Goal: Contribute content: Contribute content

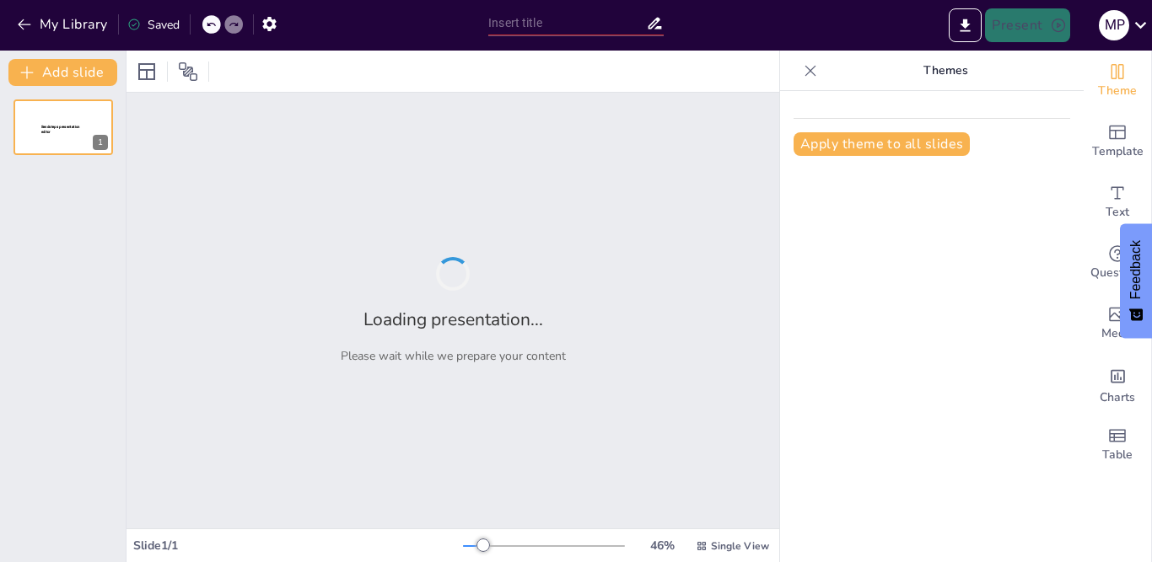
type input "Зорі в міфах: Символіка та значення в історії"
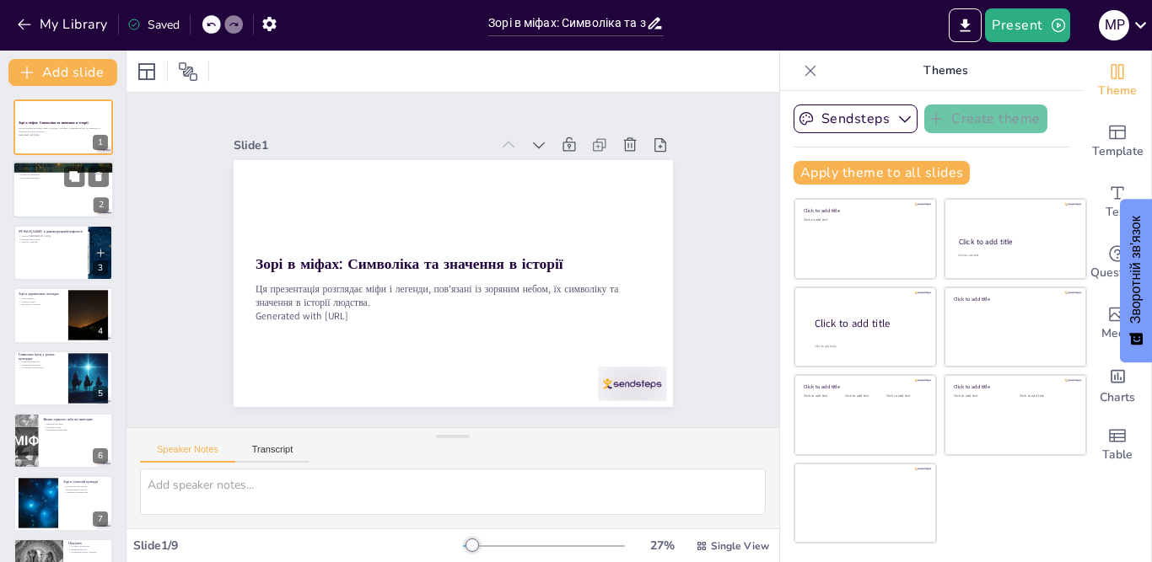
click at [83, 192] on div at bounding box center [63, 190] width 101 height 57
type textarea "Lore ips dolo s ametconse adi elitseddoe tempori utlab etd Magnaal, enimadmi ve…"
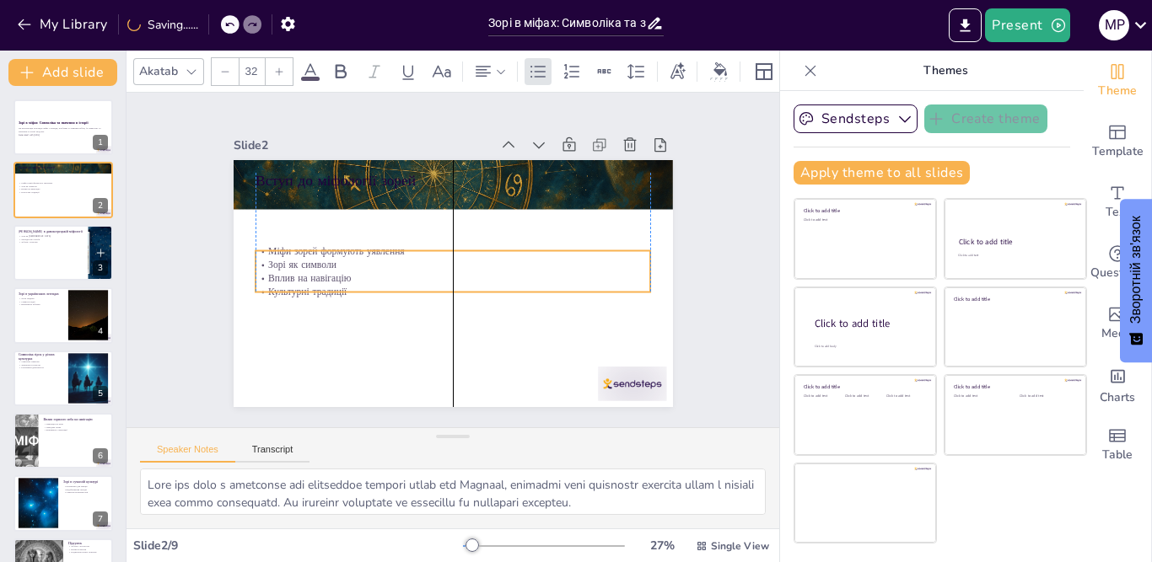
drag, startPoint x: 274, startPoint y: 210, endPoint x: 283, endPoint y: 177, distance: 34.2
click at [273, 264] on p "Вплив на навігацію" at bounding box center [451, 277] width 395 height 55
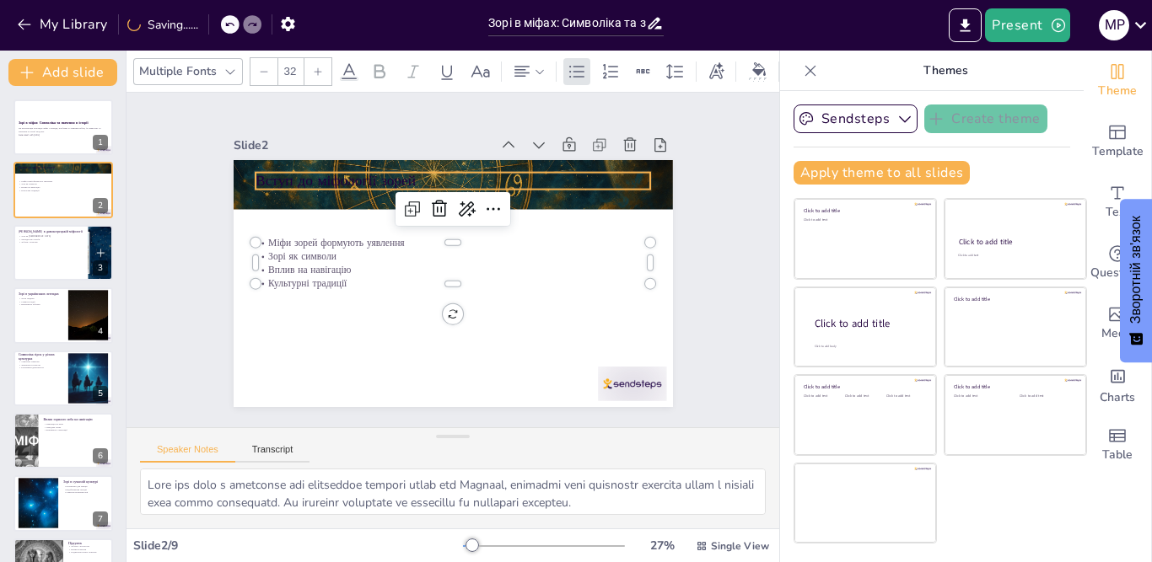
click at [300, 177] on p "Вступ до міфології зорей" at bounding box center [484, 188] width 369 height 180
type input "48"
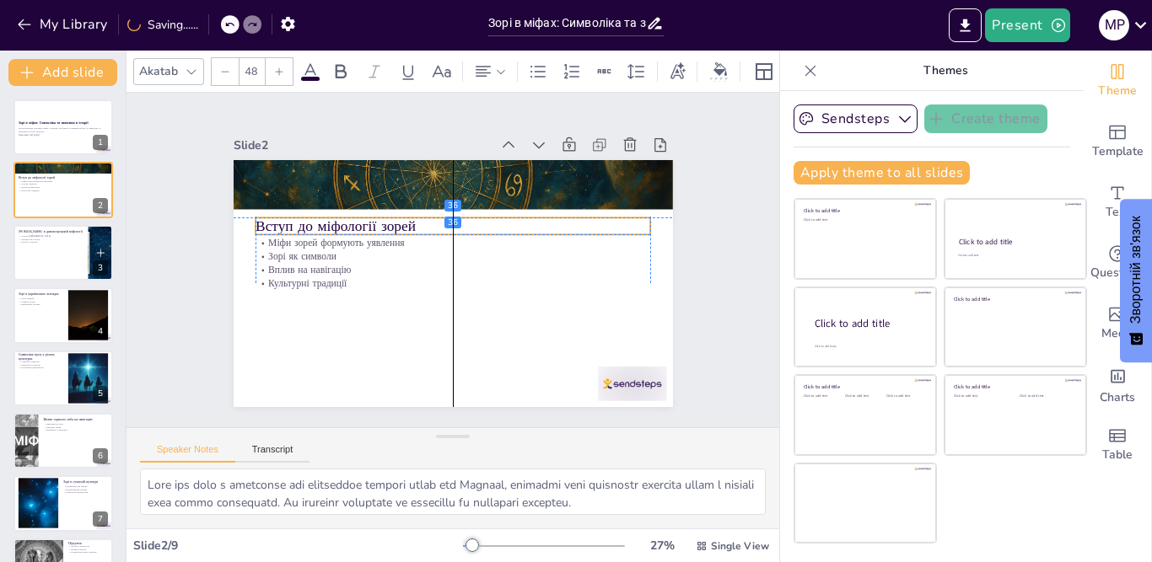
drag, startPoint x: 283, startPoint y: 177, endPoint x: 283, endPoint y: 221, distance: 43.8
click at [414, 221] on p "Вступ до міфології зорей" at bounding box center [485, 249] width 142 height 382
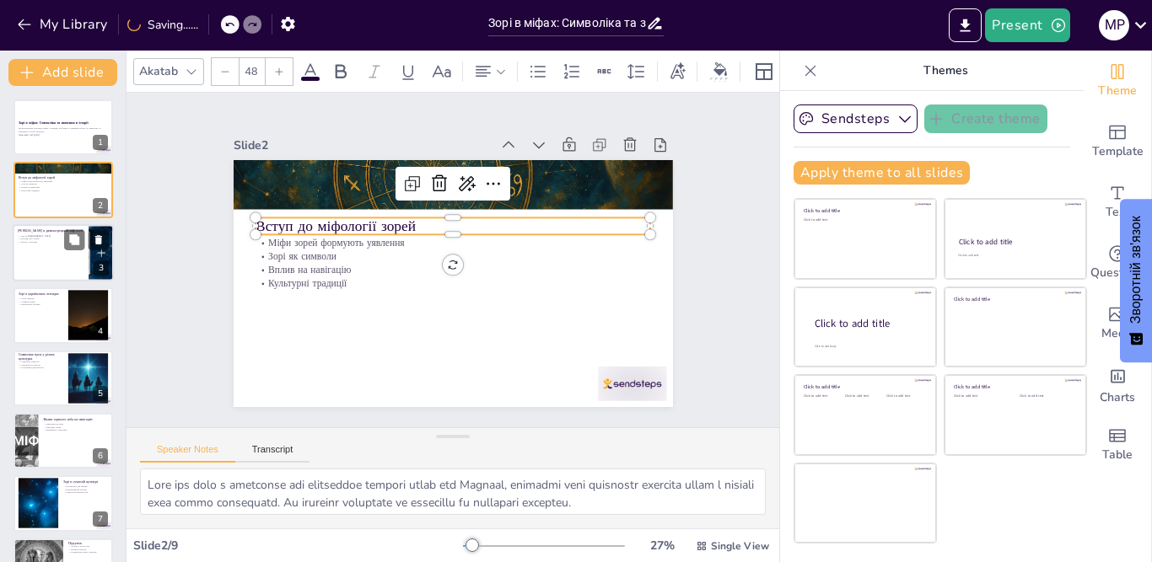
click at [47, 250] on div at bounding box center [63, 252] width 101 height 57
type textarea "Давні [DEMOGRAPHIC_DATA] вважали зорі втіленнями [DEMOGRAPHIC_DATA], що впливал…"
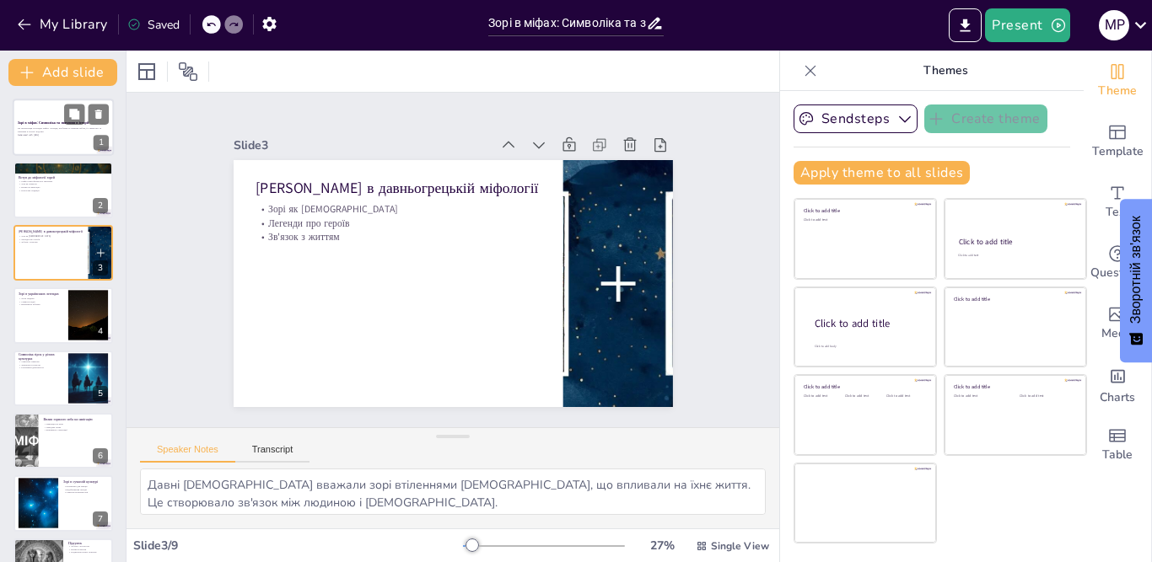
click at [75, 132] on p "Ця презентація розглядає міфи і легенди, пов'язані із зоряним небом, їх символі…" at bounding box center [63, 130] width 91 height 6
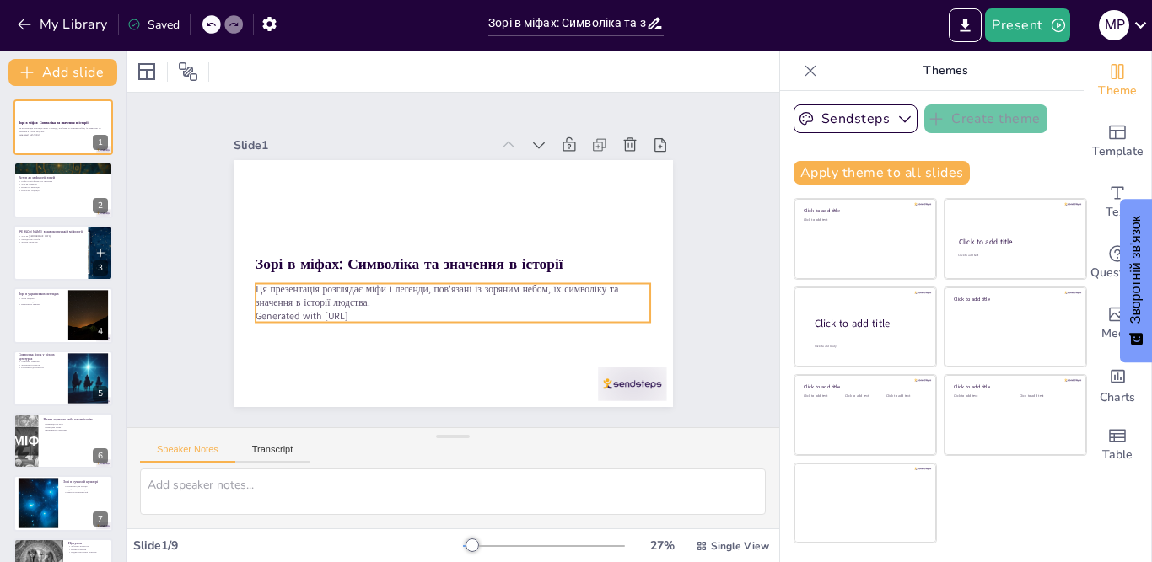
click at [372, 309] on p "Generated with [URL]" at bounding box center [410, 298] width 275 height 303
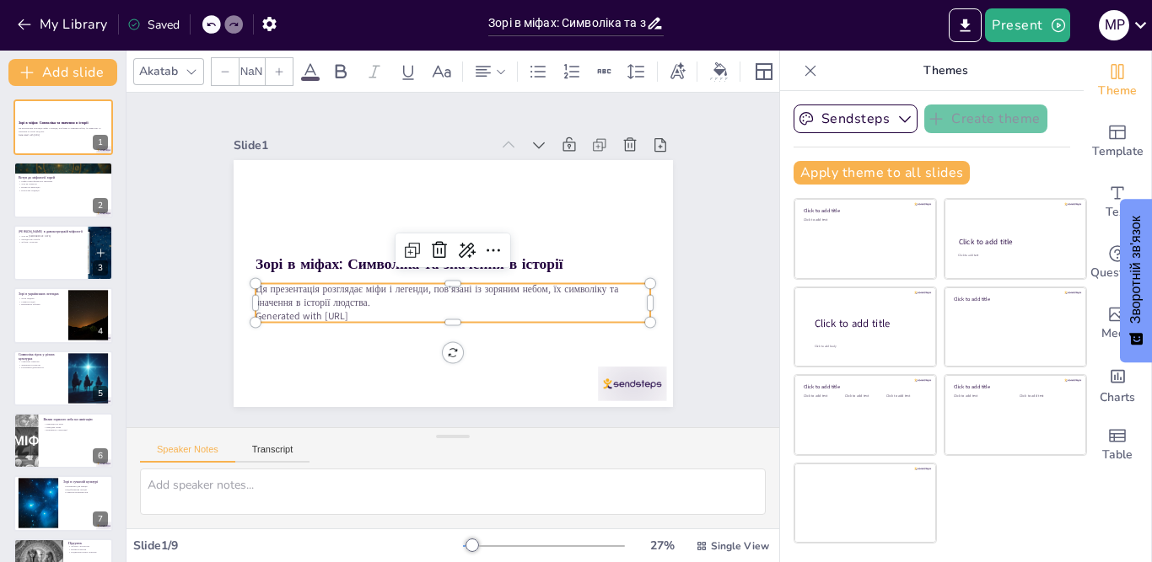
type input "32"
click at [432, 238] on icon at bounding box center [441, 246] width 19 height 19
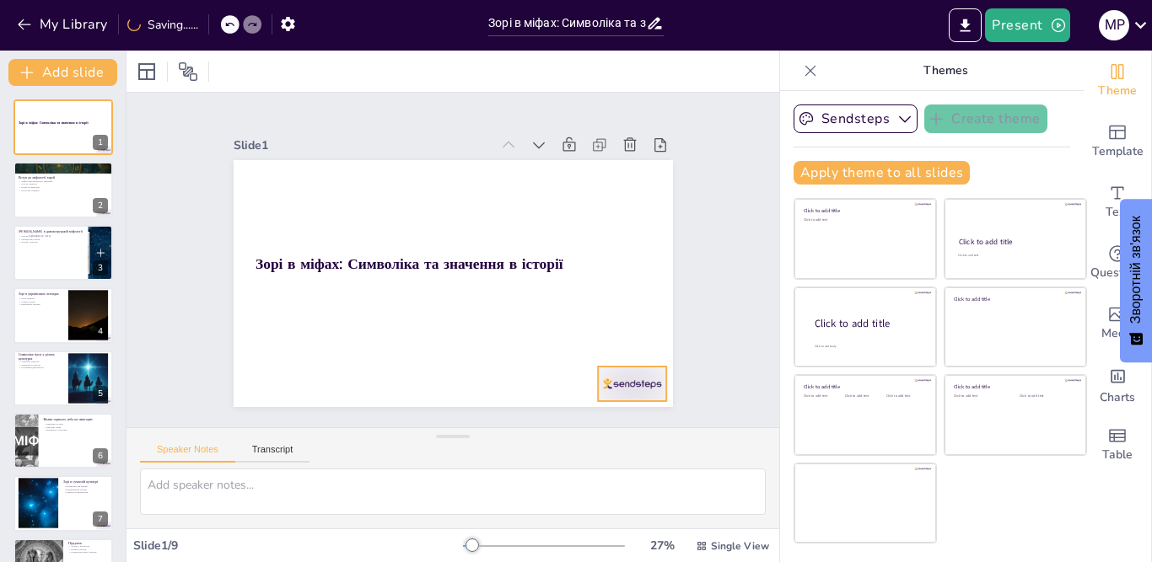
click at [626, 395] on div at bounding box center [602, 419] width 74 height 48
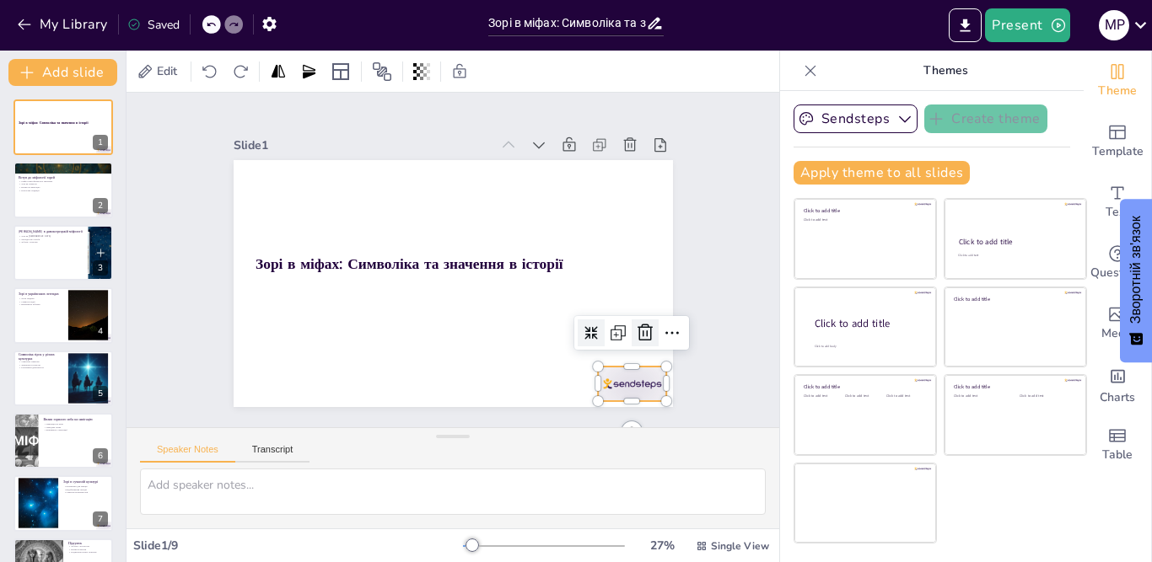
click at [613, 392] on icon at bounding box center [599, 405] width 27 height 27
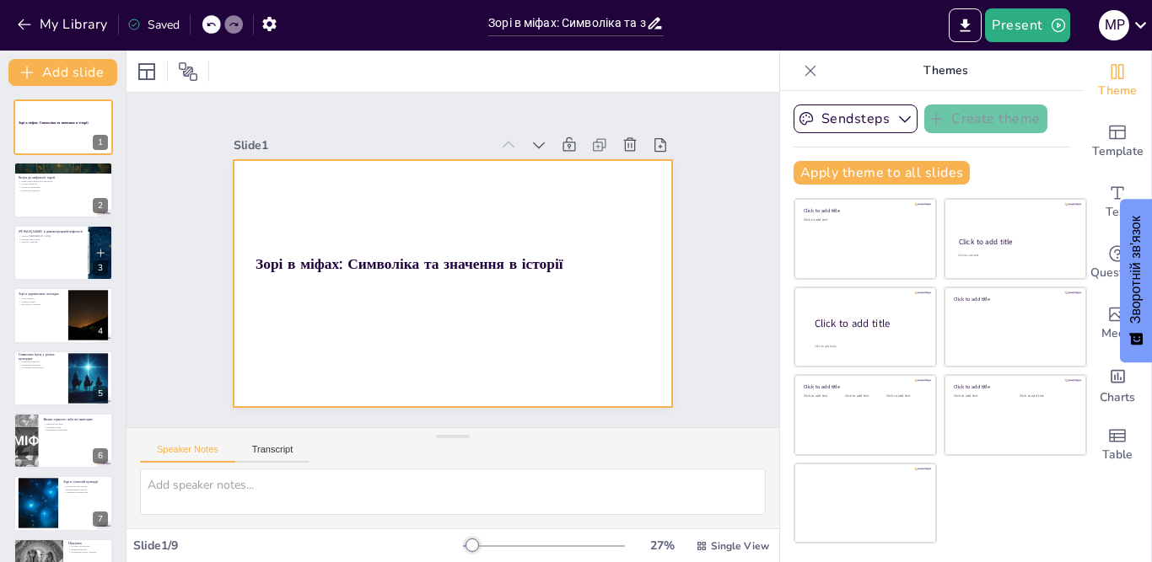
click at [436, 362] on div at bounding box center [450, 283] width 463 height 292
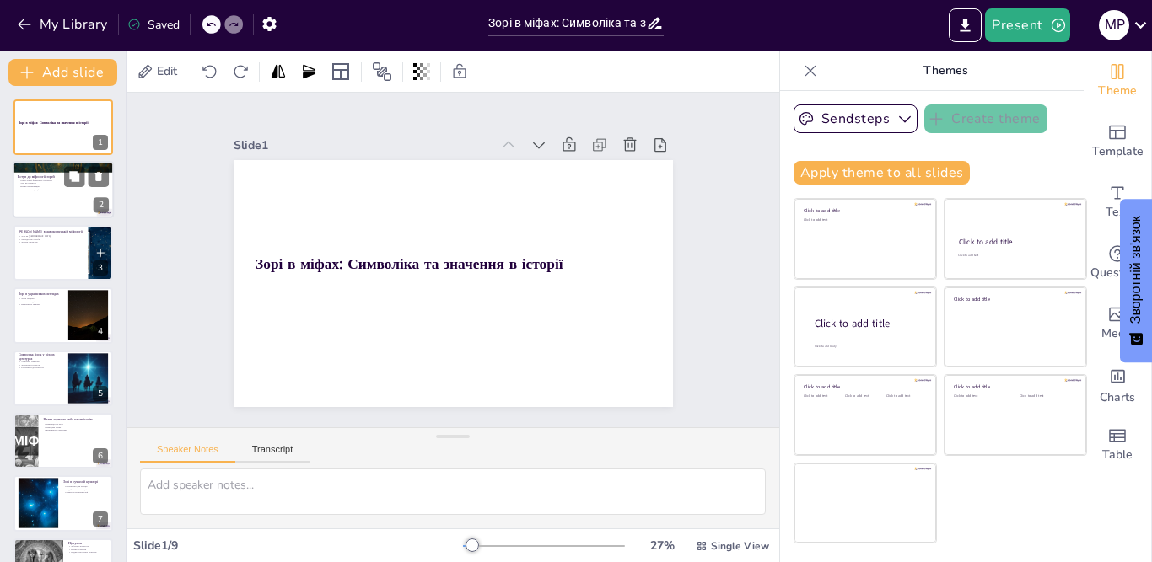
click at [66, 194] on div at bounding box center [63, 190] width 101 height 57
type textarea "Lore ips dolo s ametconse adi elitseddoe tempori utlab etd Magnaal, enimadmi ve…"
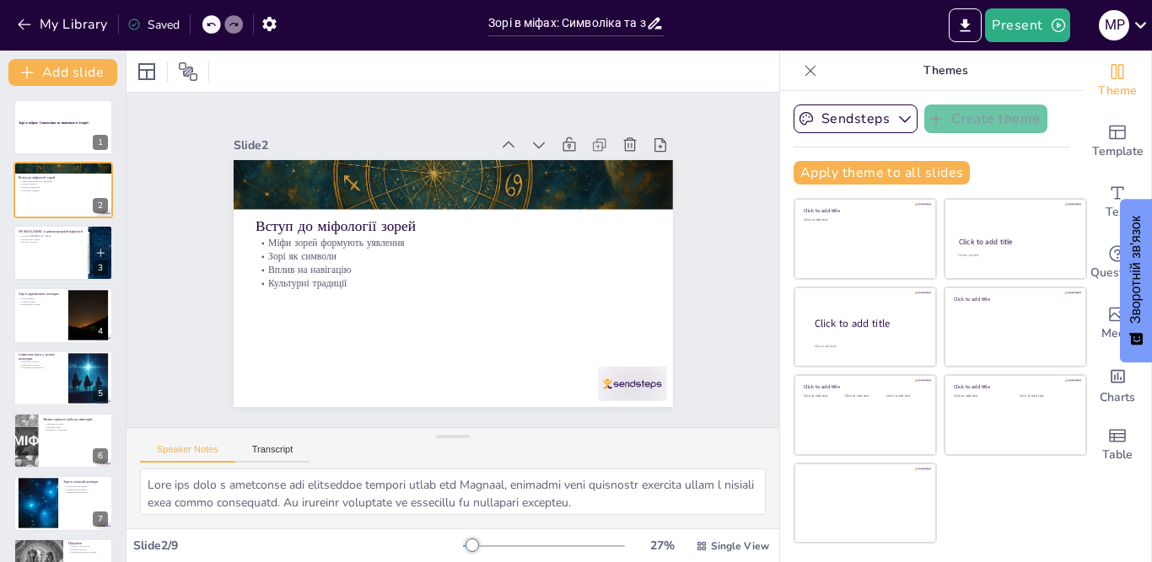
click at [623, 406] on div at bounding box center [585, 433] width 76 height 54
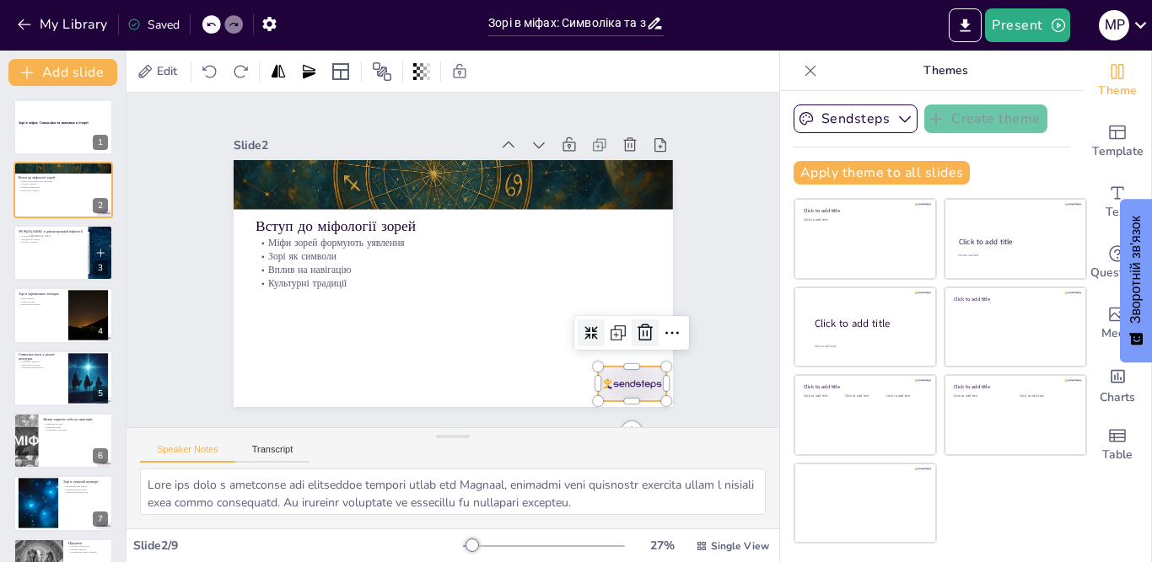
click at [610, 394] on icon at bounding box center [599, 404] width 20 height 21
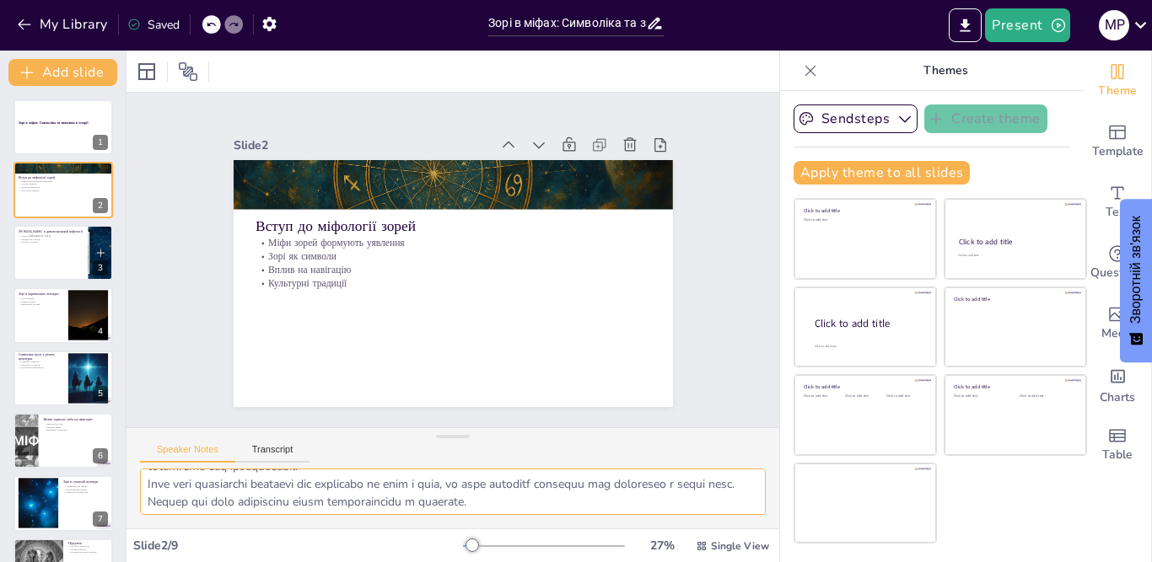
scroll to position [128, 0]
drag, startPoint x: 145, startPoint y: 485, endPoint x: 459, endPoint y: 537, distance: 318.8
click at [462, 548] on div "Slide 1 Зорі в міфах: Символіка та значення в історії Slide 2 Вступ до міфологі…" at bounding box center [452, 307] width 652 height 512
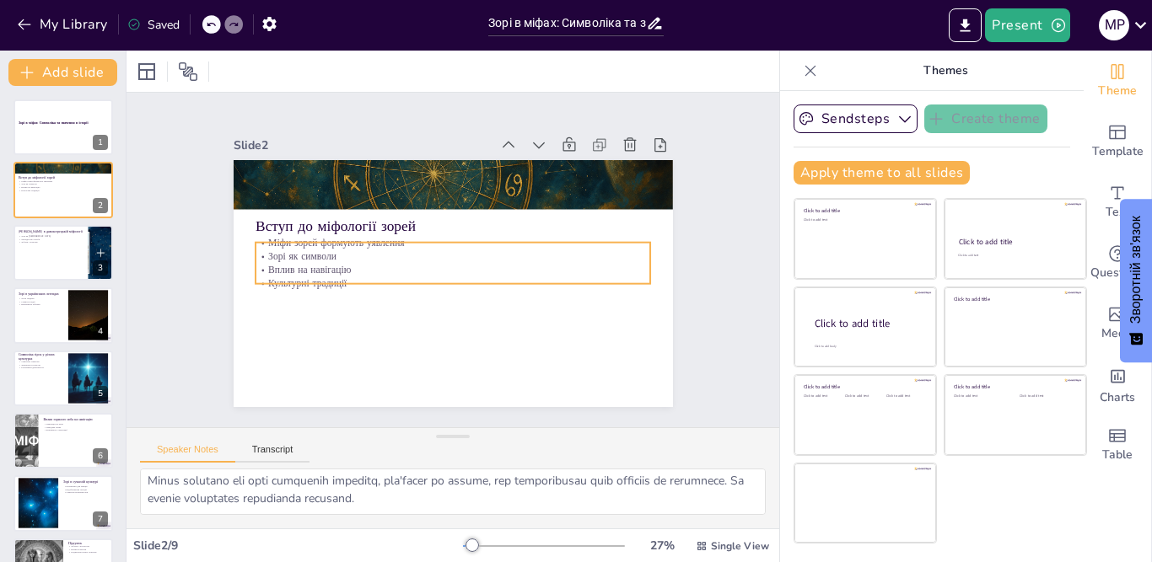
click at [389, 264] on p "Вплив на навігацію" at bounding box center [450, 269] width 389 height 95
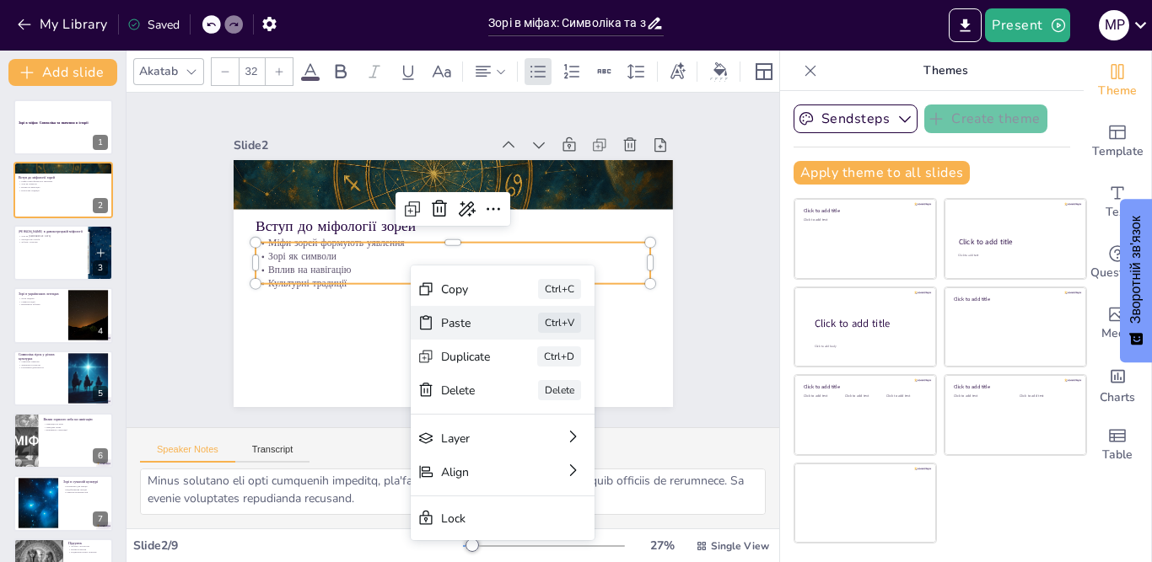
click at [470, 445] on div "Paste" at bounding box center [495, 464] width 51 height 39
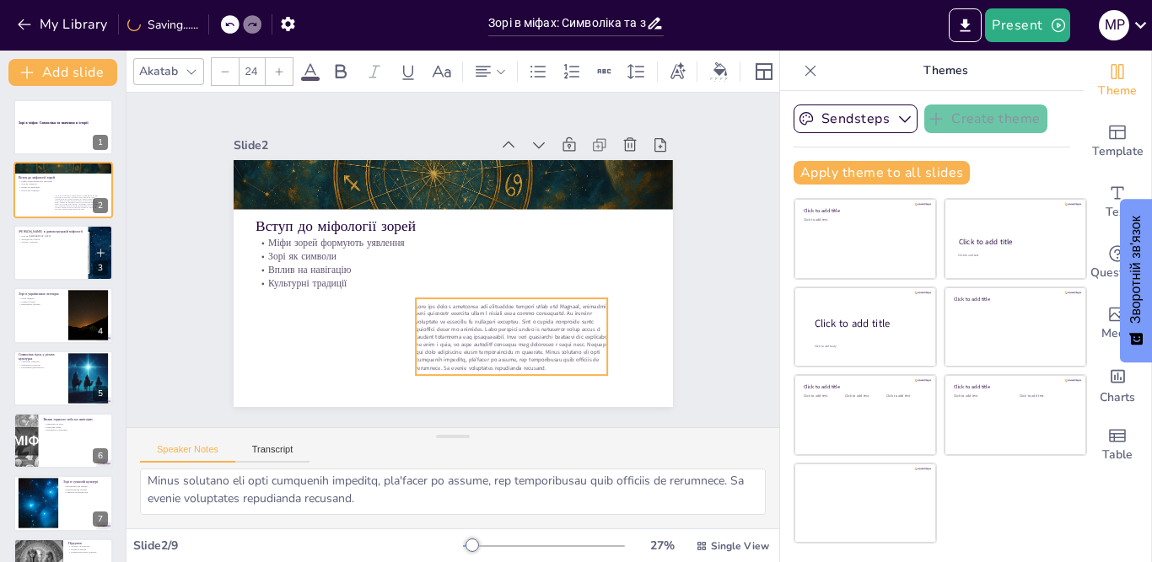
drag, startPoint x: 357, startPoint y: 234, endPoint x: 511, endPoint y: 346, distance: 190.7
click at [511, 346] on span at bounding box center [502, 339] width 196 height 83
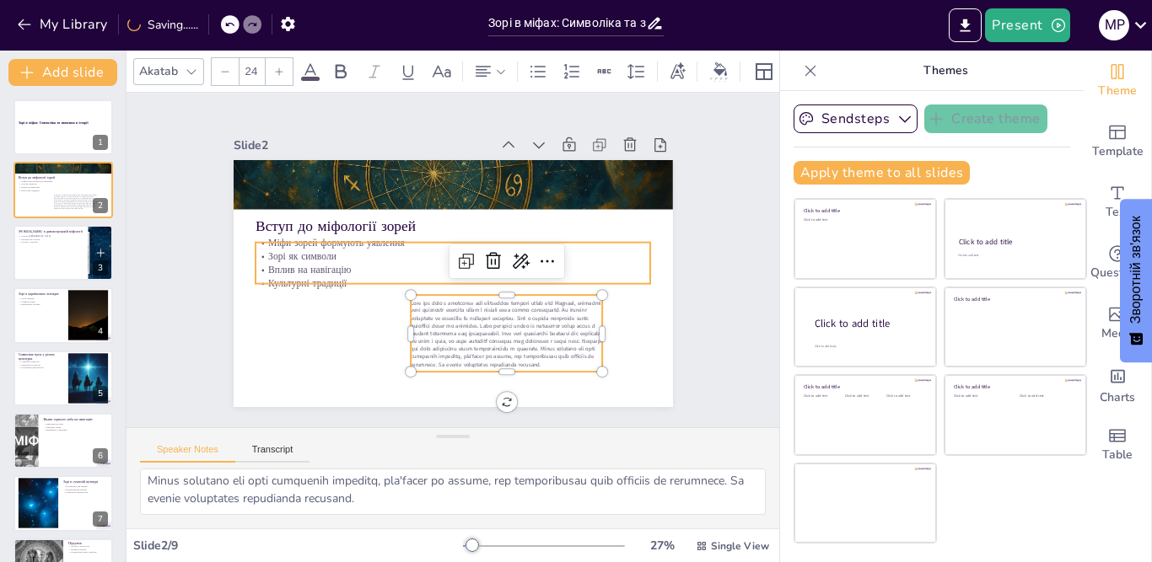
click at [326, 252] on p "Зорі як символи" at bounding box center [455, 258] width 328 height 244
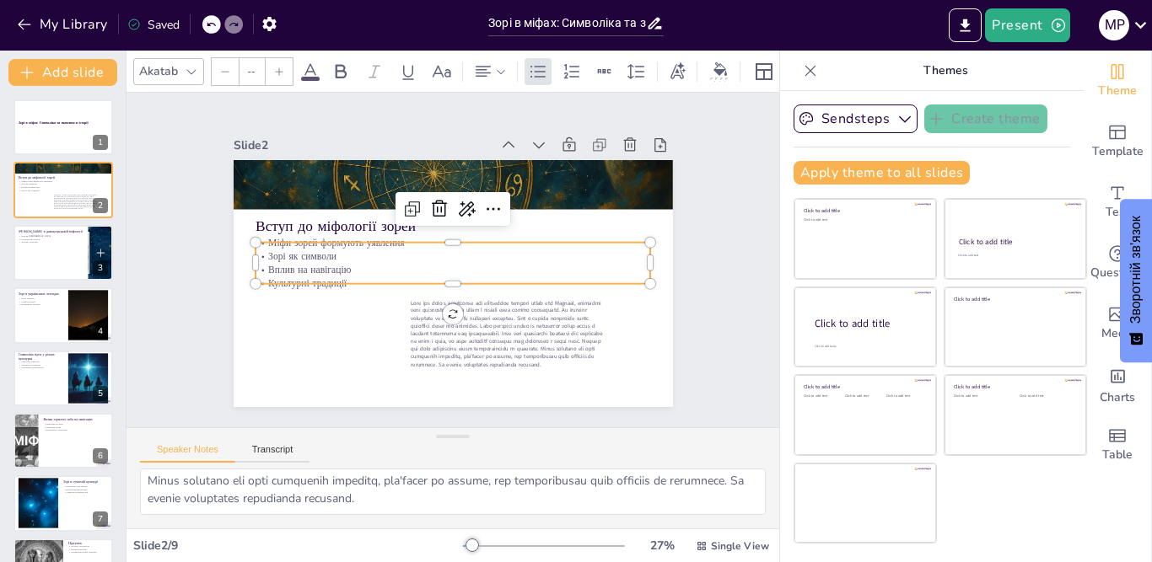
type input "32"
click at [438, 207] on icon at bounding box center [450, 207] width 24 height 24
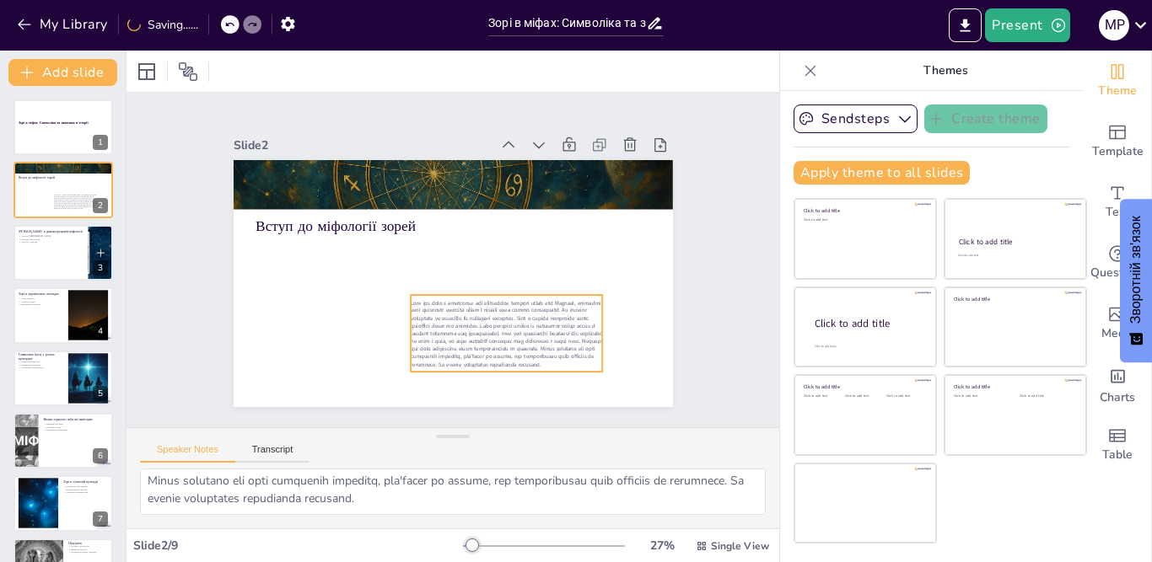
click at [482, 333] on span at bounding box center [425, 341] width 168 height 185
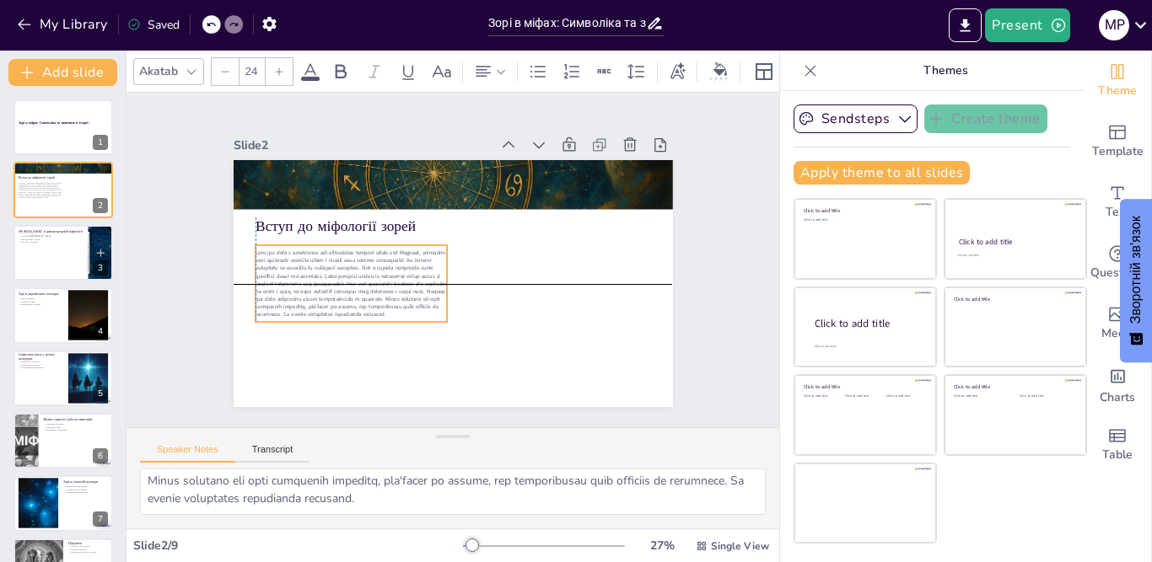
drag, startPoint x: 482, startPoint y: 333, endPoint x: 322, endPoint y: 282, distance: 168.0
click at [322, 282] on span at bounding box center [352, 224] width 199 height 145
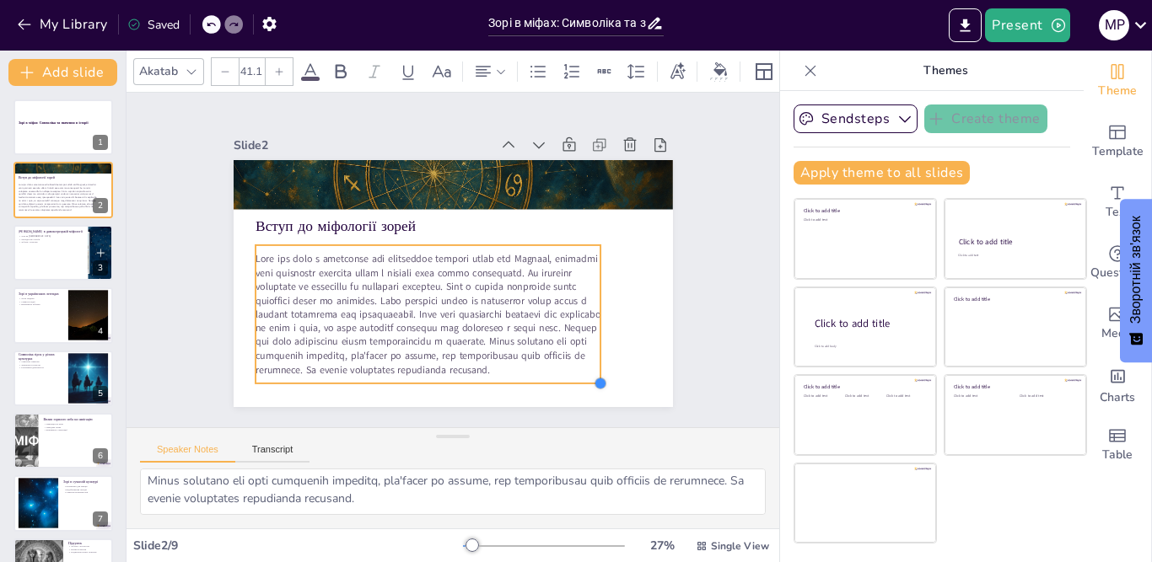
type input "43.2"
drag, startPoint x: 429, startPoint y: 315, endPoint x: 583, endPoint y: 372, distance: 163.5
click at [564, 415] on div at bounding box center [555, 423] width 17 height 17
click at [626, 305] on div "Slide 1 Зорі в міфах: Символіка та значення в історії Slide 2 Вступ до міфологі…" at bounding box center [452, 260] width 348 height 561
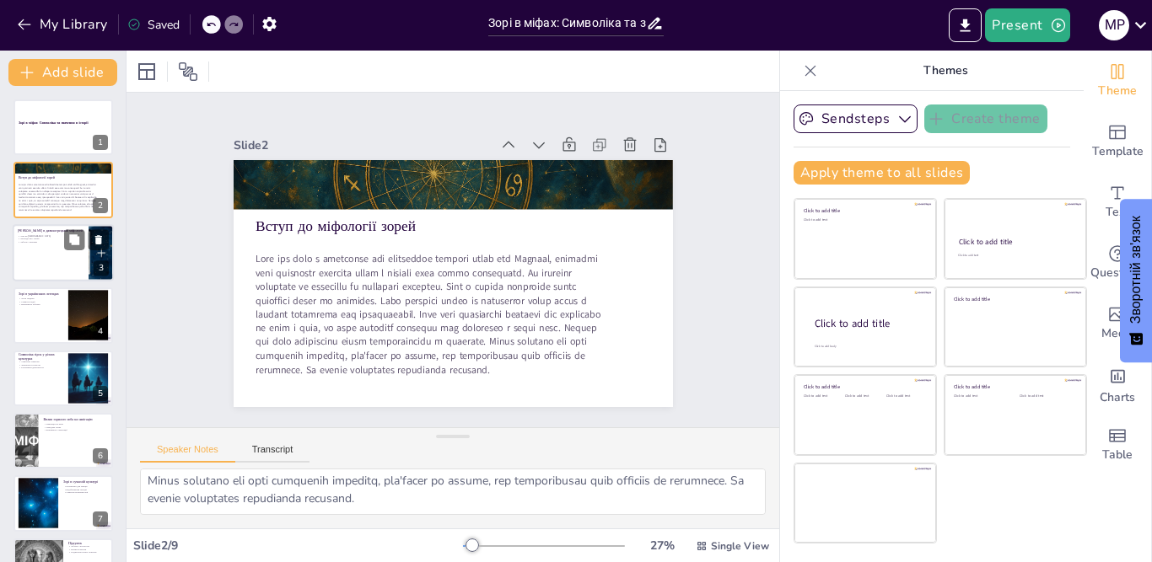
click at [40, 235] on p "Зорі як [DEMOGRAPHIC_DATA]" at bounding box center [51, 235] width 66 height 3
type textarea "Давні [DEMOGRAPHIC_DATA] вважали зорі втіленнями [DEMOGRAPHIC_DATA], що впливал…"
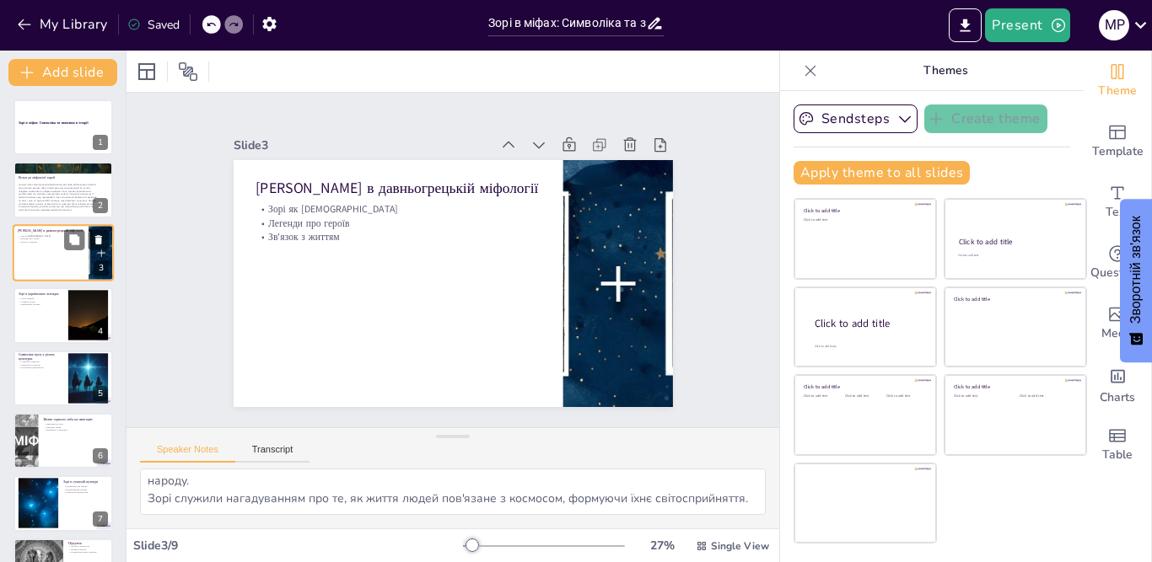
scroll to position [75, 0]
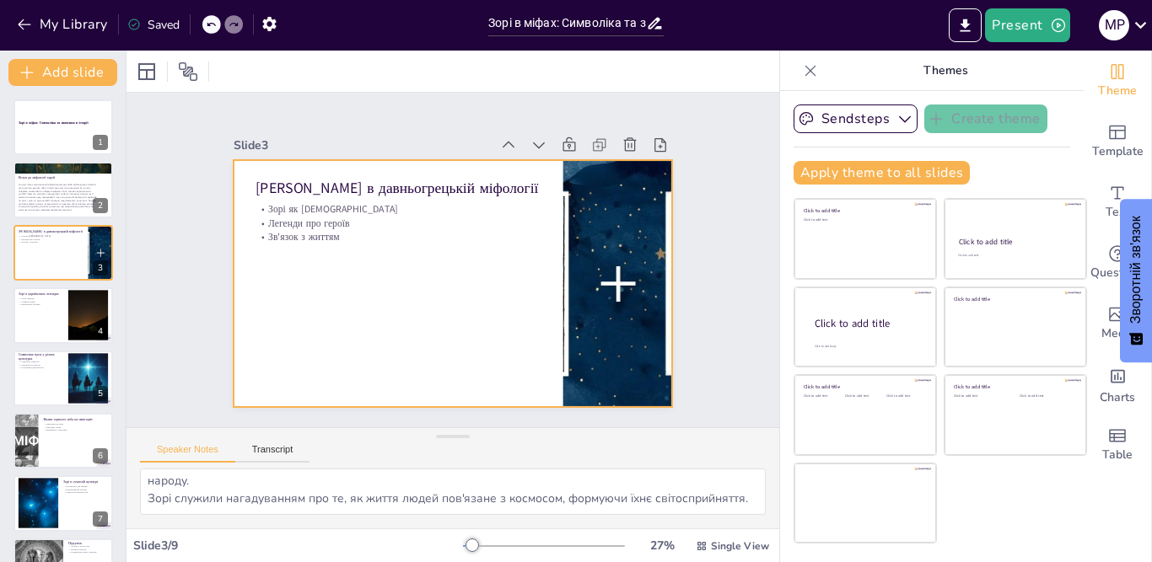
click at [330, 235] on p "Зв'язок з життям" at bounding box center [408, 220] width 276 height 101
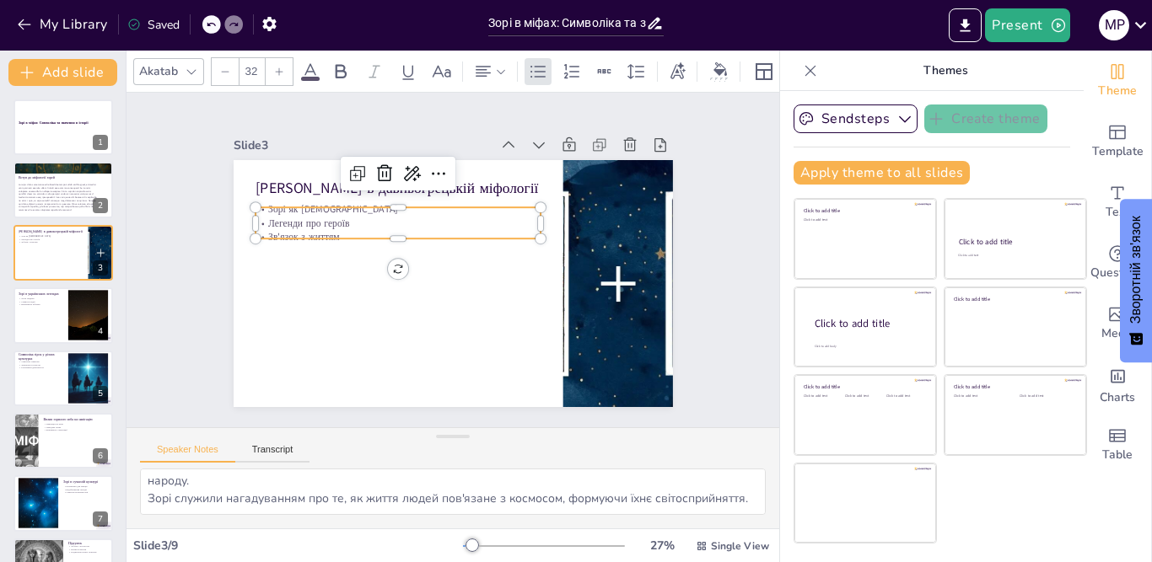
click at [342, 221] on p "Легенди про героїв" at bounding box center [412, 208] width 276 height 101
click at [401, 160] on icon at bounding box center [413, 156] width 25 height 25
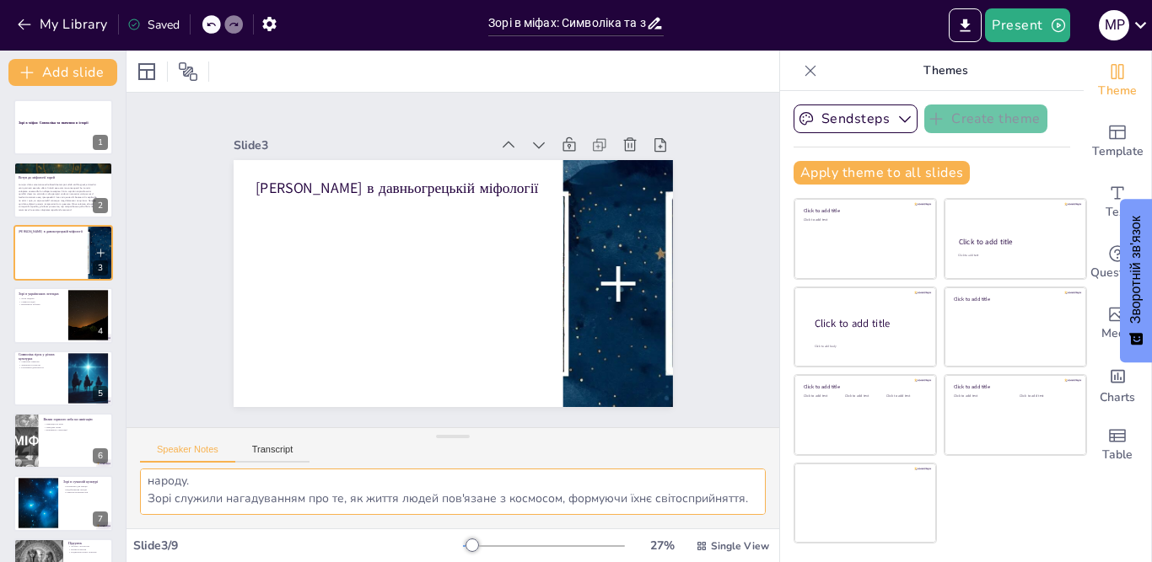
drag, startPoint x: 144, startPoint y: 489, endPoint x: 368, endPoint y: 541, distance: 229.4
click at [368, 541] on div "Slide 1 Зорі в міфах: Символіка та значення в історії Slide 2 Вступ до міфологі…" at bounding box center [452, 307] width 652 height 512
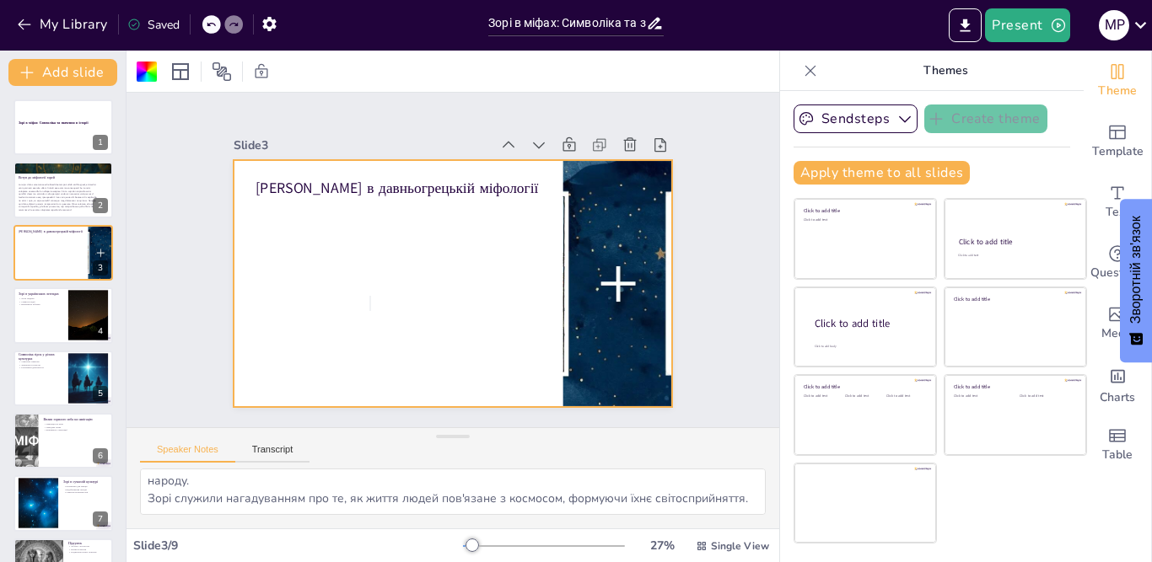
click at [323, 303] on div at bounding box center [443, 281] width 502 height 405
click at [1111, 187] on icon "Add text boxes" at bounding box center [1117, 192] width 13 height 13
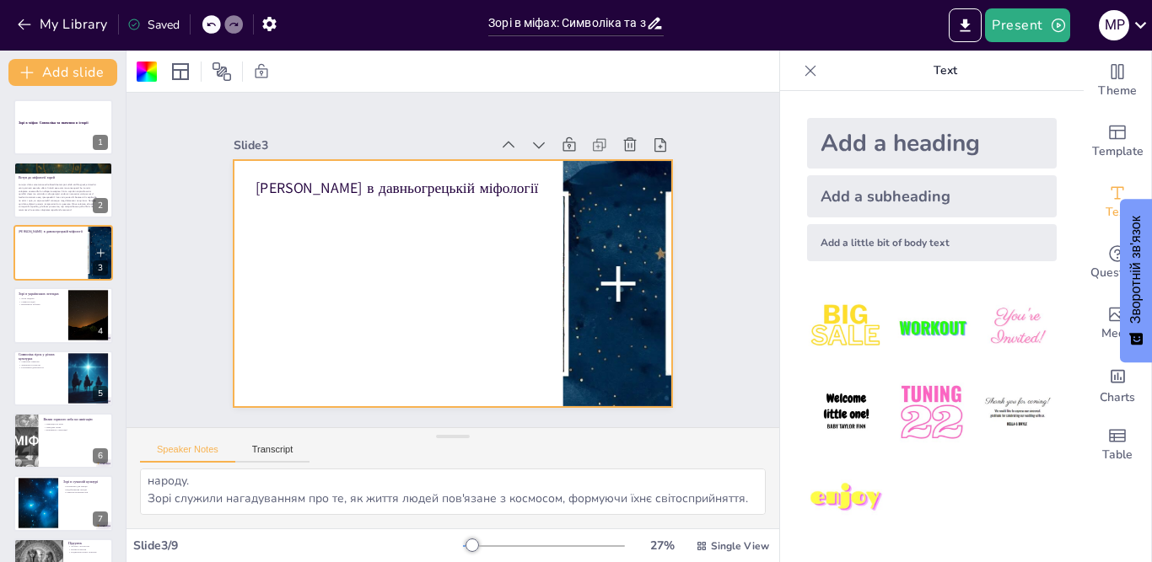
click at [430, 281] on div at bounding box center [439, 280] width 501 height 458
click at [907, 229] on div "Add a little bit of body text" at bounding box center [932, 242] width 250 height 37
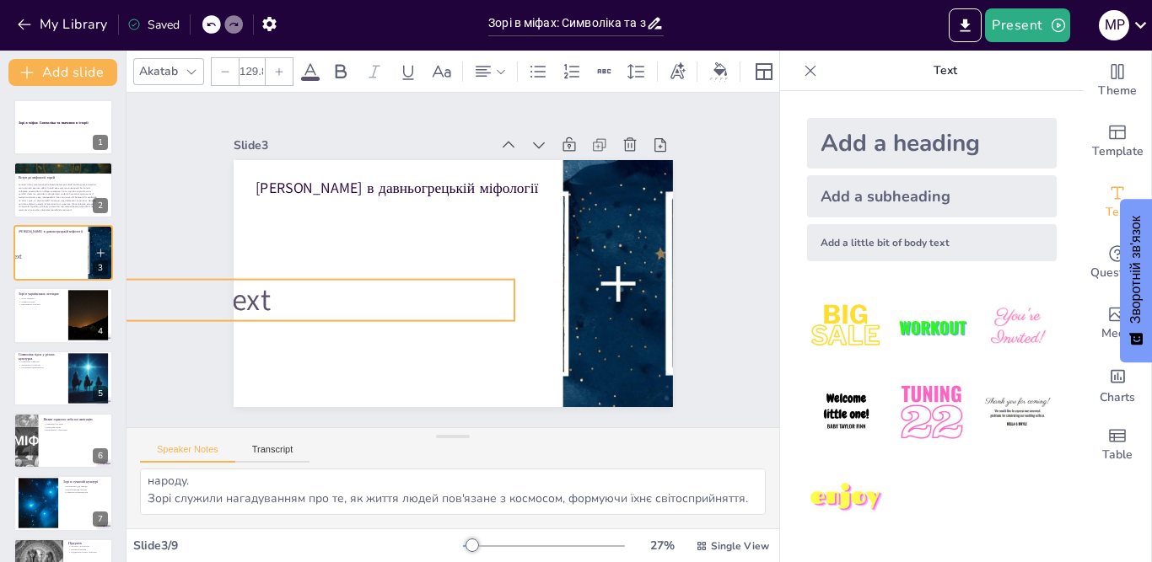
drag, startPoint x: 376, startPoint y: 278, endPoint x: 425, endPoint y: 280, distance: 48.9
click at [478, 325] on div "[PERSON_NAME] в давньогрецькій міфології Body text" at bounding box center [447, 282] width 481 height 333
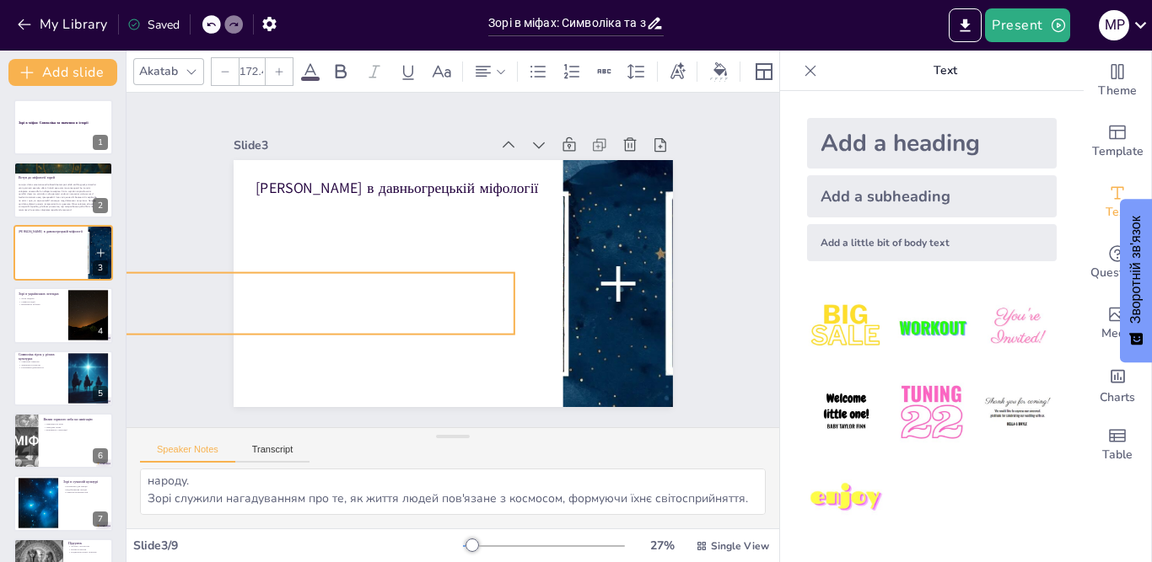
drag, startPoint x: 389, startPoint y: 270, endPoint x: 373, endPoint y: 266, distance: 17.4
click at [373, 266] on div at bounding box center [113, 194] width 797 height 182
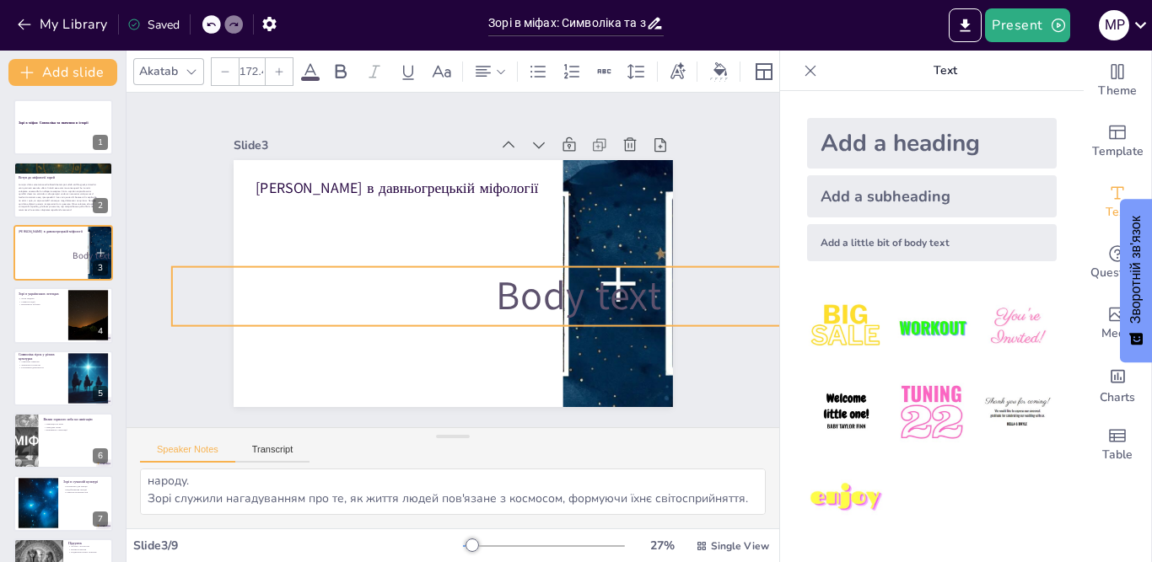
drag, startPoint x: 145, startPoint y: 310, endPoint x: 207, endPoint y: 332, distance: 66.1
click at [615, 302] on div "Slide 1 Зорі в міфах: Символіка та значення в історії Slide 2 Вступ до міфологі…" at bounding box center [453, 260] width 616 height 733
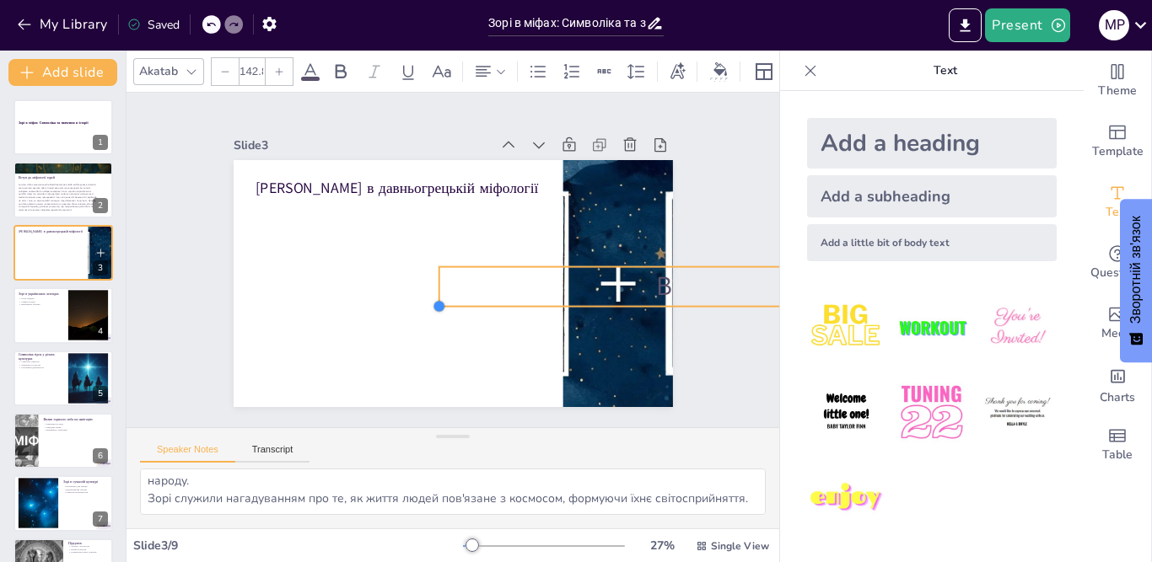
drag, startPoint x: 206, startPoint y: 323, endPoint x: 828, endPoint y: 297, distance: 622.7
click at [828, 297] on div "Document fonts Akatab Recently used Mulish Popular fonts Lato Montserrat Open S…" at bounding box center [576, 307] width 1152 height 512
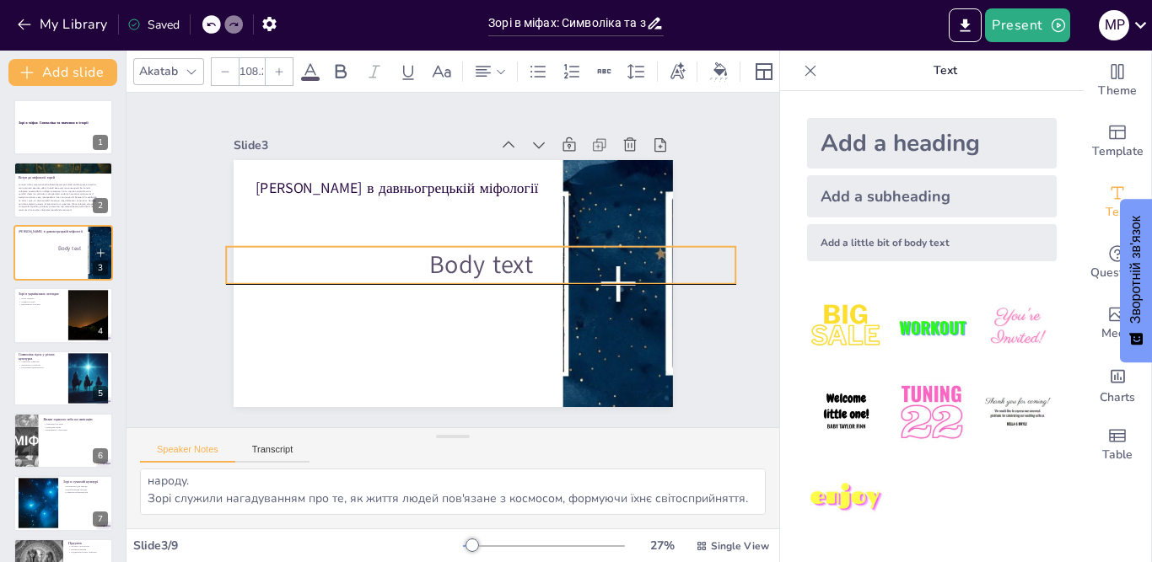
drag, startPoint x: 649, startPoint y: 282, endPoint x: 401, endPoint y: 266, distance: 248.4
click at [401, 266] on p "Body text" at bounding box center [479, 271] width 506 height 140
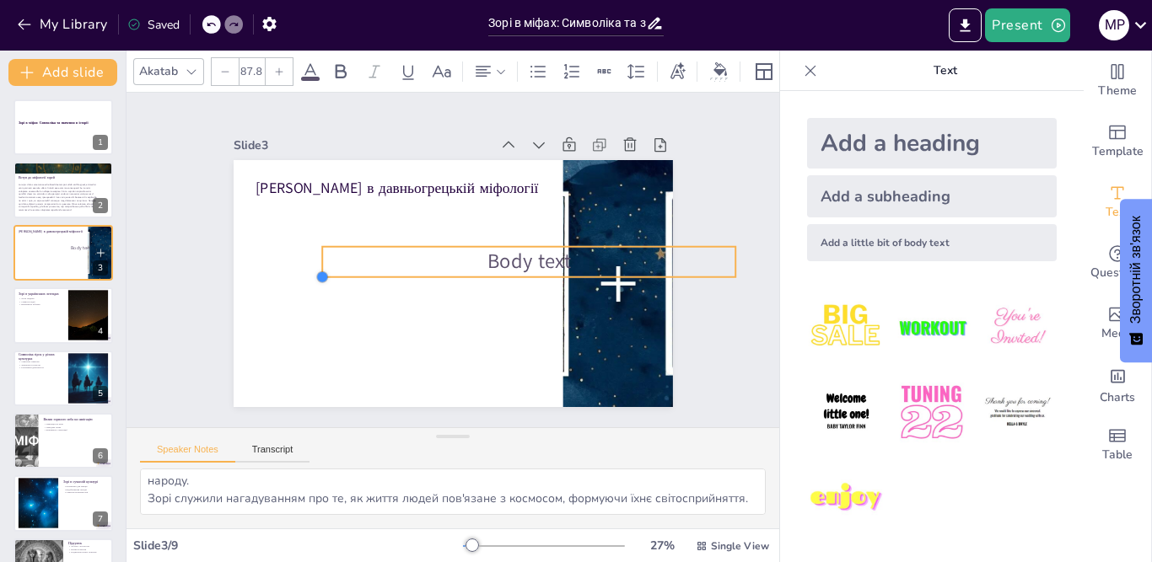
drag, startPoint x: 212, startPoint y: 278, endPoint x: 308, endPoint y: 267, distance: 96.7
click at [318, 231] on div at bounding box center [327, 222] width 18 height 18
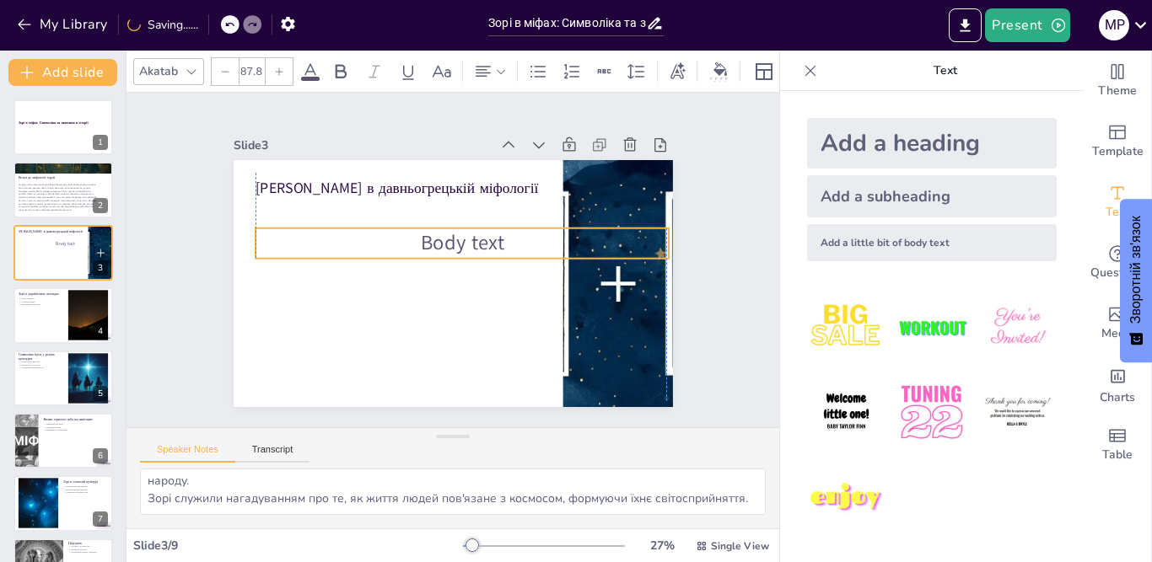
drag, startPoint x: 478, startPoint y: 254, endPoint x: 407, endPoint y: 235, distance: 73.2
click at [422, 235] on span "Body text" at bounding box center [466, 245] width 89 height 45
click at [424, 229] on span "Body text" at bounding box center [466, 245] width 89 height 45
click at [431, 239] on span "Body text" at bounding box center [466, 245] width 89 height 45
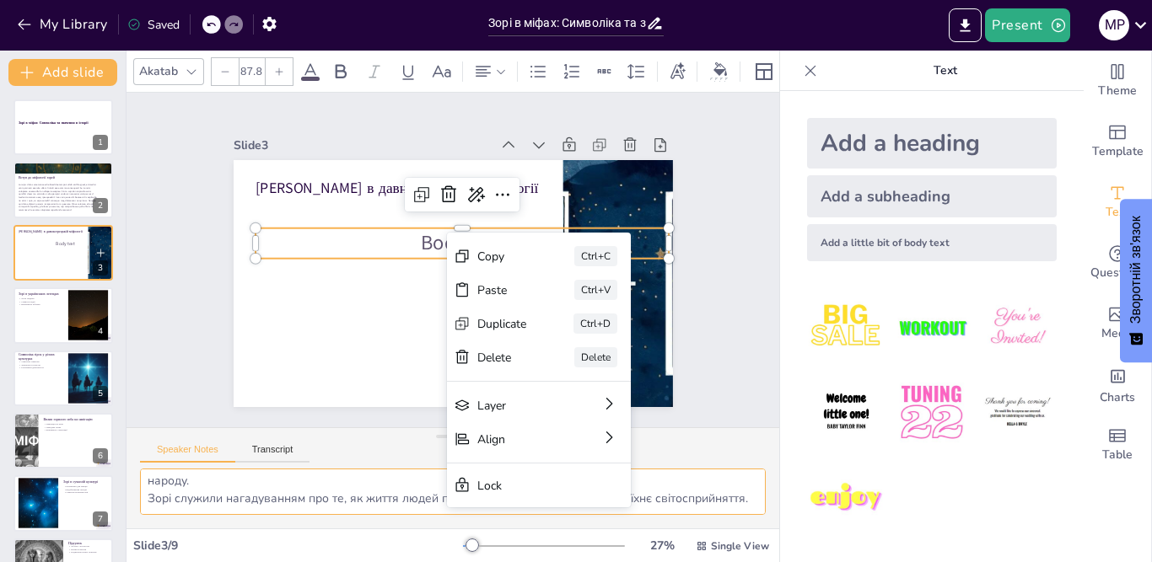
click at [259, 499] on textarea "Давні [DEMOGRAPHIC_DATA] вважали зорі втіленнями [DEMOGRAPHIC_DATA], що впливал…" at bounding box center [453, 492] width 626 height 46
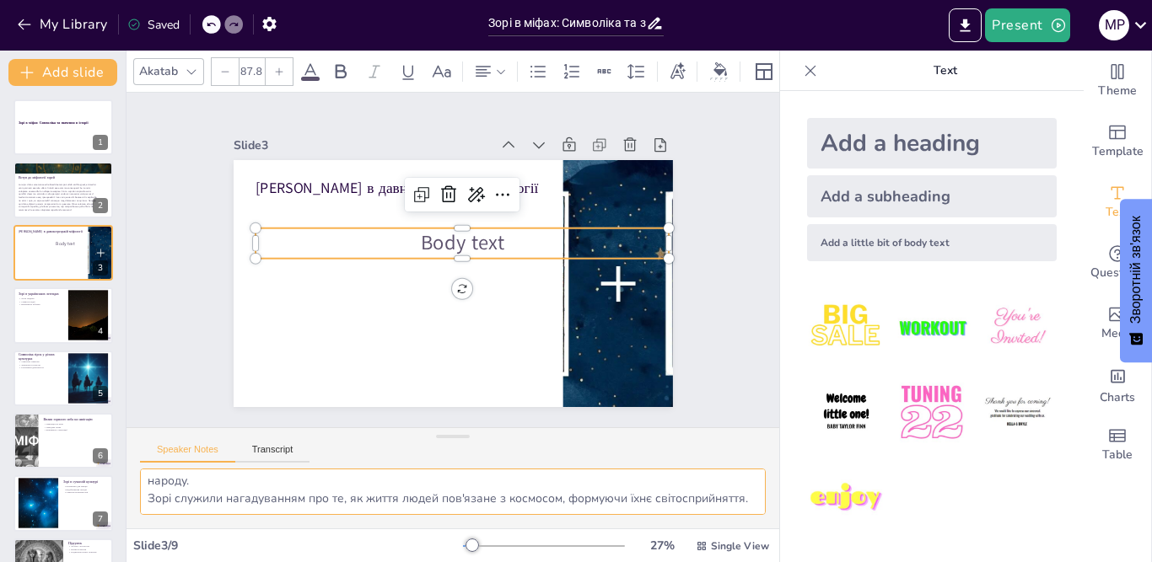
scroll to position [0, 0]
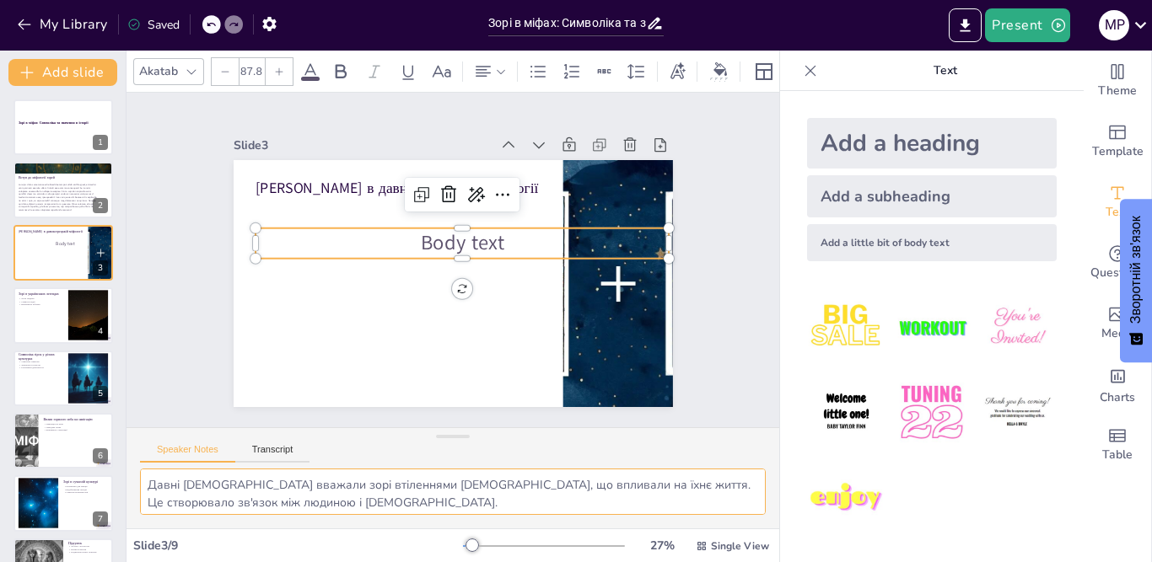
drag, startPoint x: 256, startPoint y: 507, endPoint x: 0, endPoint y: 344, distance: 304.0
click at [0, 344] on div "Document fonts Akatab Recently used Mulish Popular fonts Lato Montserrat Open S…" at bounding box center [576, 307] width 1152 height 512
click at [391, 233] on p "Body text" at bounding box center [467, 246] width 402 height 154
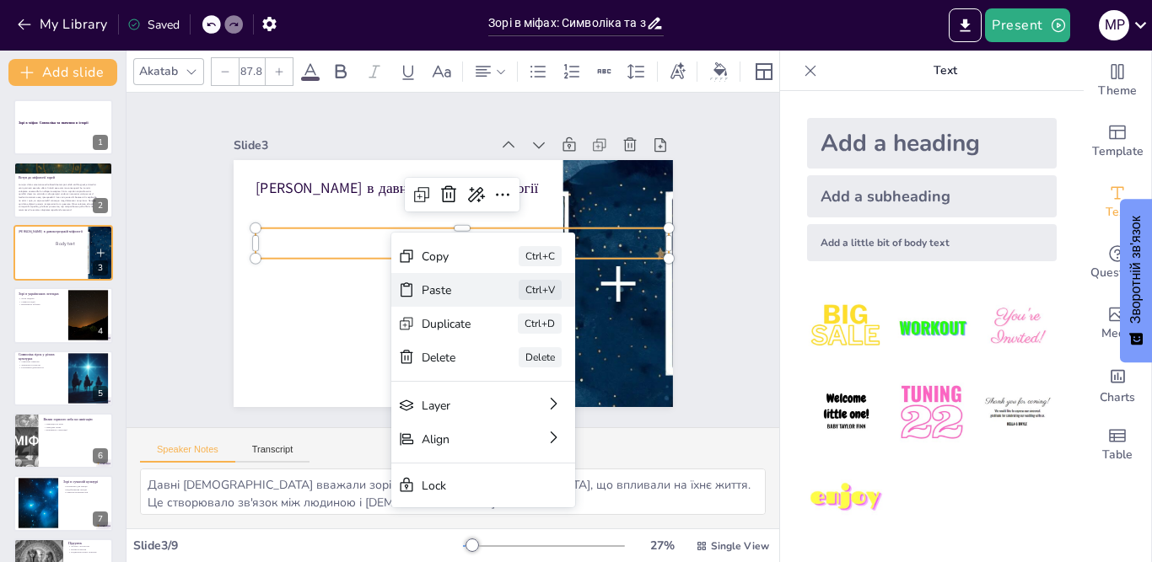
click at [445, 405] on div "Paste" at bounding box center [424, 430] width 42 height 50
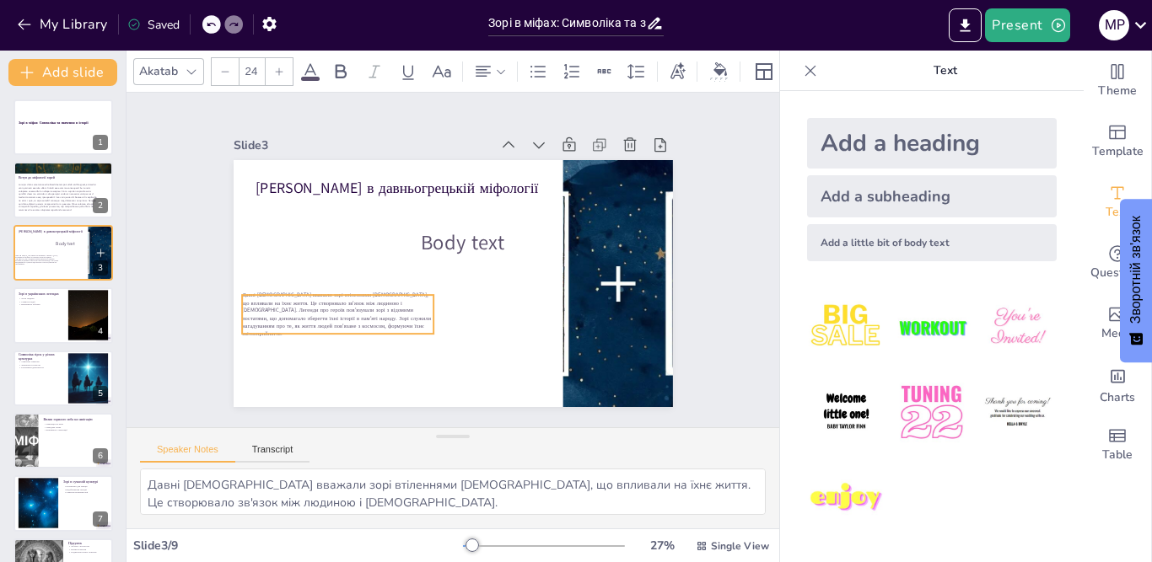
drag, startPoint x: 351, startPoint y: 205, endPoint x: 420, endPoint y: 269, distance: 94.3
click at [342, 312] on span "Давні [DEMOGRAPHIC_DATA] вважали зорі втіленнями [DEMOGRAPHIC_DATA], що впливал…" at bounding box center [322, 257] width 189 height 109
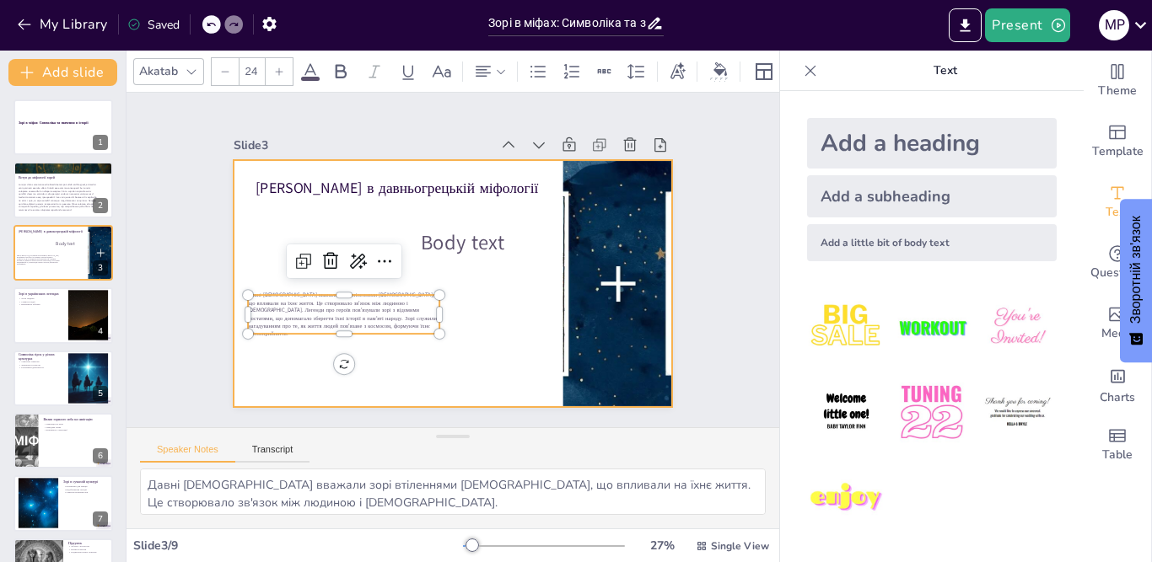
click at [463, 222] on span "Body text" at bounding box center [468, 248] width 89 height 60
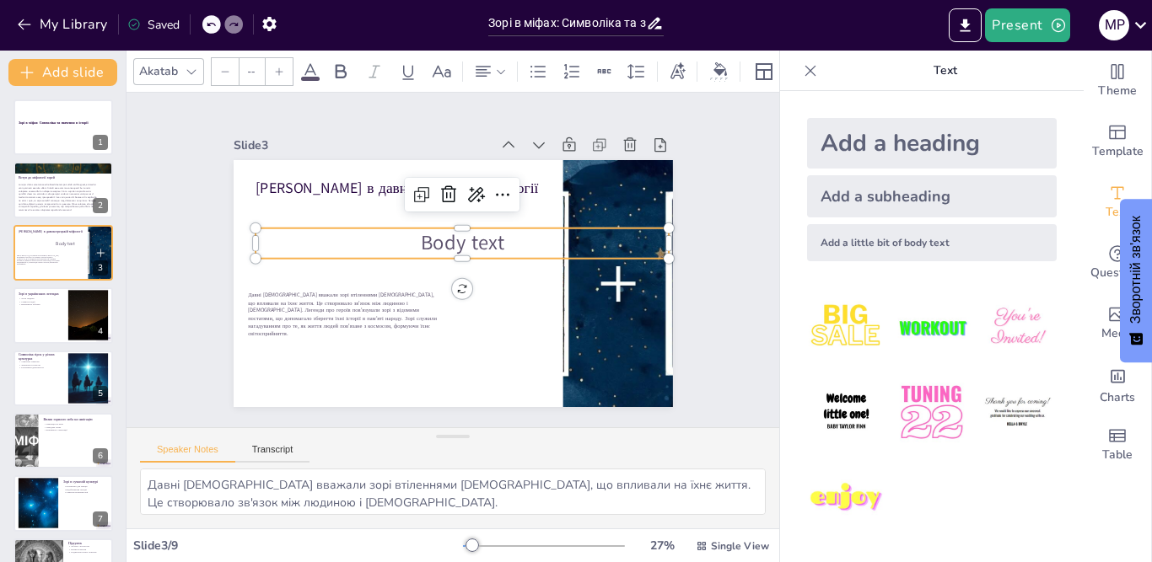
type input "87.8"
click at [463, 237] on span "Body text" at bounding box center [473, 261] width 60 height 89
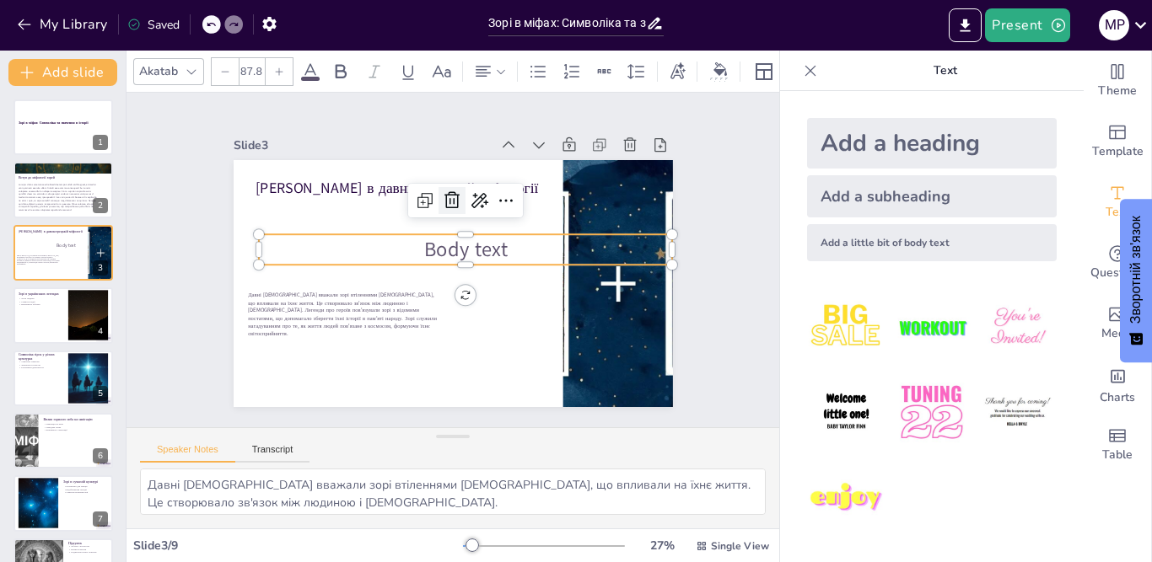
click at [493, 222] on icon at bounding box center [506, 235] width 27 height 27
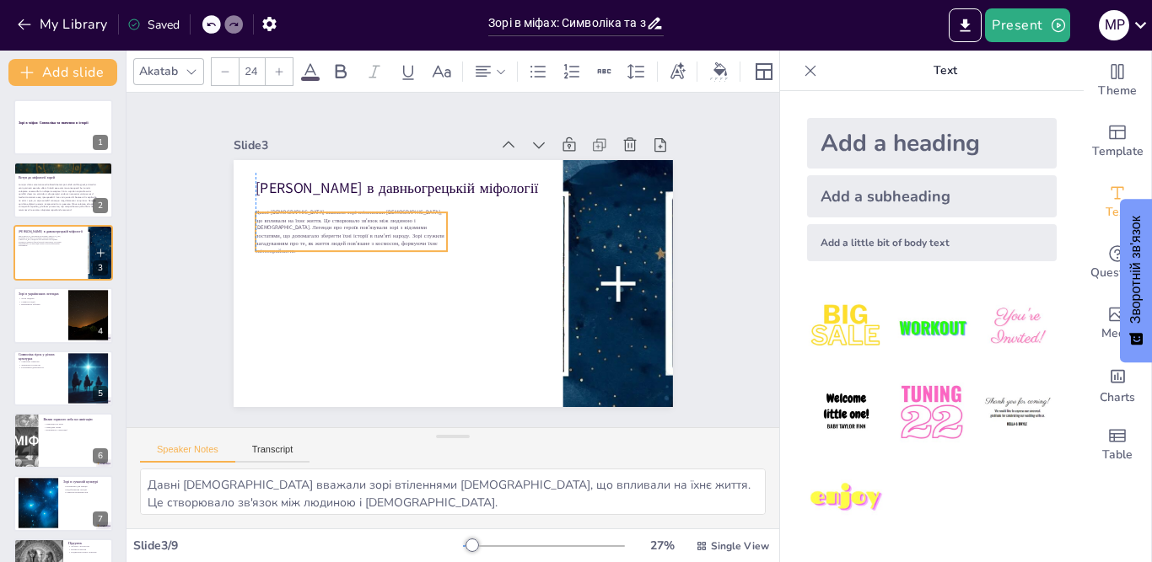
drag, startPoint x: 336, startPoint y: 311, endPoint x: 339, endPoint y: 228, distance: 82.7
click at [339, 228] on span "Давні [DEMOGRAPHIC_DATA] вважали зорі втіленнями [DEMOGRAPHIC_DATA], що впливал…" at bounding box center [384, 171] width 177 height 138
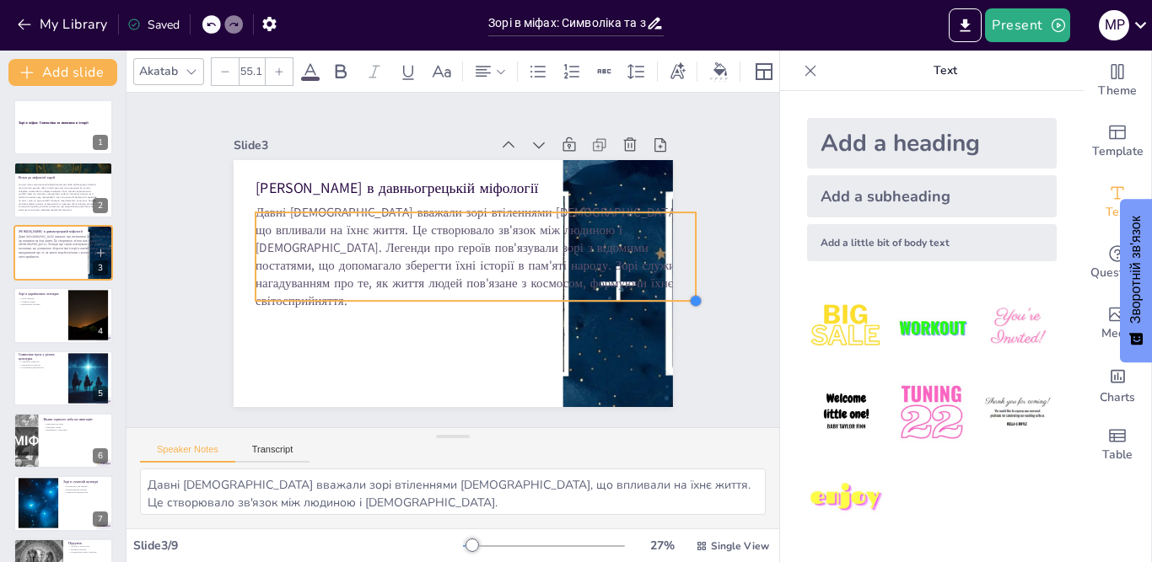
drag, startPoint x: 433, startPoint y: 242, endPoint x: 398, endPoint y: 292, distance: 61.1
click at [398, 292] on div "[PERSON_NAME] в давньогрецькій міфології Давні [DEMOGRAPHIC_DATA] вважали зорі …" at bounding box center [447, 282] width 481 height 333
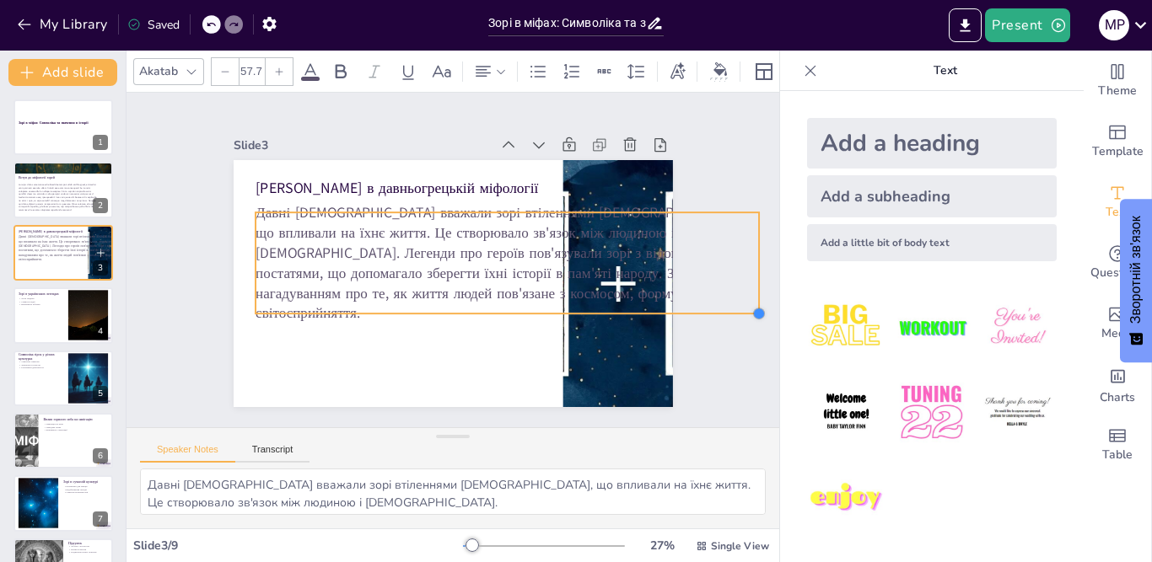
drag, startPoint x: 683, startPoint y: 292, endPoint x: 545, endPoint y: 304, distance: 138.8
click at [545, 304] on div "[PERSON_NAME] в давньогрецькій міфології Давні [DEMOGRAPHIC_DATA] вважали зорі …" at bounding box center [445, 282] width 494 height 371
type input "63"
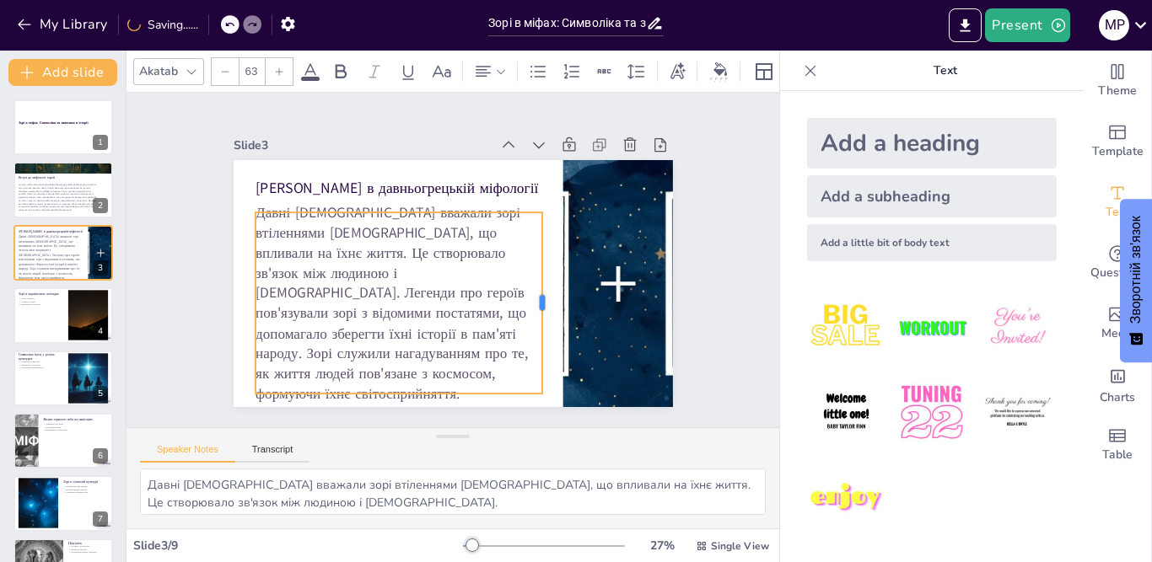
drag, startPoint x: 748, startPoint y: 255, endPoint x: 531, endPoint y: 273, distance: 217.4
click at [531, 273] on div at bounding box center [544, 313] width 32 height 181
click at [291, 118] on div "Slide 1 Зорі в міфах: Символіка та значення в історії Slide 2 Вступ до міфологі…" at bounding box center [452, 260] width 491 height 379
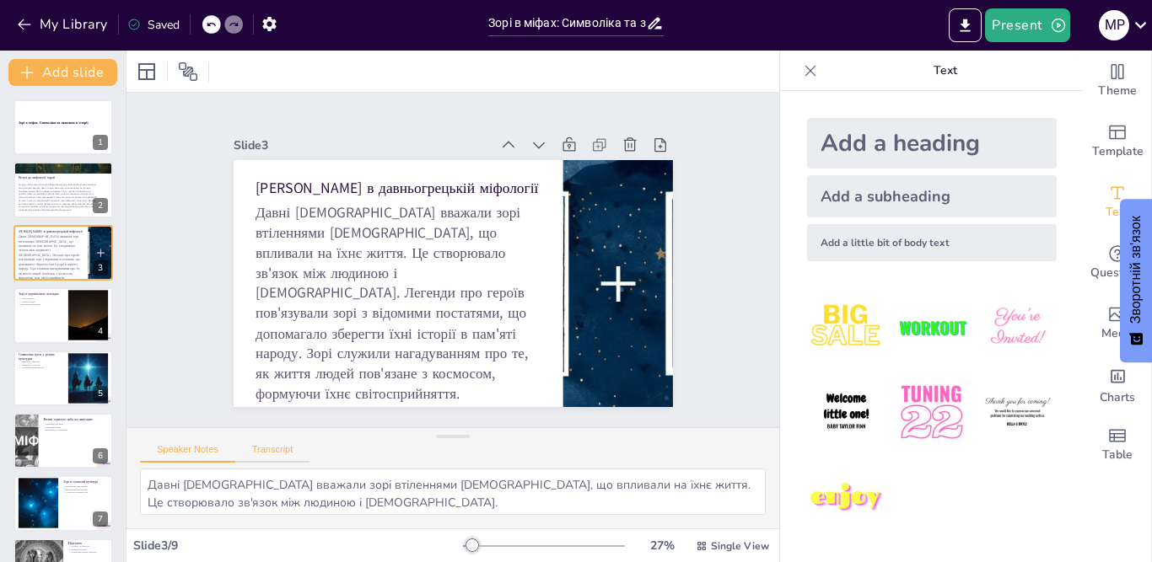
click at [258, 444] on button "Transcript" at bounding box center [272, 453] width 75 height 19
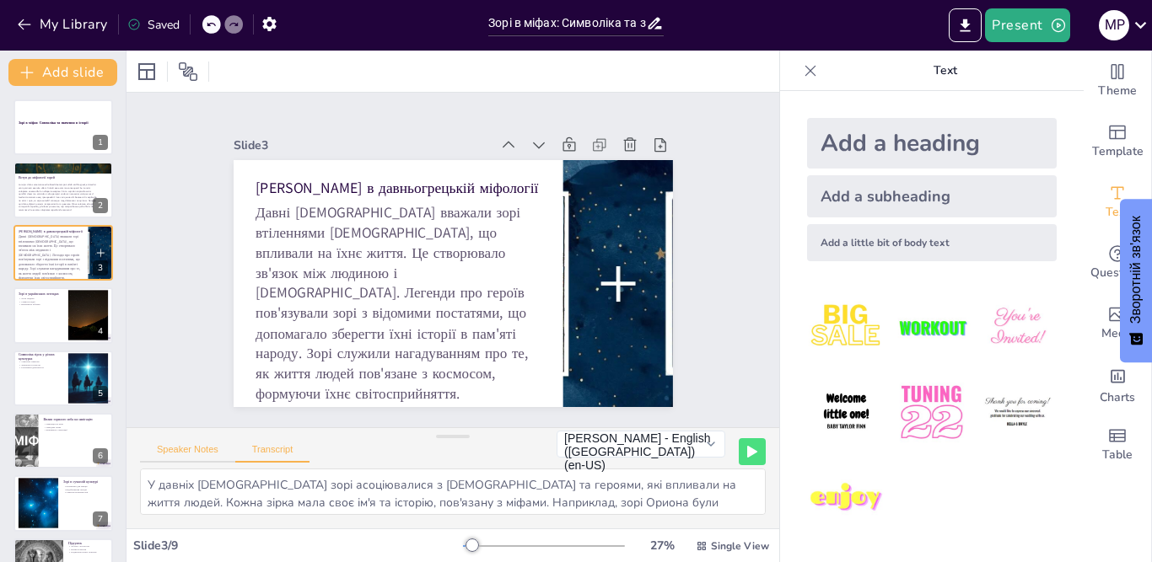
click at [184, 454] on button "Speaker Notes" at bounding box center [187, 453] width 95 height 19
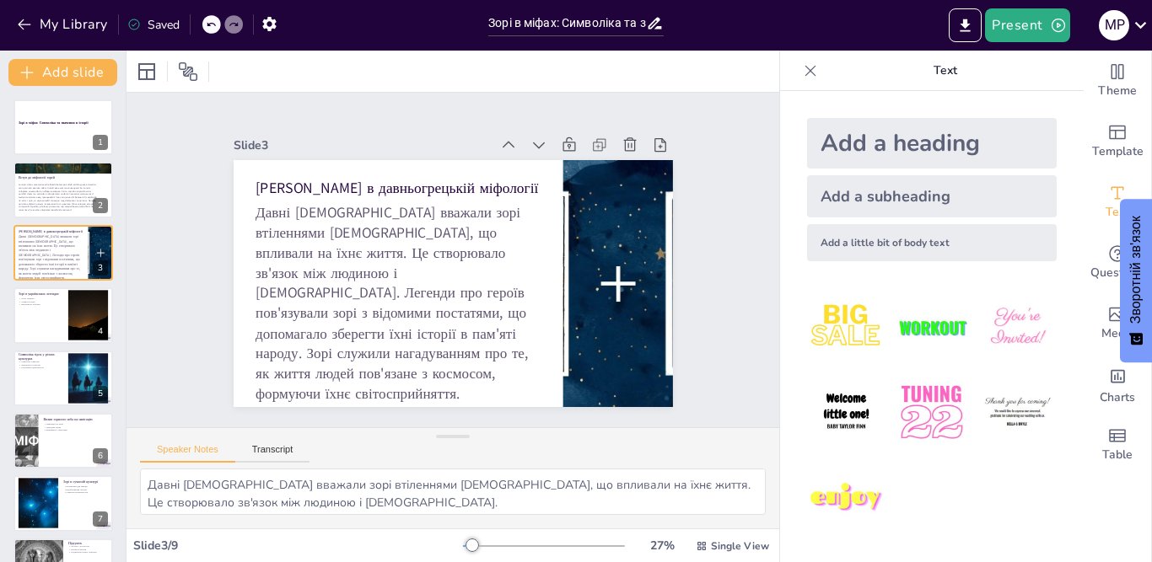
click at [281, 442] on div "Speaker Notes Transcript" at bounding box center [224, 452] width 169 height 22
click at [284, 448] on button "Transcript" at bounding box center [272, 453] width 75 height 19
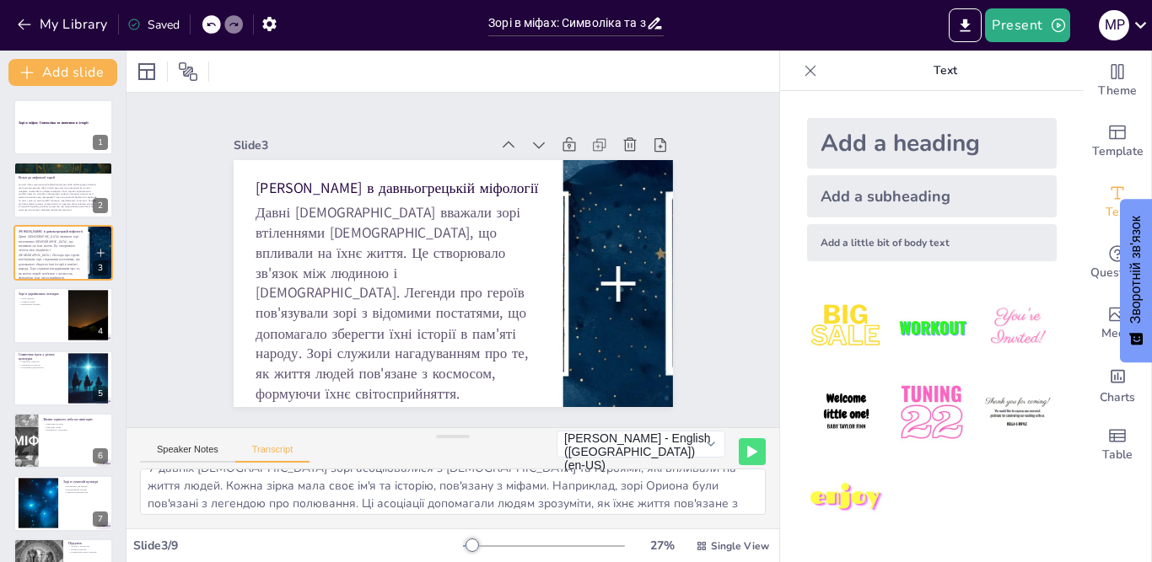
scroll to position [22, 0]
click at [49, 304] on p "Важливість зв'язків" at bounding box center [41, 304] width 46 height 3
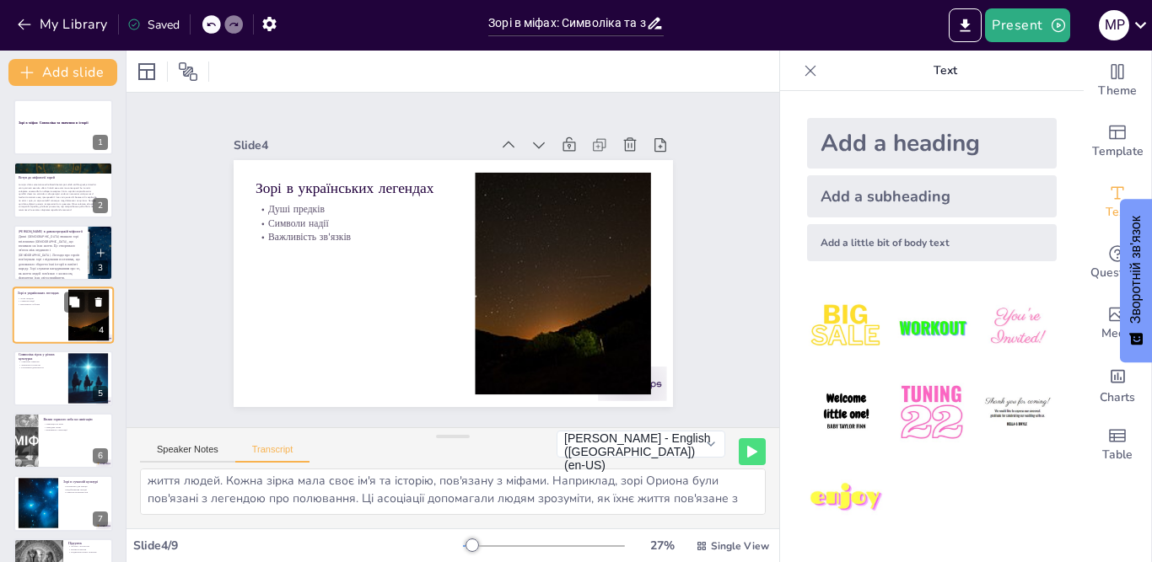
type textarea "Українські легенди часто пов'язують зорі з душами предків, які спостерігають за…"
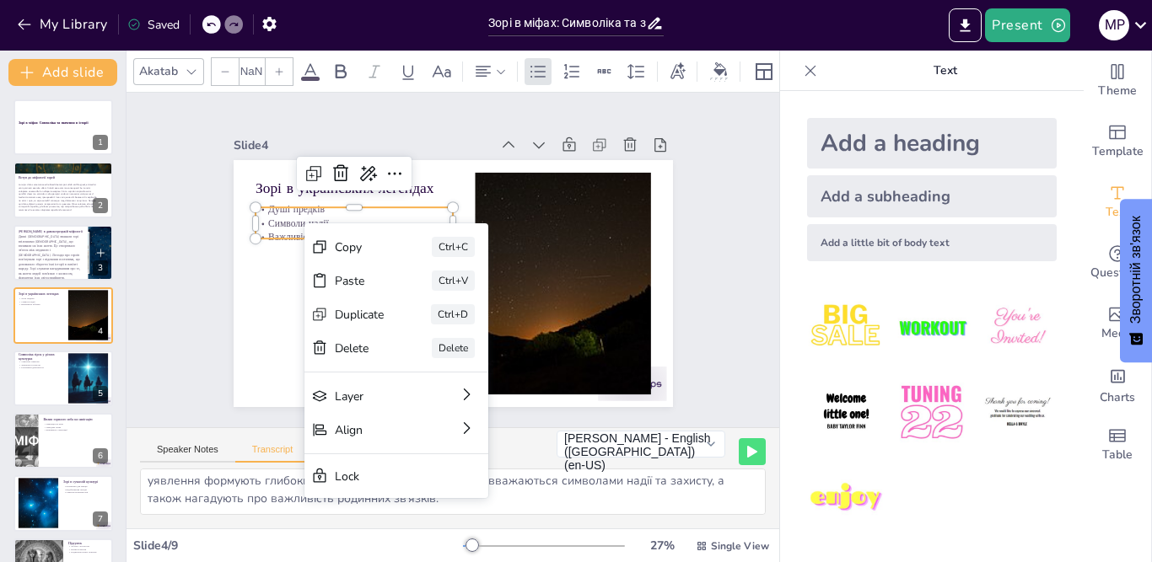
type input "32"
click at [360, 156] on icon at bounding box center [372, 143] width 25 height 25
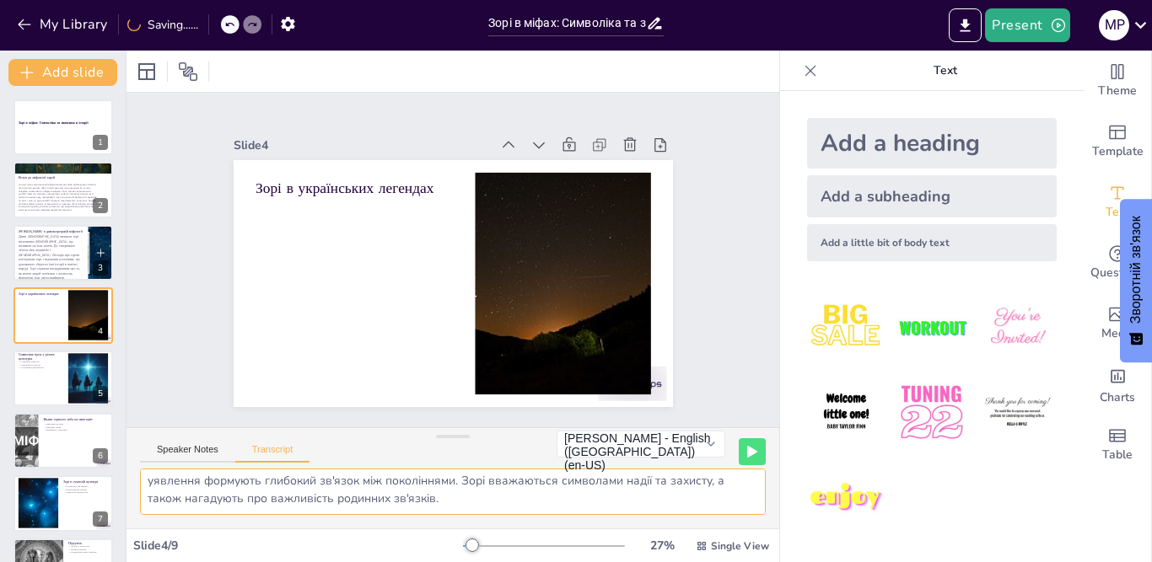
scroll to position [0, 0]
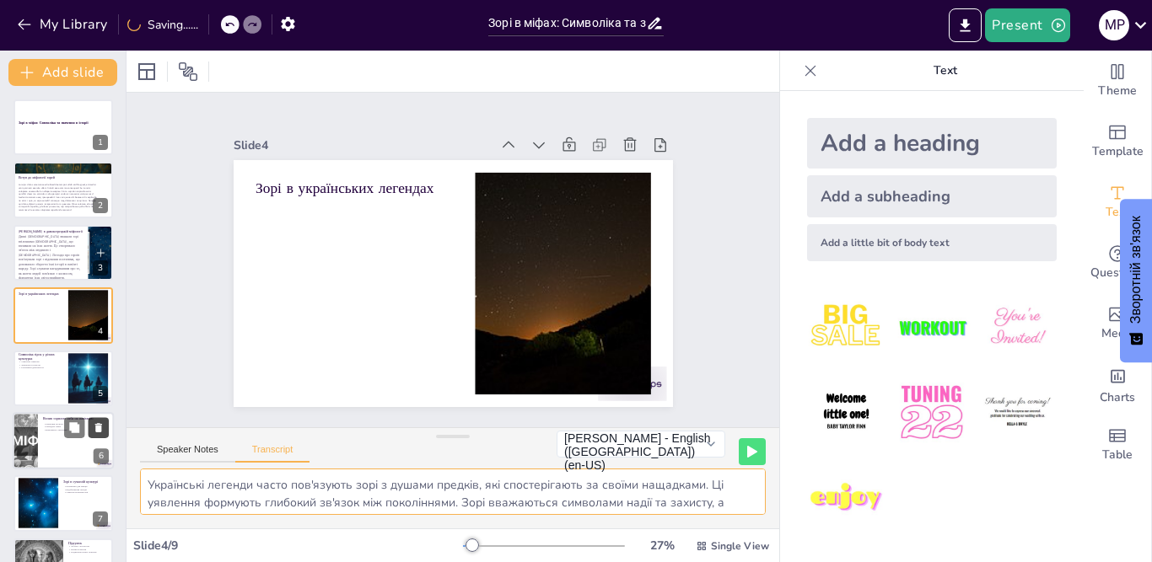
drag, startPoint x: 464, startPoint y: 497, endPoint x: 95, endPoint y: 432, distance: 373.9
click at [0, 400] on div "Document fonts Akatab Recently used Mulish Popular fonts Lato Montserrat Open S…" at bounding box center [576, 307] width 1152 height 512
drag, startPoint x: 177, startPoint y: 437, endPoint x: 191, endPoint y: 440, distance: 13.9
click at [187, 438] on div "Speaker Notes Transcript [PERSON_NAME] - English ([GEOGRAPHIC_DATA]) (en-US) [P…" at bounding box center [452, 448] width 652 height 40
click at [191, 440] on div "Speaker Notes Transcript [PERSON_NAME] - English ([GEOGRAPHIC_DATA]) (en-US) [P…" at bounding box center [452, 448] width 652 height 40
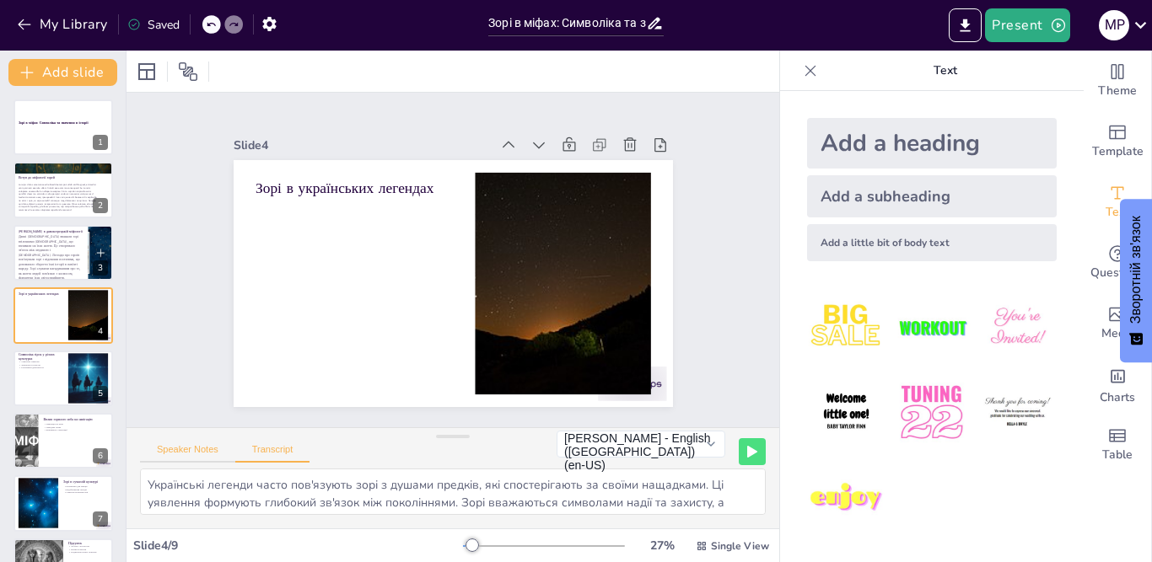
click at [199, 444] on button "Speaker Notes" at bounding box center [187, 453] width 95 height 19
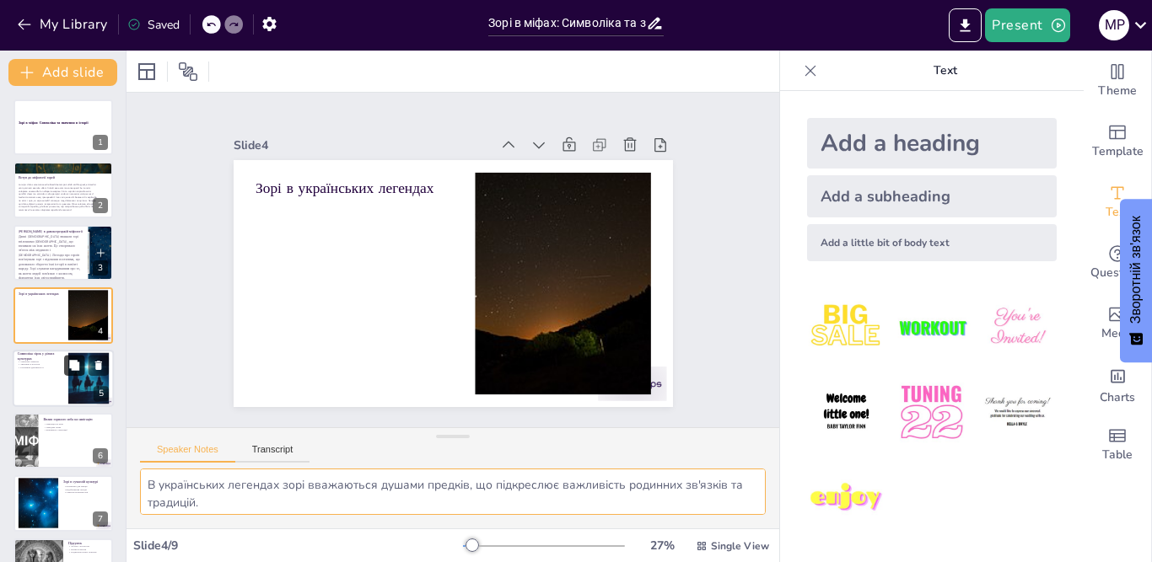
drag, startPoint x: 218, startPoint y: 507, endPoint x: 64, endPoint y: 356, distance: 215.8
click at [64, 356] on div "Document fonts Akatab Recently used Mulish Popular fonts Lato Montserrat Open S…" at bounding box center [576, 307] width 1152 height 512
click at [277, 453] on button "Transcript" at bounding box center [272, 453] width 75 height 19
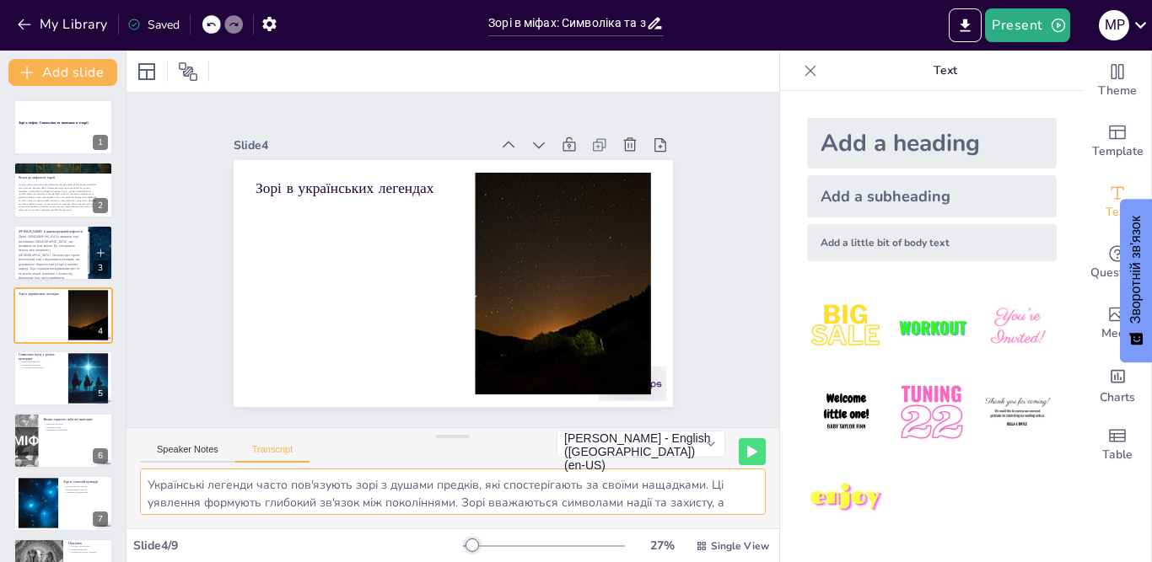
scroll to position [22, 0]
drag, startPoint x: 149, startPoint y: 479, endPoint x: 711, endPoint y: 522, distance: 563.1
click at [711, 522] on div "Українські легенди часто пов'язують зорі з душами предків, які спостерігають за…" at bounding box center [452, 499] width 652 height 60
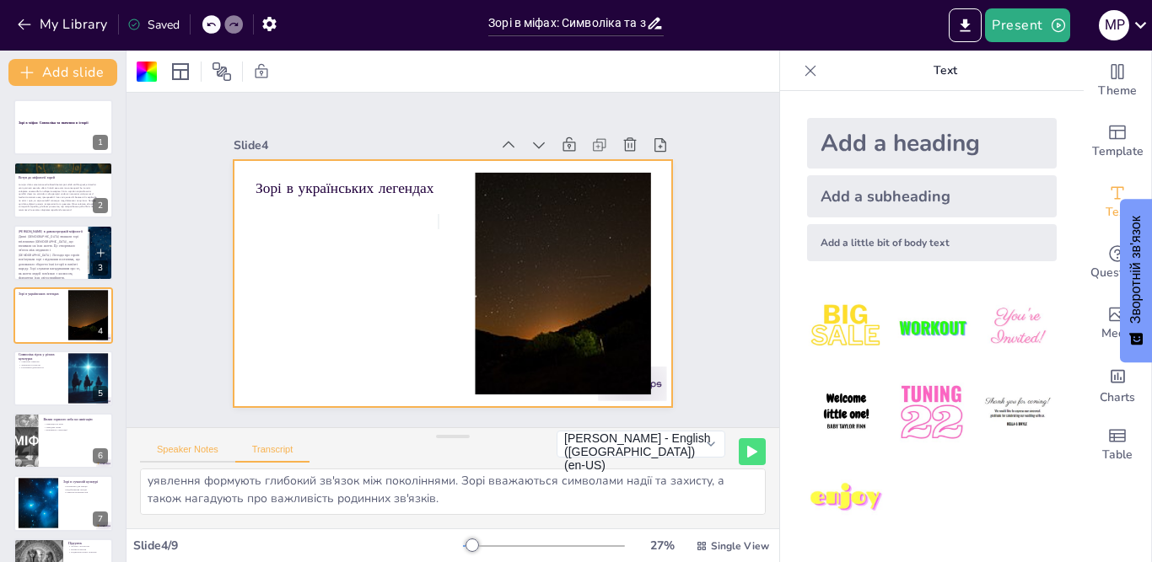
click at [194, 448] on button "Speaker Notes" at bounding box center [187, 453] width 95 height 19
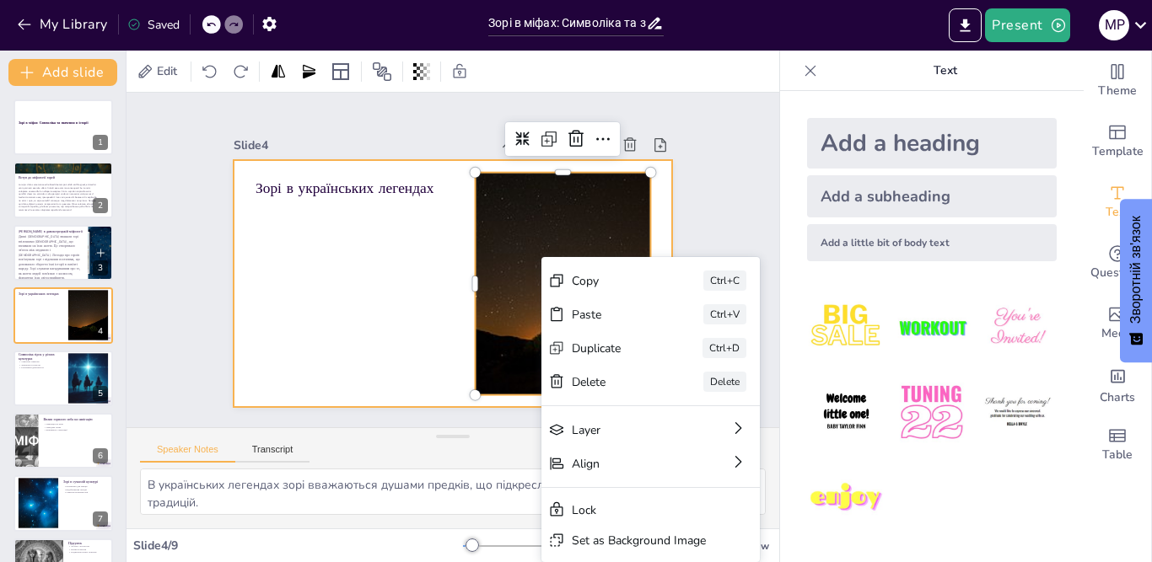
click at [355, 317] on div at bounding box center [447, 282] width 481 height 333
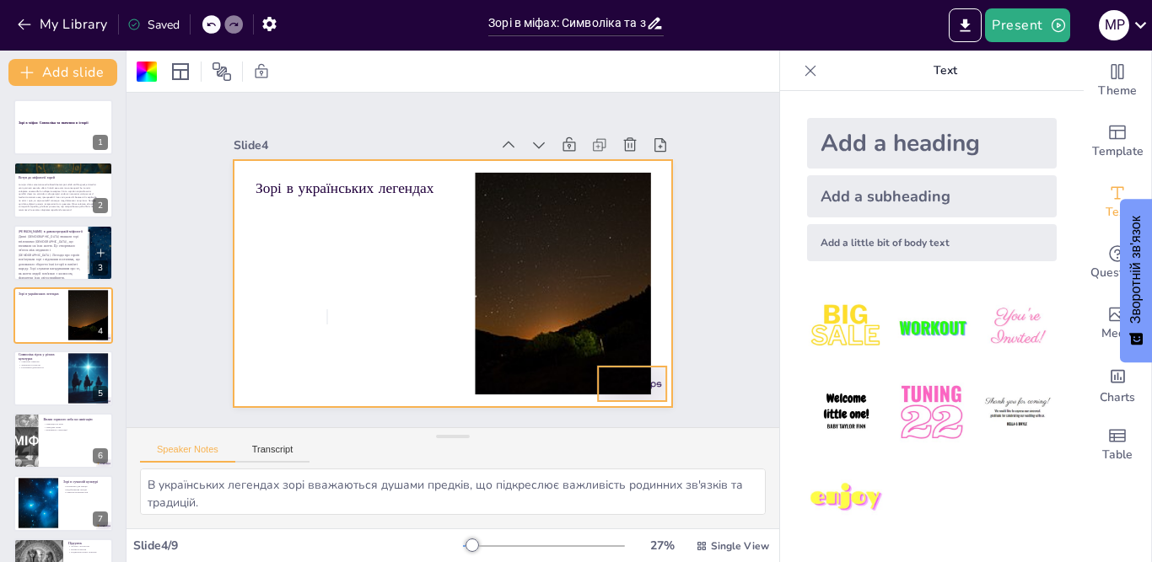
click at [417, 431] on div at bounding box center [390, 469] width 54 height 76
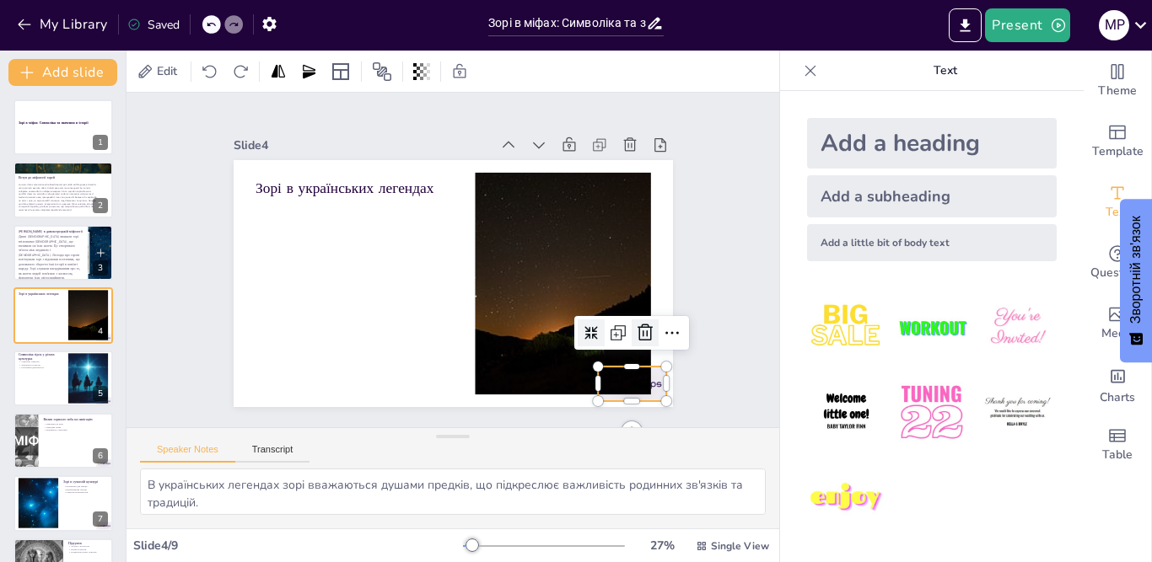
click at [623, 378] on icon at bounding box center [613, 388] width 19 height 20
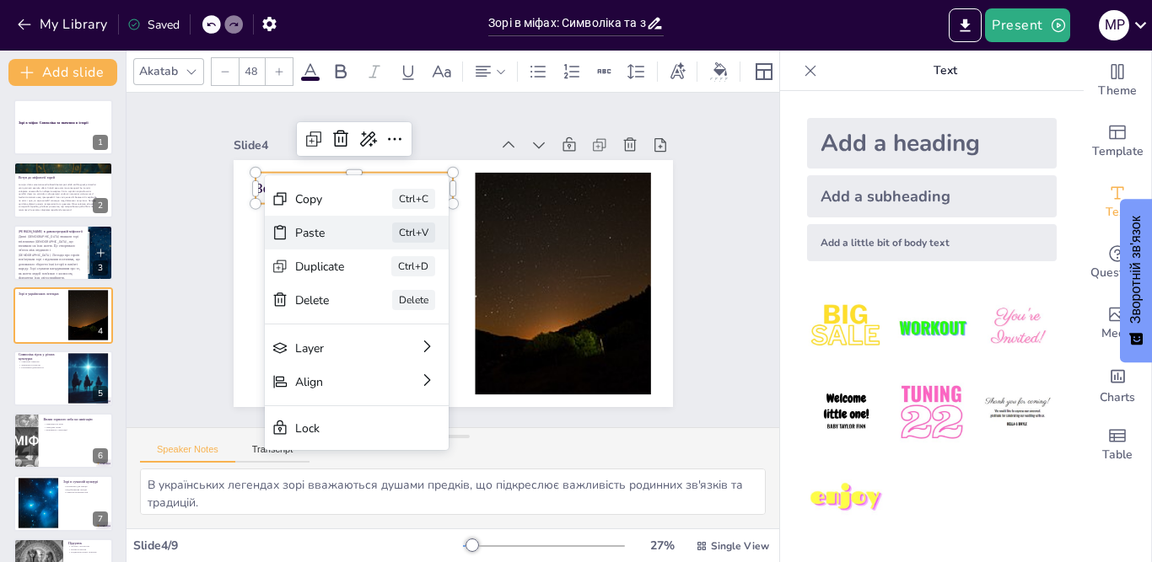
click at [373, 255] on div "Paste" at bounding box center [390, 281] width 35 height 52
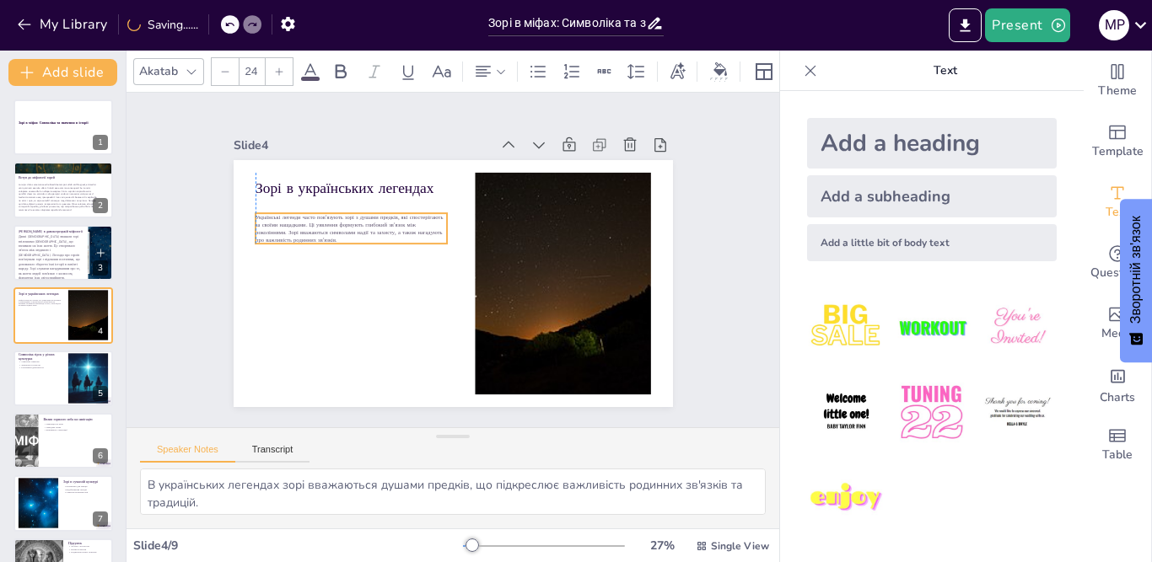
drag, startPoint x: 313, startPoint y: 196, endPoint x: 307, endPoint y: 227, distance: 30.9
click at [307, 227] on span "Українські легенди часто пов'язують зорі з душами предків, які спостерігають за…" at bounding box center [364, 193] width 188 height 79
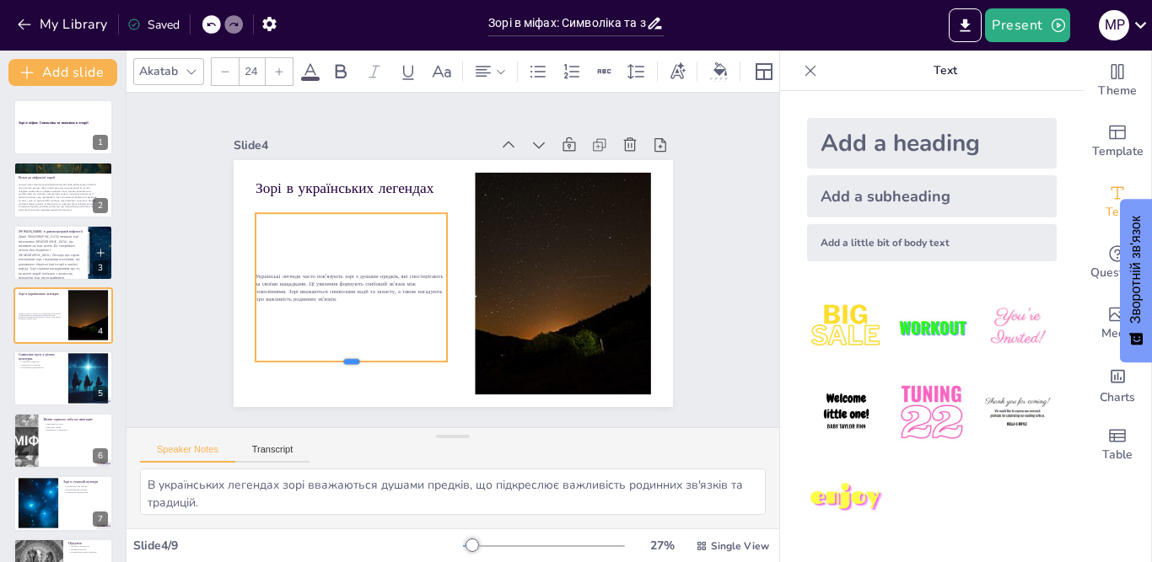
drag, startPoint x: 336, startPoint y: 242, endPoint x: 339, endPoint y: 360, distance: 118.0
click at [339, 357] on div at bounding box center [310, 304] width 173 height 108
drag, startPoint x: 435, startPoint y: 283, endPoint x: 454, endPoint y: 287, distance: 19.7
click at [456, 287] on div at bounding box center [470, 289] width 29 height 149
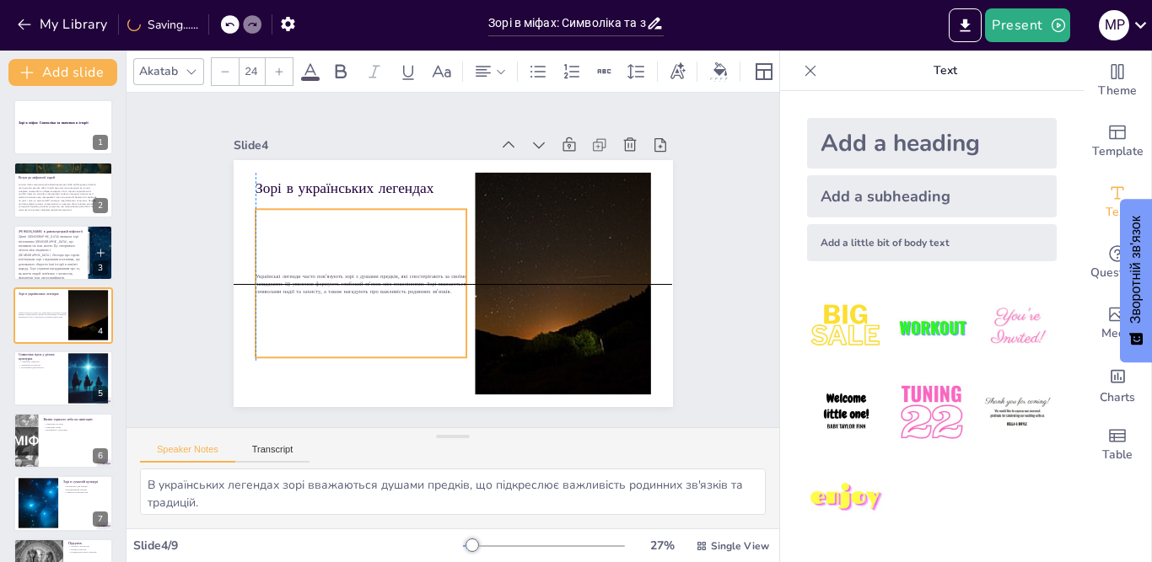
click at [384, 306] on div "Українські легенди часто пов'язують зорі з душами предків, які спостерігають за…" at bounding box center [358, 264] width 238 height 190
click at [437, 281] on p "Українські легенди часто пов'язують зорі з душами предків, які спостерігають за…" at bounding box center [411, 175] width 67 height 212
click at [437, 166] on icon at bounding box center [451, 162] width 28 height 28
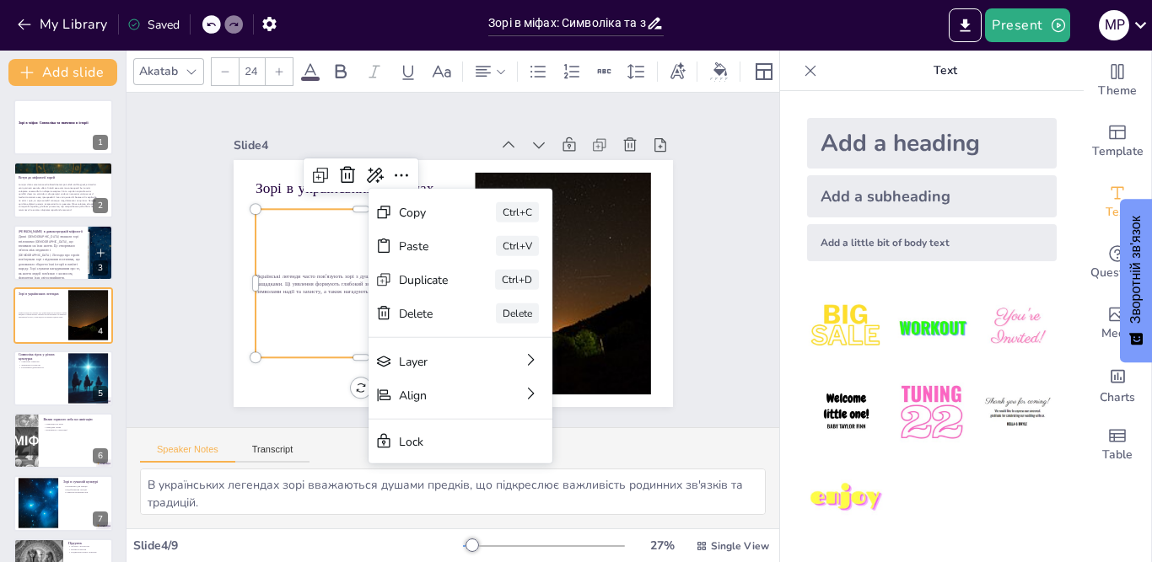
click at [346, 278] on span "Українські легенди часто пов'язують зорі з душами предків, які спостерігають за…" at bounding box center [358, 252] width 208 height 83
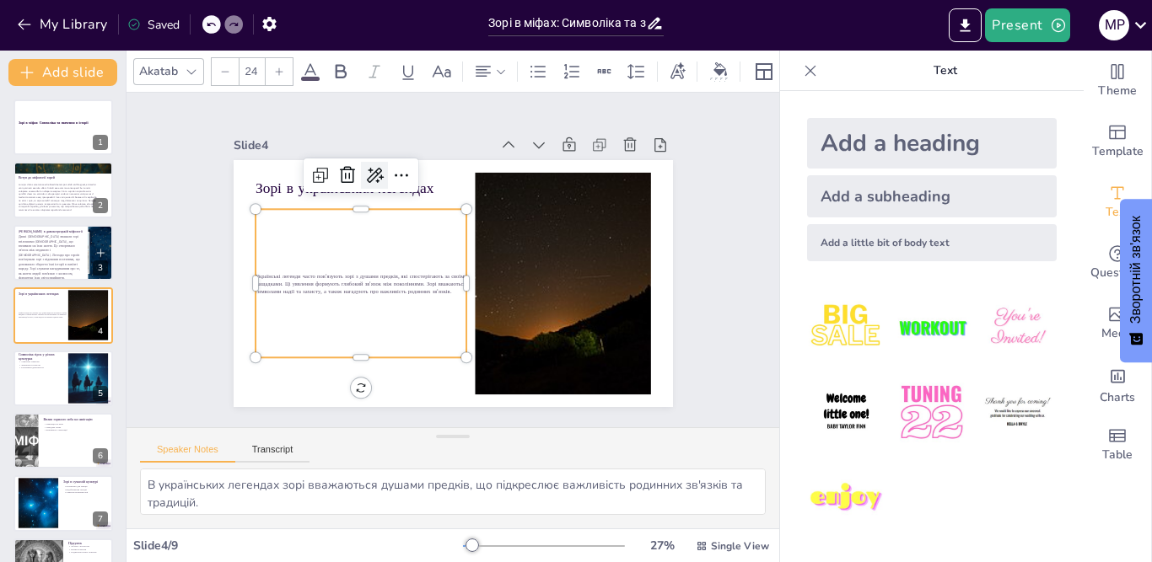
click at [461, 162] on icon at bounding box center [475, 147] width 29 height 29
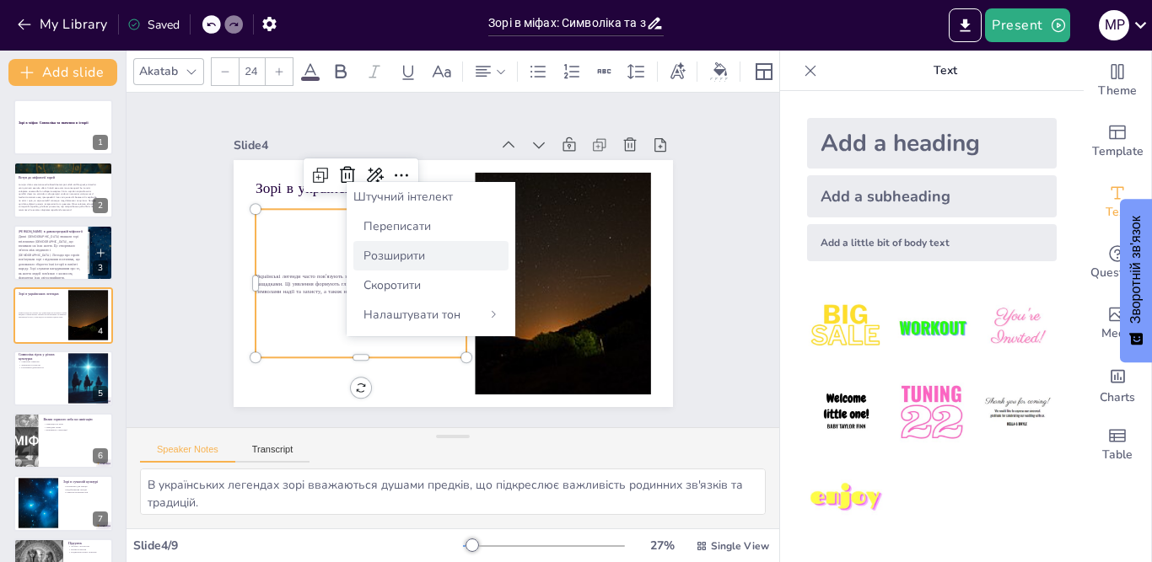
click at [400, 248] on font "Розширити" at bounding box center [394, 256] width 62 height 16
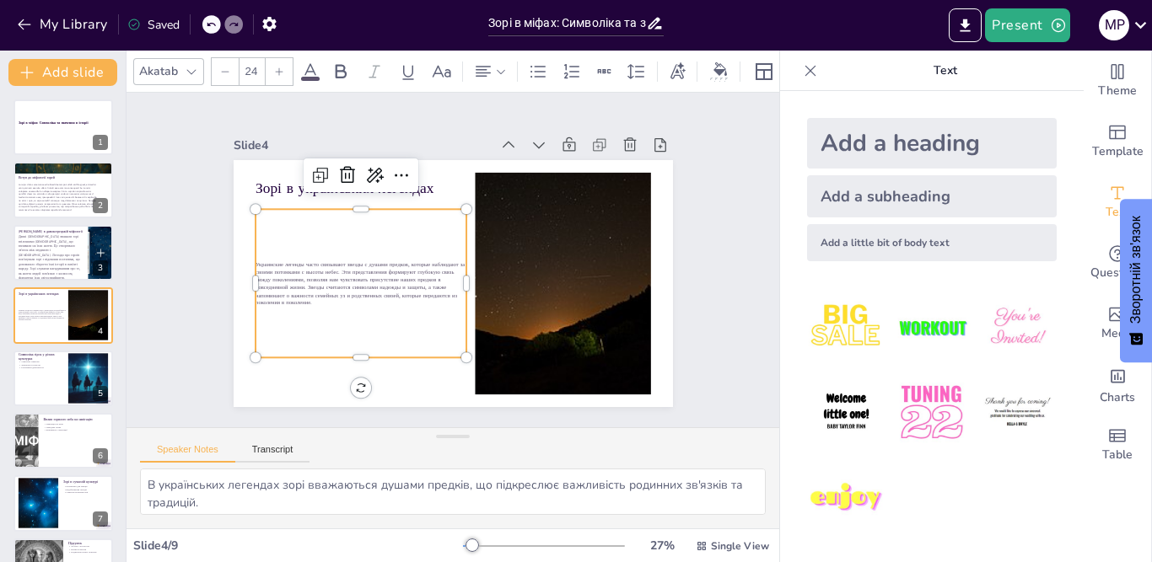
click at [352, 282] on span "Украинские легенды часто связывают звезды с душами предков, которые наблюдают з…" at bounding box center [356, 249] width 213 height 99
drag, startPoint x: 352, startPoint y: 280, endPoint x: 395, endPoint y: 327, distance: 63.9
click at [395, 293] on span "Украинские легенды часто связывают звезды с душами предков, которые наблюдают з…" at bounding box center [364, 218] width 196 height 149
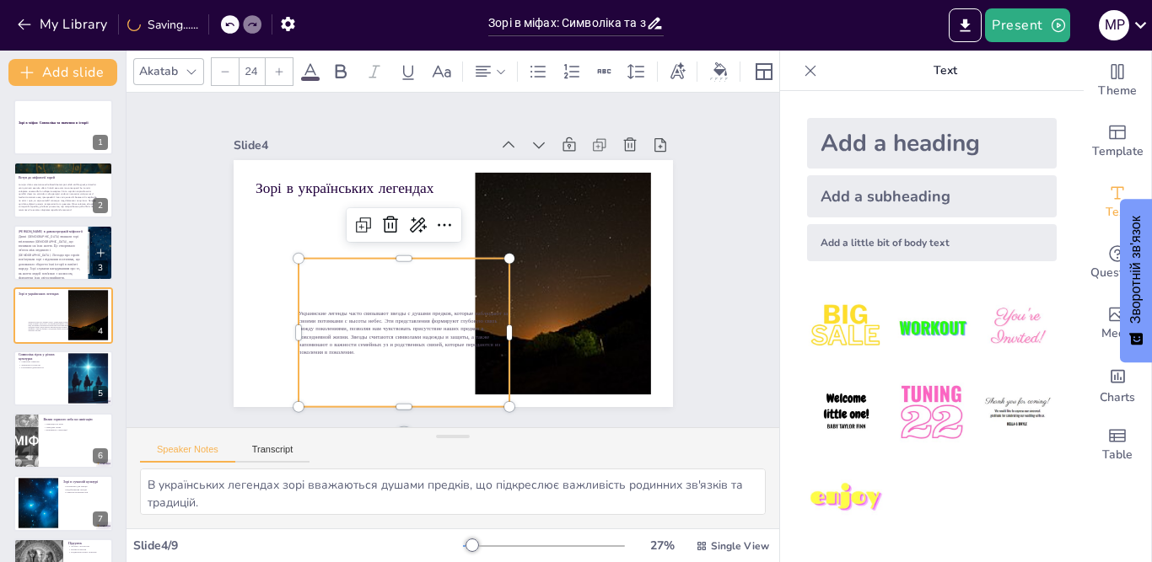
click at [486, 408] on div at bounding box center [478, 416] width 16 height 16
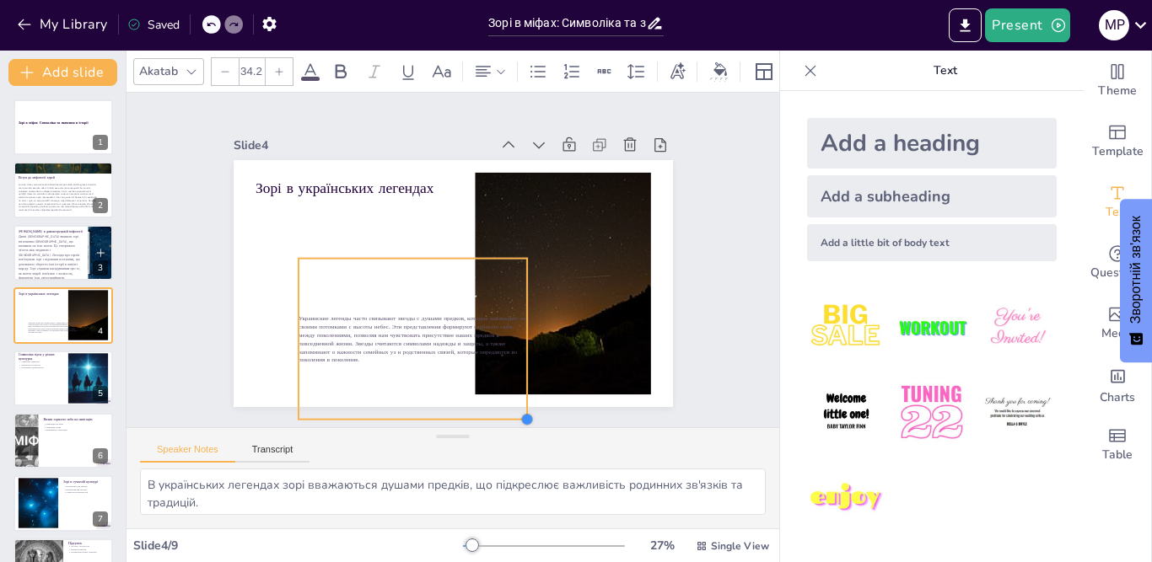
type input "26"
drag, startPoint x: 494, startPoint y: 400, endPoint x: 512, endPoint y: 408, distance: 19.6
click at [512, 419] on div at bounding box center [509, 426] width 15 height 15
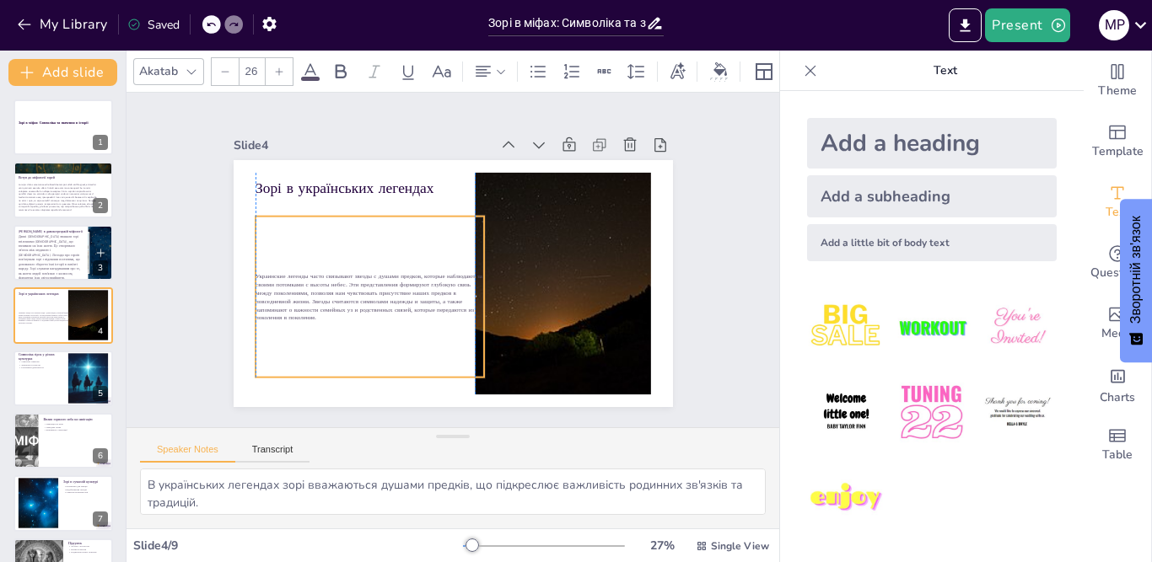
drag, startPoint x: 338, startPoint y: 333, endPoint x: 294, endPoint y: 291, distance: 60.8
click at [398, 288] on span "Украинские легенды часто связывают звезды с душами предков, которые наблюдают з…" at bounding box center [430, 172] width 64 height 231
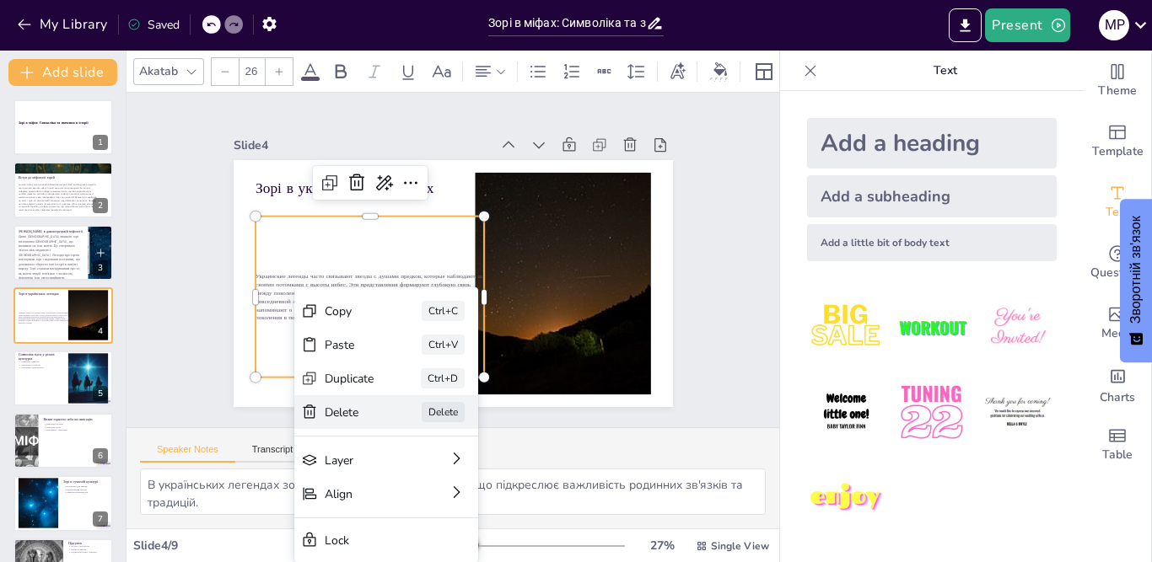
click at [399, 491] on div "Delete" at bounding box center [425, 504] width 52 height 26
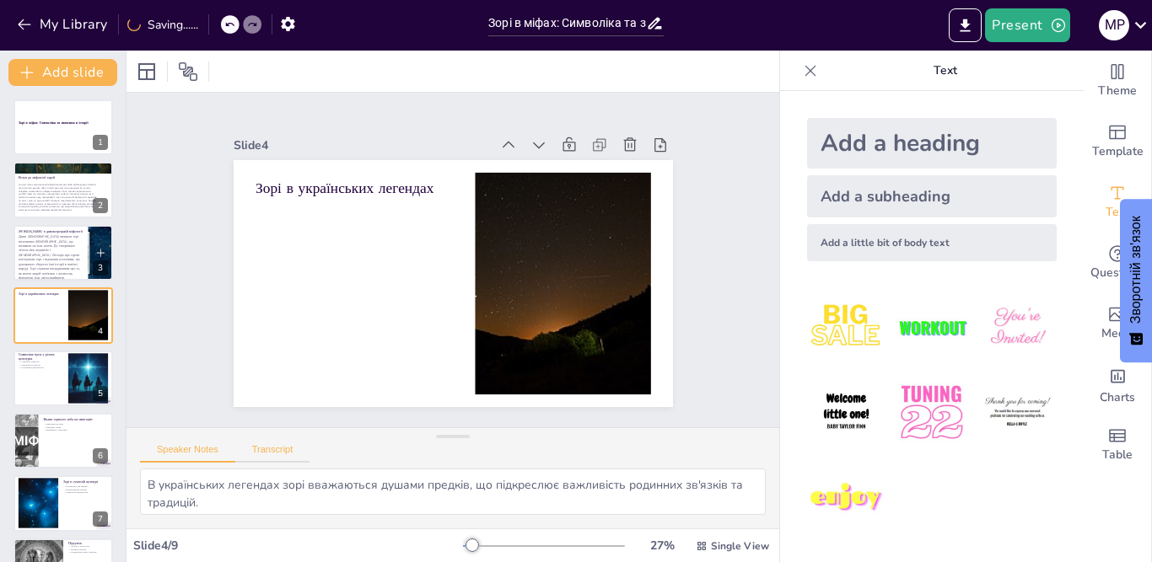
click at [287, 459] on button "Transcript" at bounding box center [272, 453] width 75 height 19
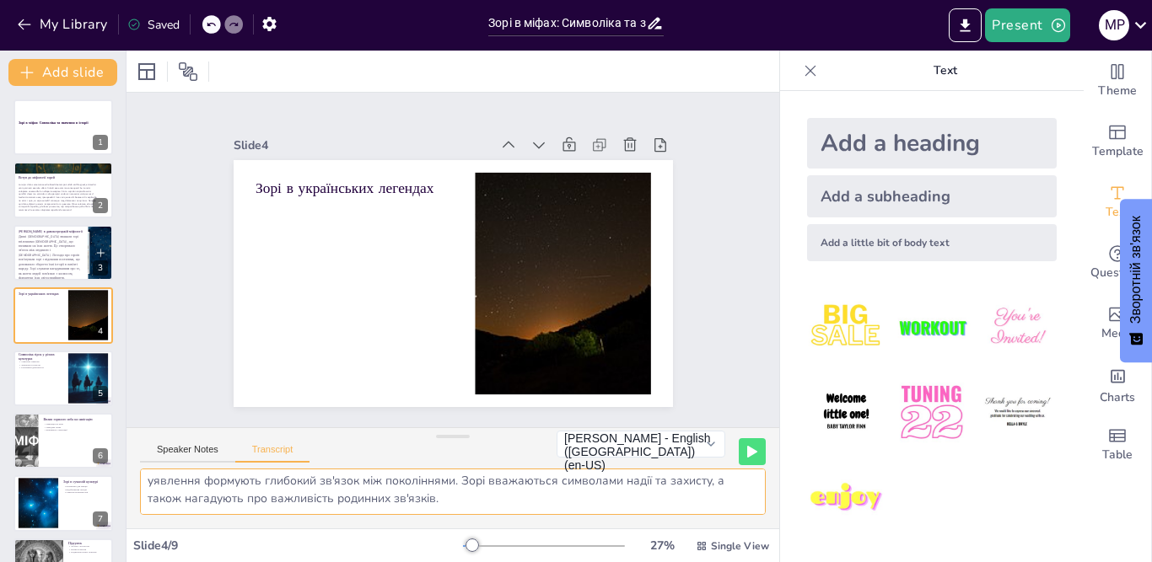
drag, startPoint x: 148, startPoint y: 484, endPoint x: 636, endPoint y: 562, distance: 493.5
click at [636, 561] on html "My Library Saved Зорі в міфах: Символіка та значення в історії Present м р Docu…" at bounding box center [576, 281] width 1152 height 562
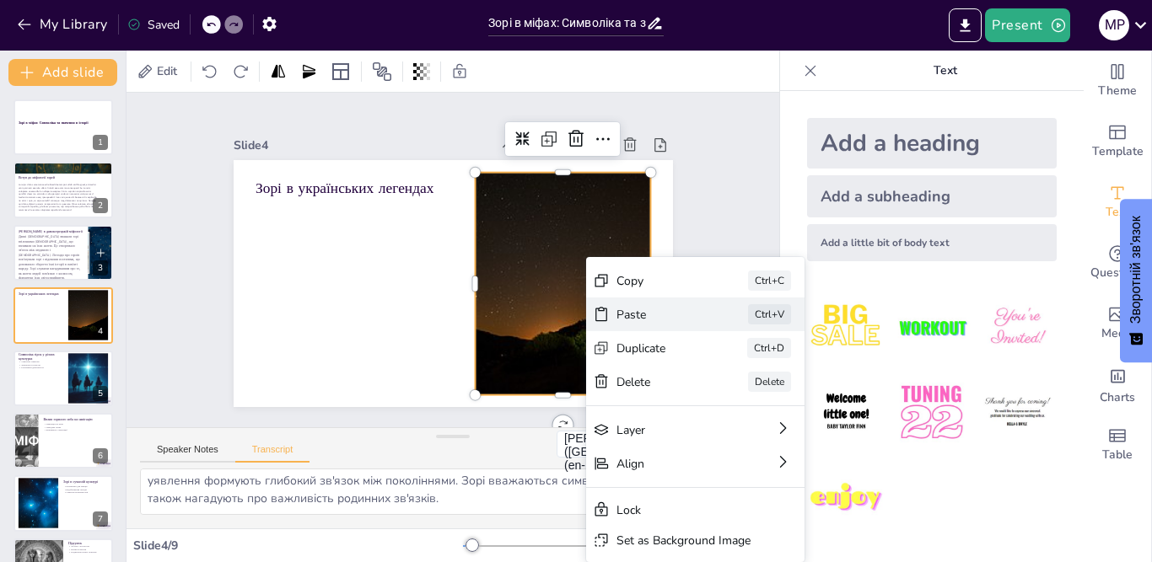
click at [694, 416] on div "Paste Ctrl+V" at bounding box center [804, 444] width 221 height 56
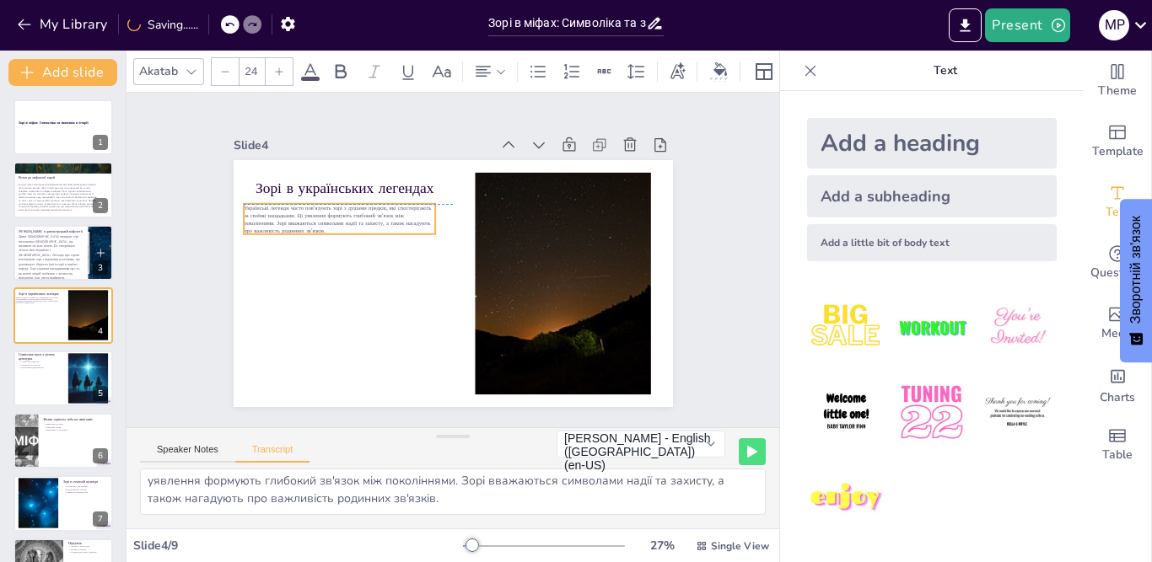
drag, startPoint x: 394, startPoint y: 199, endPoint x: 381, endPoint y: 222, distance: 26.0
click at [381, 222] on p "Українські легенди часто пов'язують зорі з душами предків, які спостерігають за…" at bounding box center [365, 177] width 188 height 106
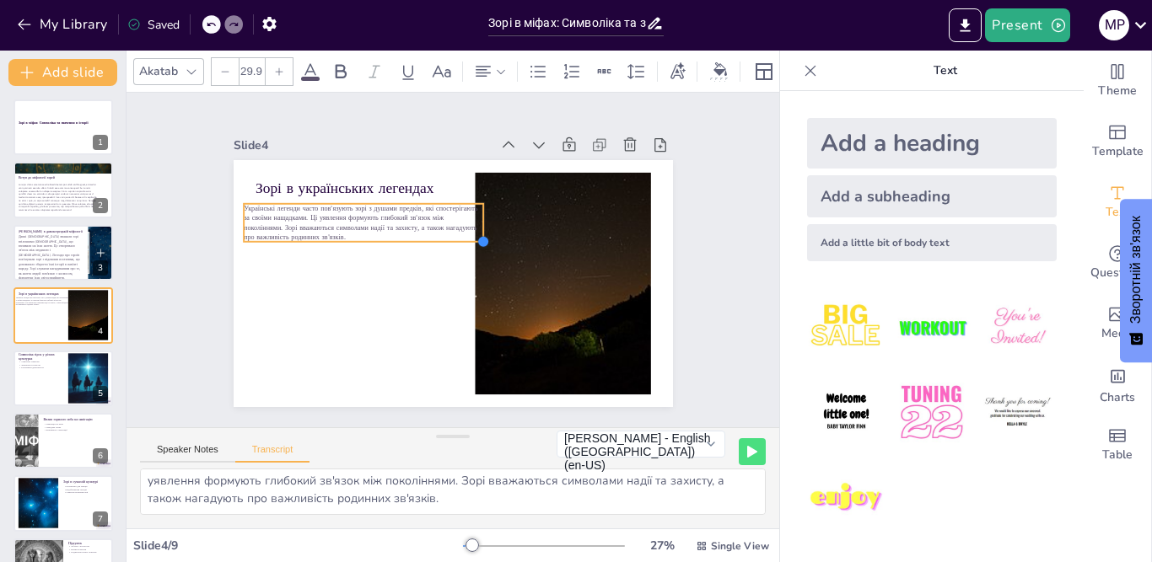
drag, startPoint x: 420, startPoint y: 230, endPoint x: 380, endPoint y: 238, distance: 40.3
click at [380, 238] on div "[PERSON_NAME] в українських легендах Українські легенди часто пов'язують зорі з…" at bounding box center [445, 282] width 494 height 371
drag, startPoint x: 469, startPoint y: 214, endPoint x: 444, endPoint y: 208, distance: 25.1
click at [464, 208] on div at bounding box center [476, 228] width 24 height 40
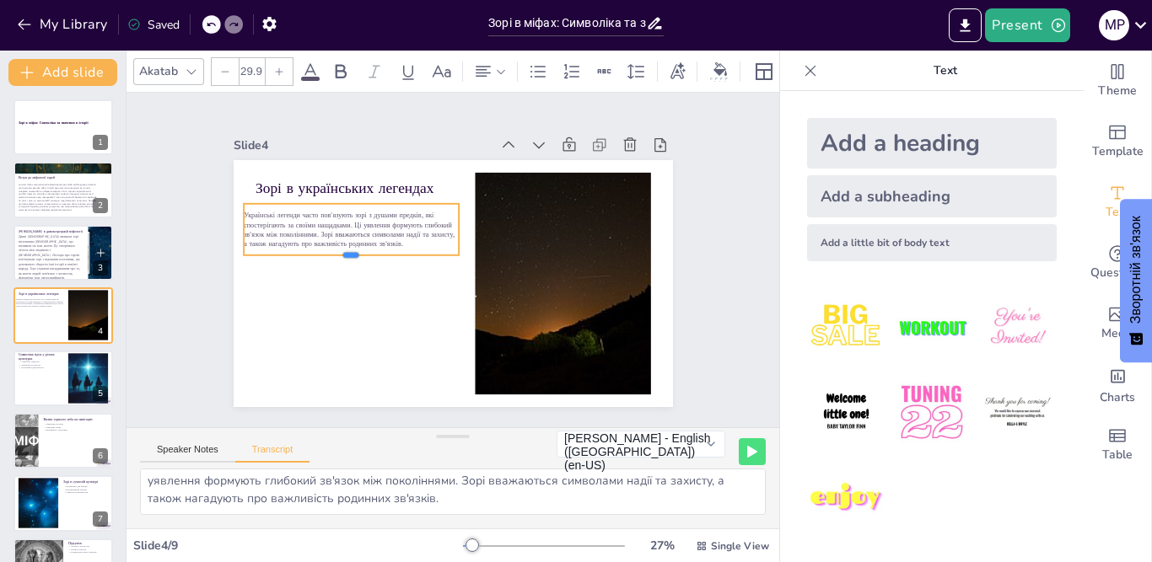
drag, startPoint x: 337, startPoint y: 237, endPoint x: 331, endPoint y: 250, distance: 14.7
click at [331, 250] on div at bounding box center [352, 241] width 213 height 58
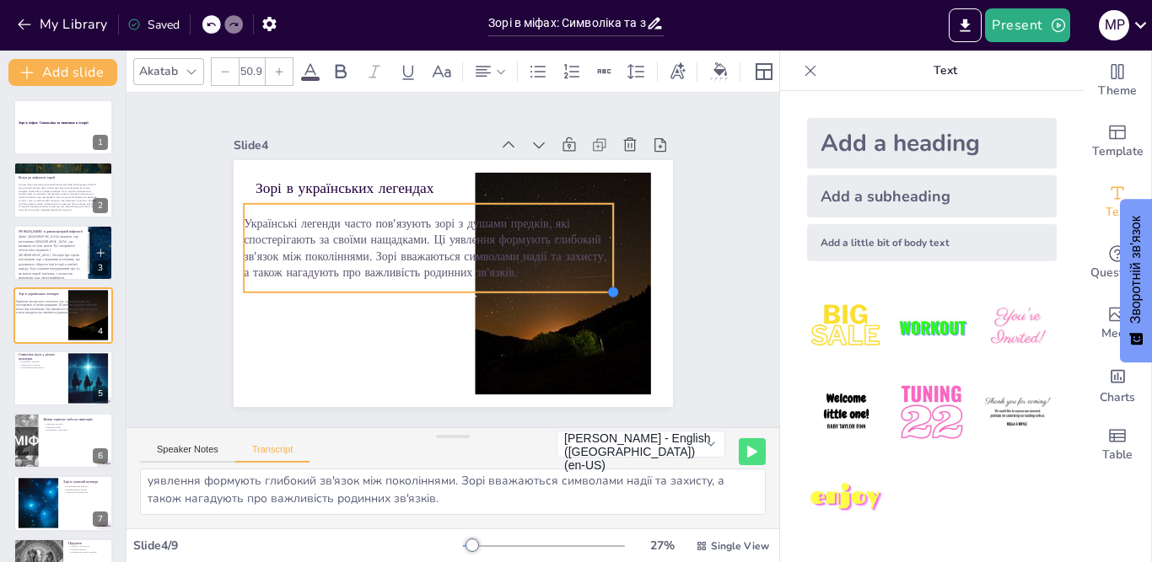
type input "51.4"
drag, startPoint x: 447, startPoint y: 253, endPoint x: 514, endPoint y: 290, distance: 77.0
click at [514, 290] on div "[PERSON_NAME] в українських легендах Українські легенди часто пов'язують зорі з…" at bounding box center [429, 264] width 333 height 481
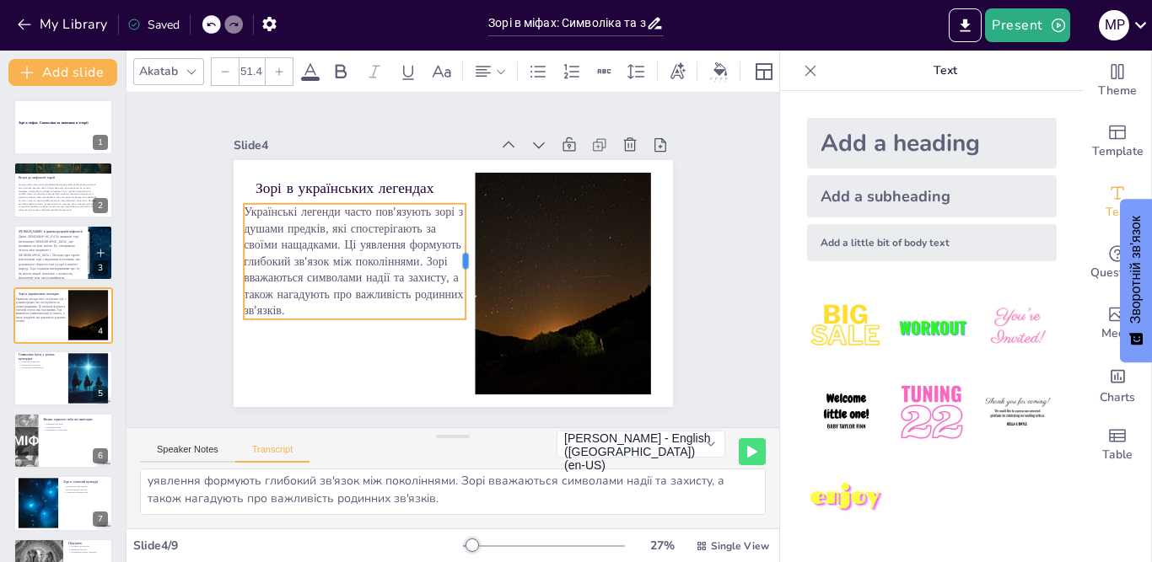
drag, startPoint x: 599, startPoint y: 233, endPoint x: 452, endPoint y: 224, distance: 147.8
click at [452, 224] on div at bounding box center [468, 270] width 69 height 106
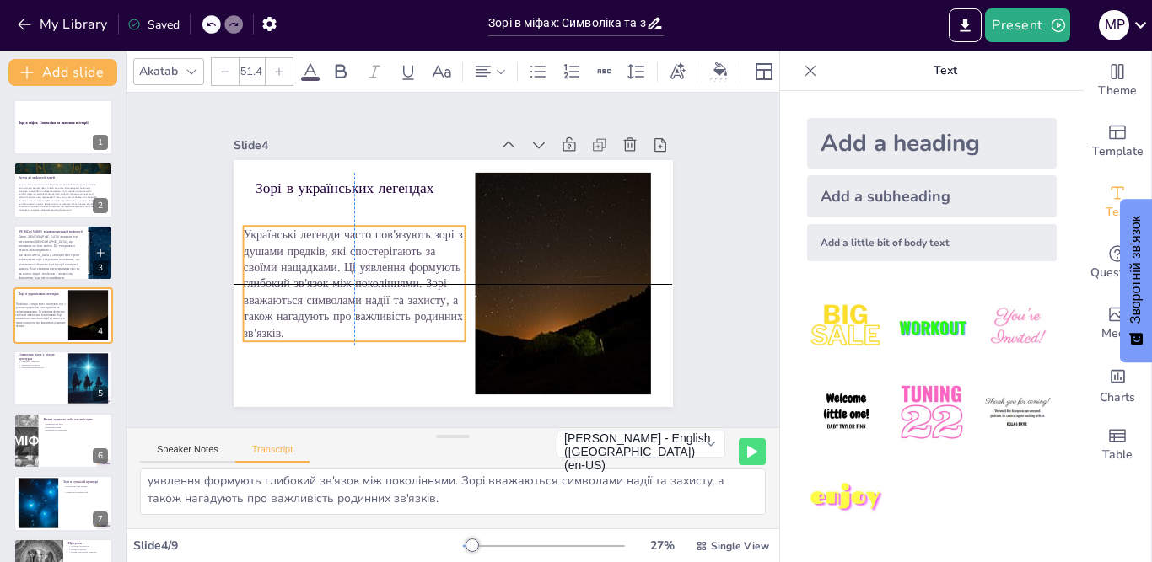
drag, startPoint x: 379, startPoint y: 209, endPoint x: 379, endPoint y: 236, distance: 27.0
click at [379, 236] on span "Українські легенди часто пов'язують зорі з душами предків, які спостерігають за…" at bounding box center [351, 233] width 247 height 180
click at [43, 368] on p "Розуміння ідентичності" at bounding box center [41, 367] width 46 height 3
type textarea "Кожна культура має свої унікальні символи та значення, пов'язані із зорями, що …"
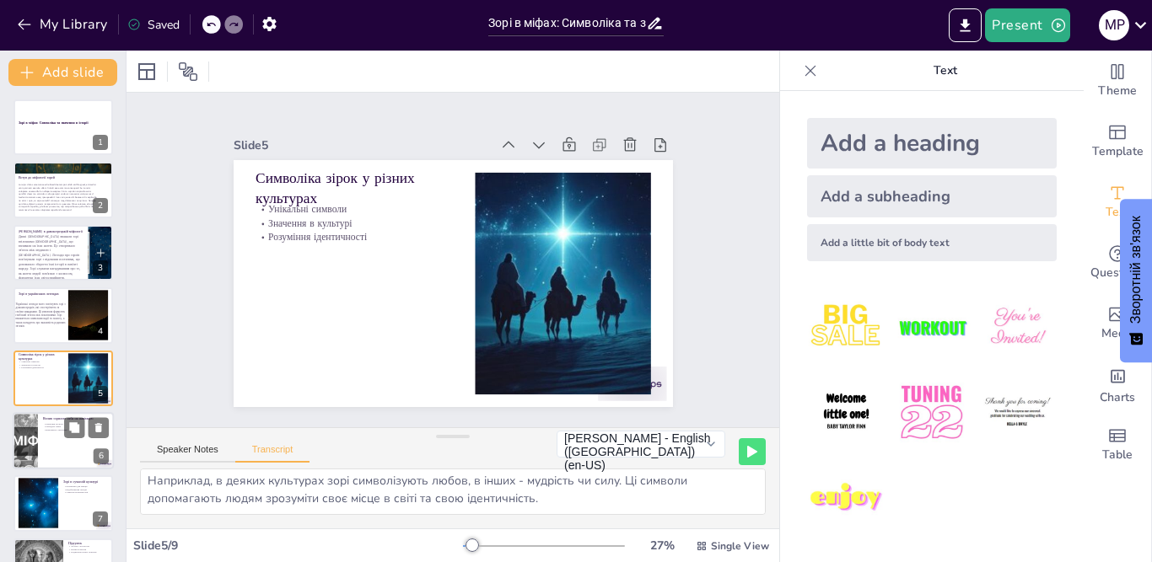
scroll to position [54, 0]
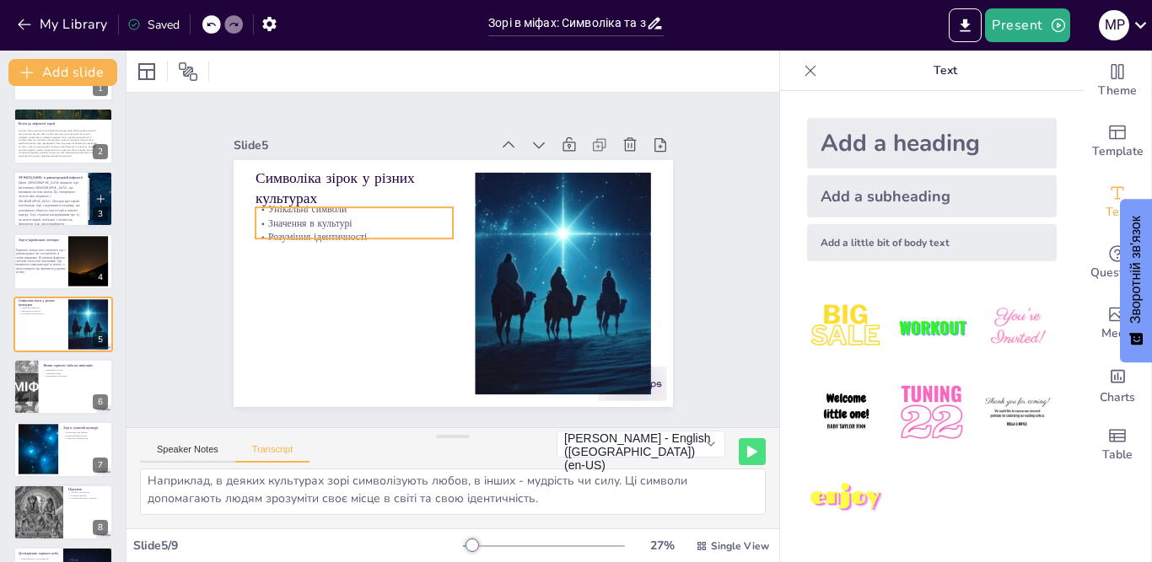
click at [361, 233] on p "Розуміння ідентичності" at bounding box center [366, 207] width 192 height 74
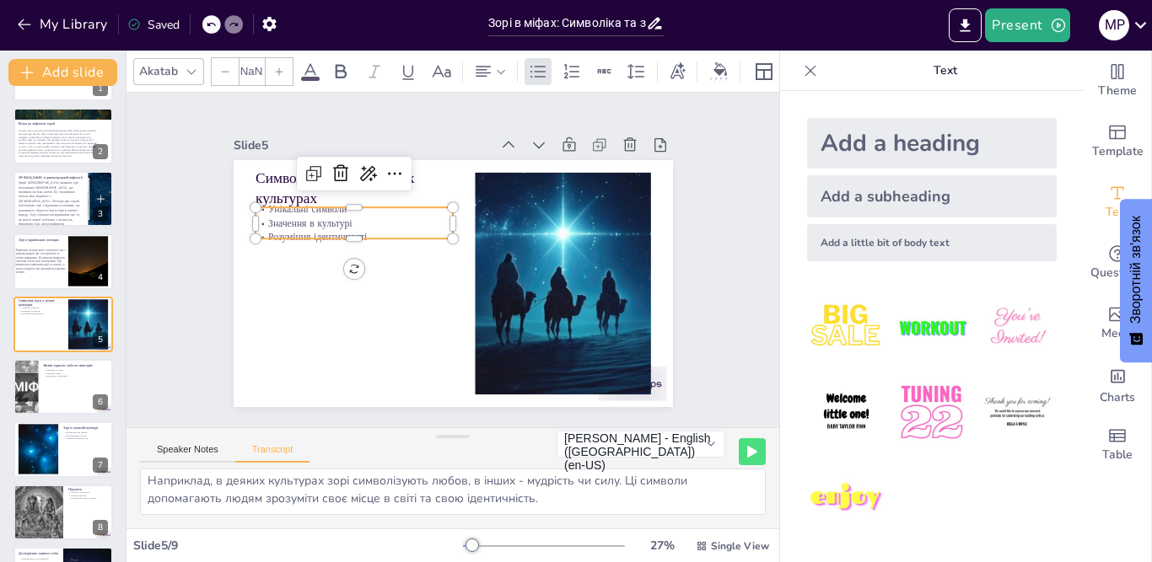
type input "32"
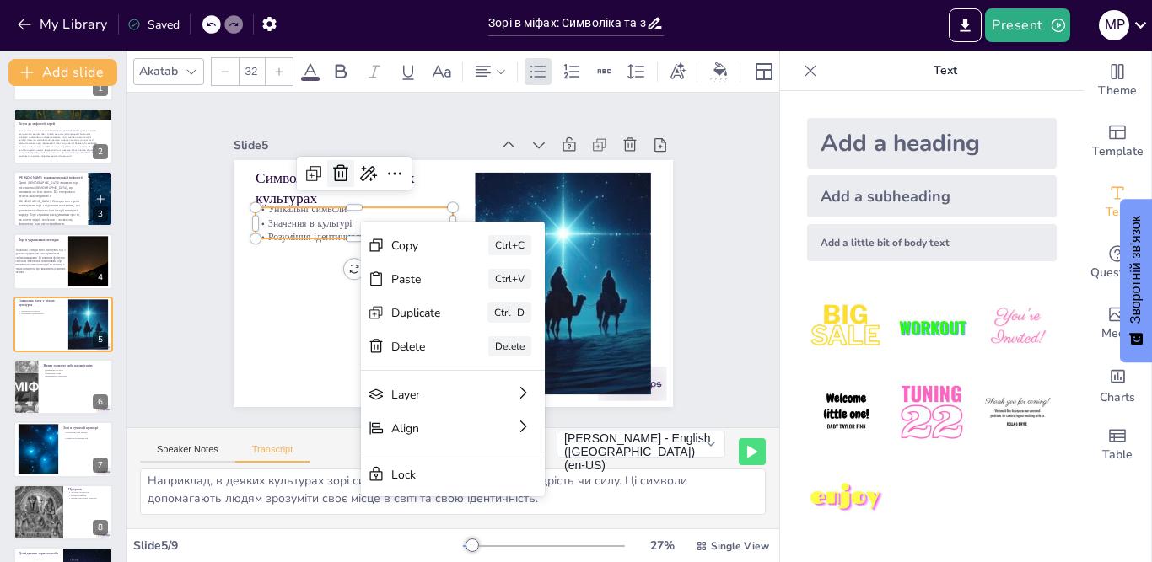
click at [372, 149] on icon at bounding box center [385, 135] width 27 height 27
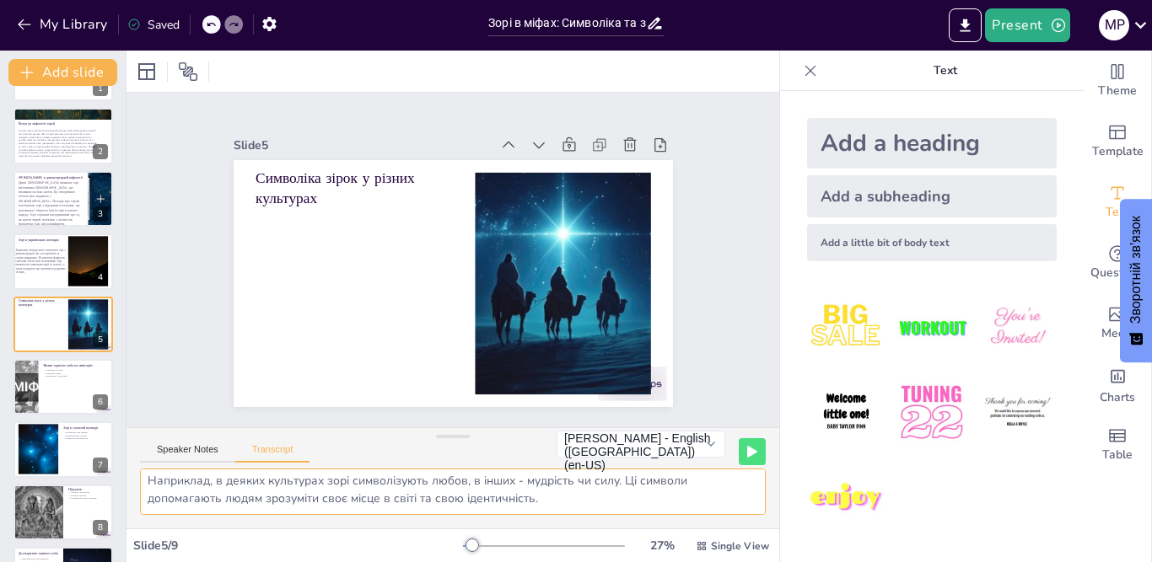
drag, startPoint x: 622, startPoint y: 507, endPoint x: 605, endPoint y: 501, distance: 17.9
click at [605, 501] on textarea "Кожна культура має свої унікальні символи та значення, пов'язані із зорями, що …" at bounding box center [453, 492] width 626 height 46
drag, startPoint x: 619, startPoint y: 502, endPoint x: 0, endPoint y: 480, distance: 619.2
click at [0, 480] on div "Document fonts Akatab Recently used Mulish Popular fonts Lato Montserrat Open S…" at bounding box center [576, 307] width 1152 height 512
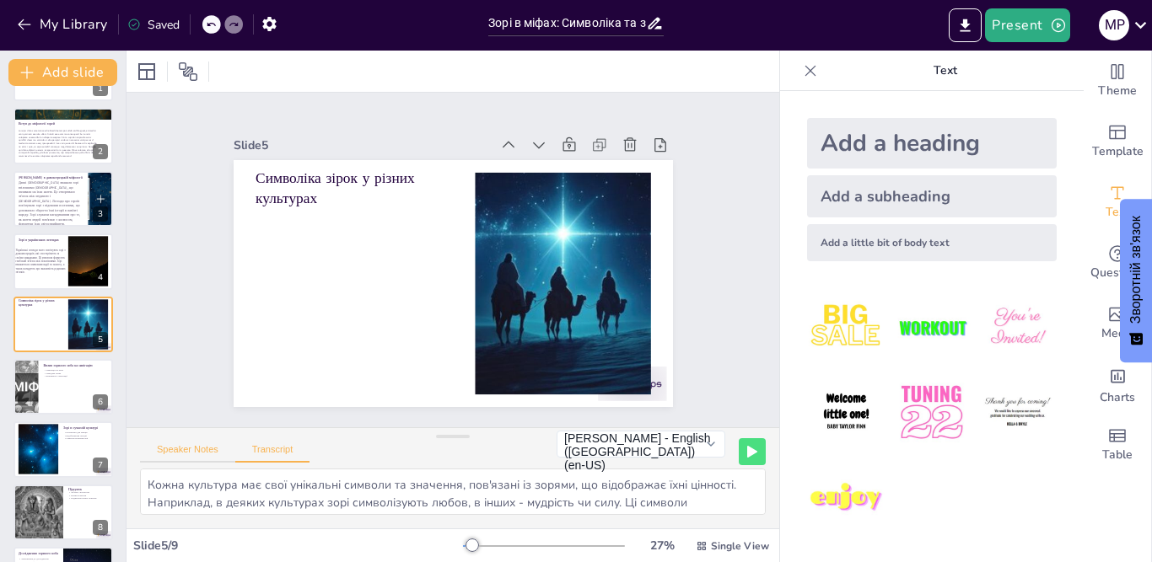
click at [192, 446] on button "Speaker Notes" at bounding box center [187, 453] width 95 height 19
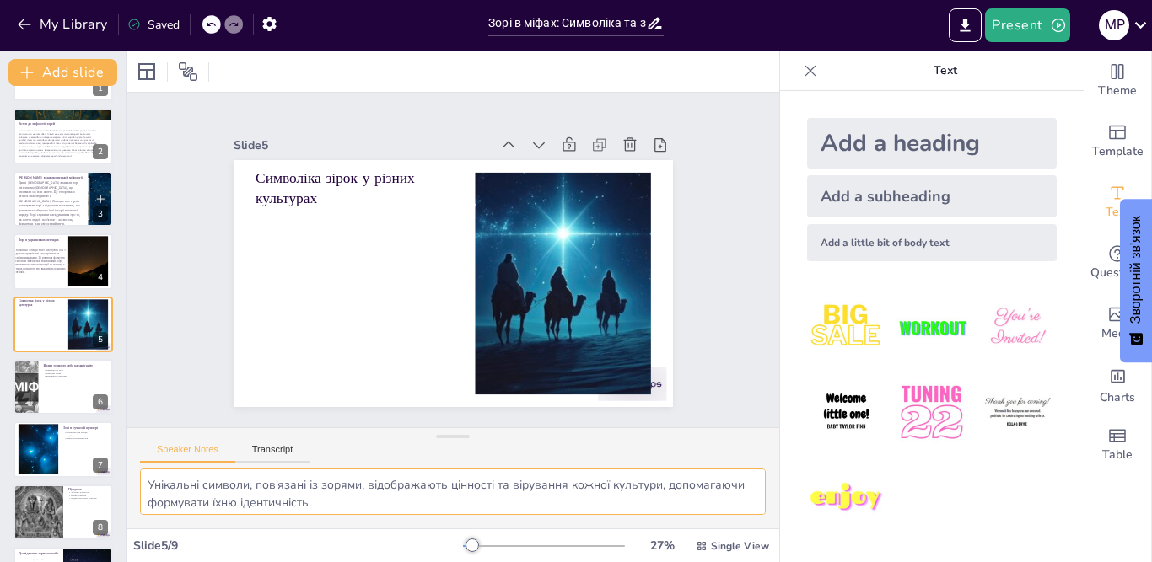
drag, startPoint x: 293, startPoint y: 502, endPoint x: 0, endPoint y: 353, distance: 328.8
click at [0, 353] on div "Document fonts Akatab Recently used Mulish Popular fonts Lato Montserrat Open S…" at bounding box center [576, 307] width 1152 height 512
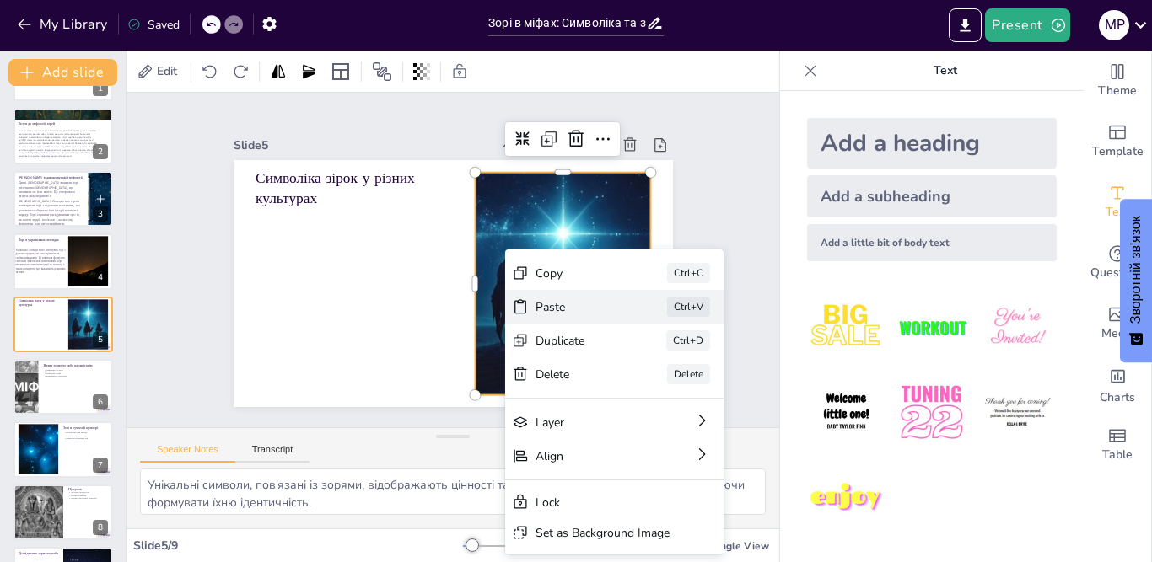
click at [645, 413] on div "Paste" at bounding box center [687, 425] width 85 height 24
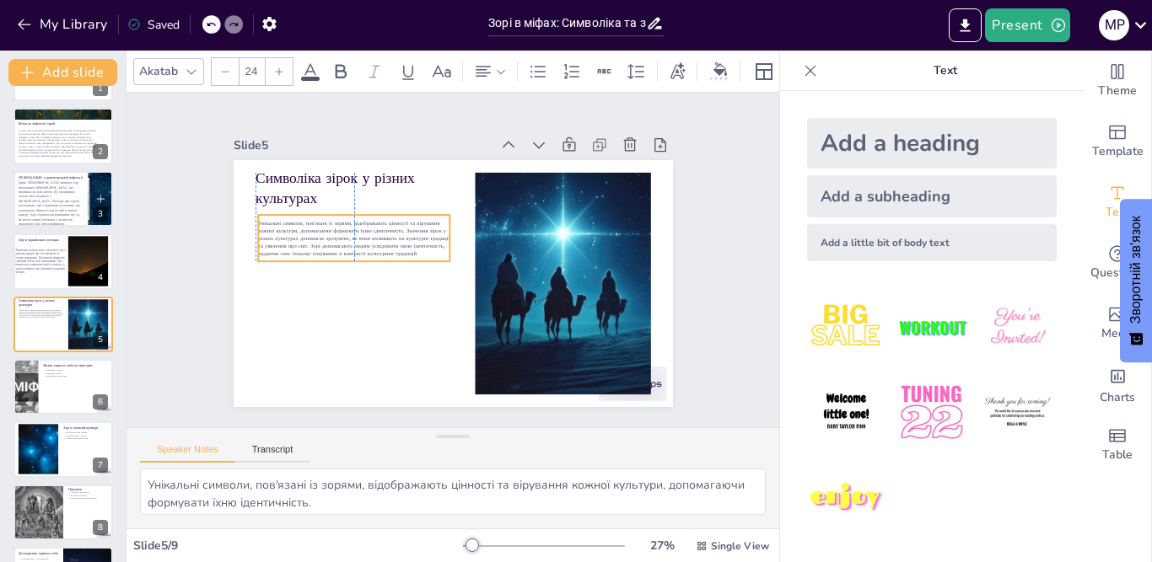
drag, startPoint x: 365, startPoint y: 201, endPoint x: 389, endPoint y: 243, distance: 48.7
click at [362, 233] on span "Унікальні символи, пов'язані із зорями, відображають цінності та вірування кожн…" at bounding box center [355, 226] width 193 height 55
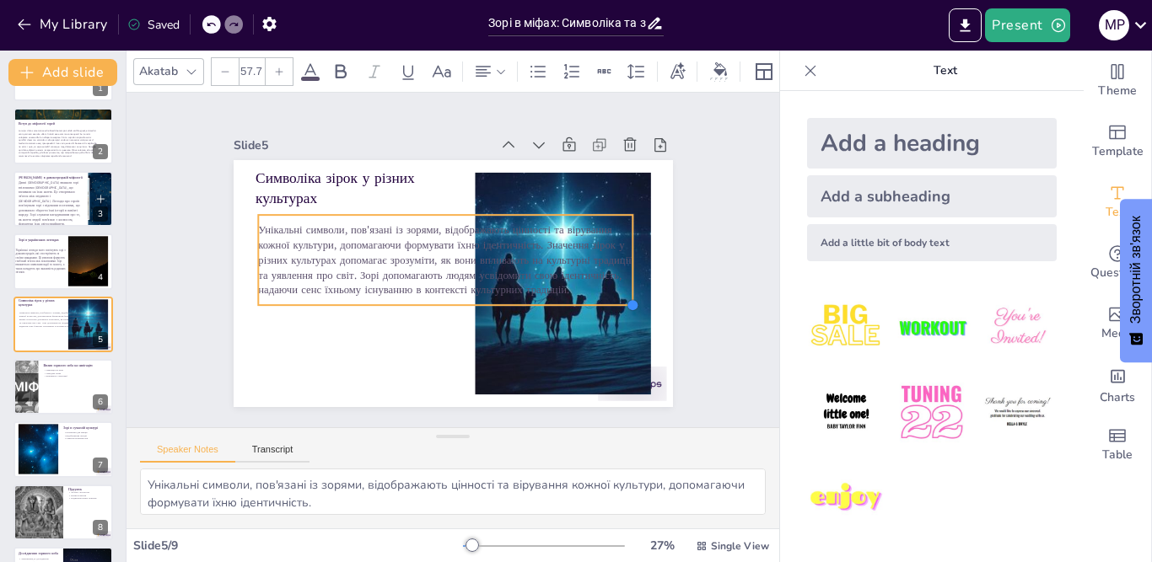
type input "46.8"
drag, startPoint x: 432, startPoint y: 257, endPoint x: 530, endPoint y: 301, distance: 107.2
click at [530, 301] on div "Символіка зірок у різних культурах Унікальні символи, пов'язані із зорями, відо…" at bounding box center [447, 282] width 481 height 333
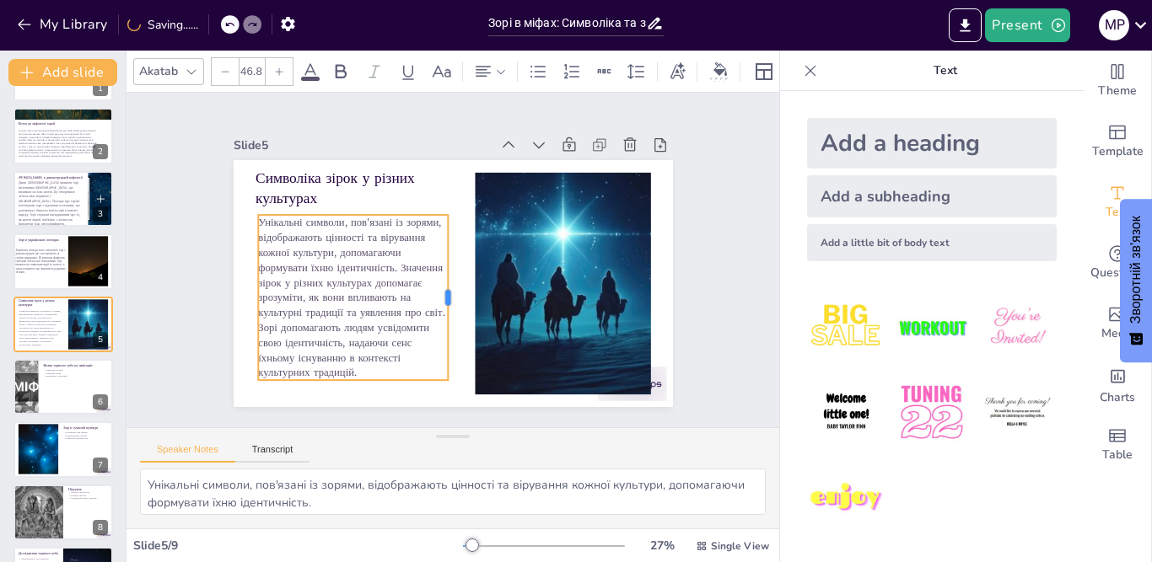
drag, startPoint x: 620, startPoint y: 253, endPoint x: 436, endPoint y: 257, distance: 184.7
click at [436, 257] on div at bounding box center [433, 292] width 108 height 142
click at [40, 390] on div at bounding box center [63, 386] width 101 height 57
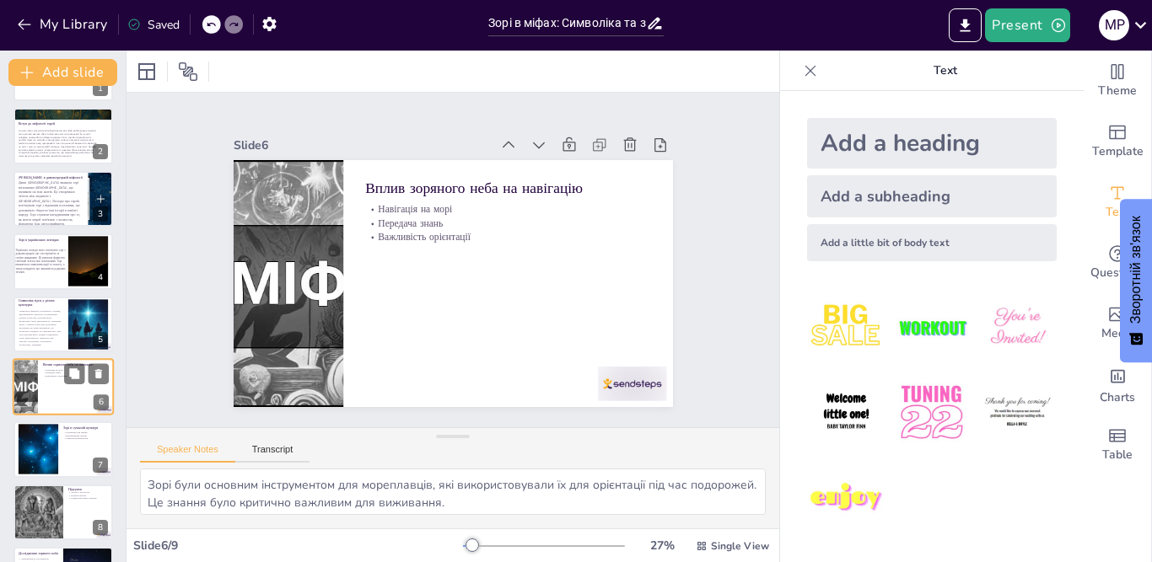
scroll to position [108, 0]
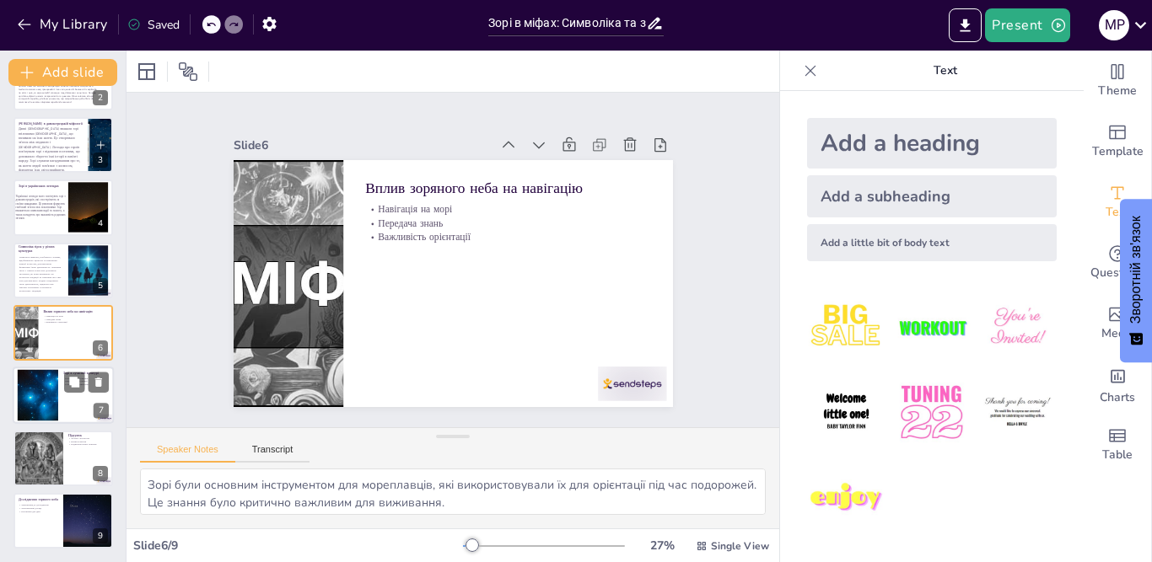
click at [35, 403] on div at bounding box center [39, 395] width 72 height 51
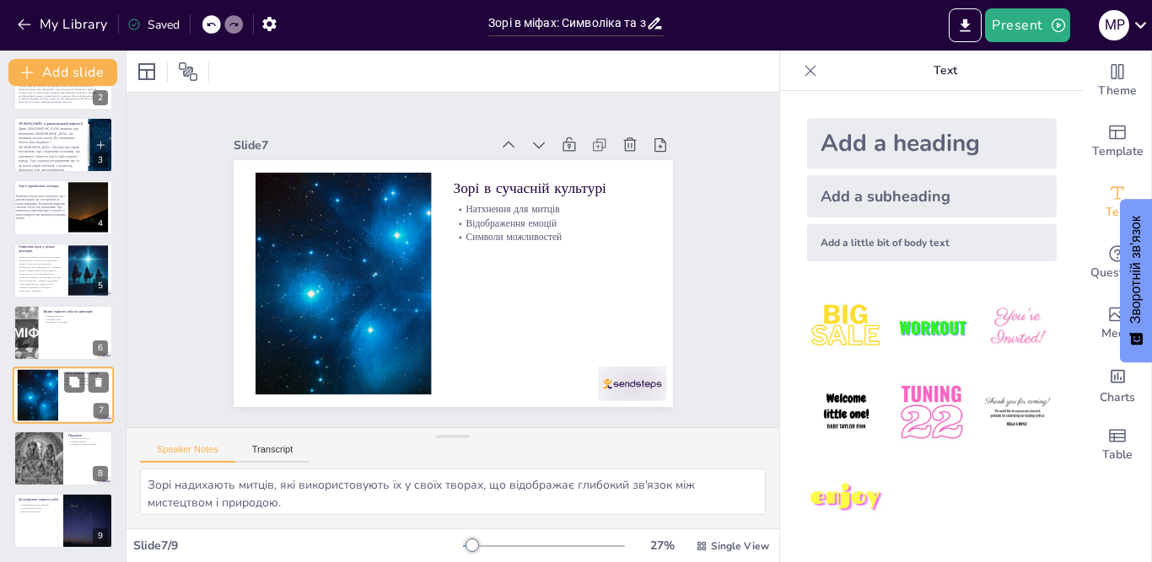
click at [35, 395] on div at bounding box center [39, 395] width 72 height 51
drag, startPoint x: 38, startPoint y: 331, endPoint x: 8, endPoint y: 342, distance: 31.5
click at [94, 314] on icon at bounding box center [99, 320] width 12 height 12
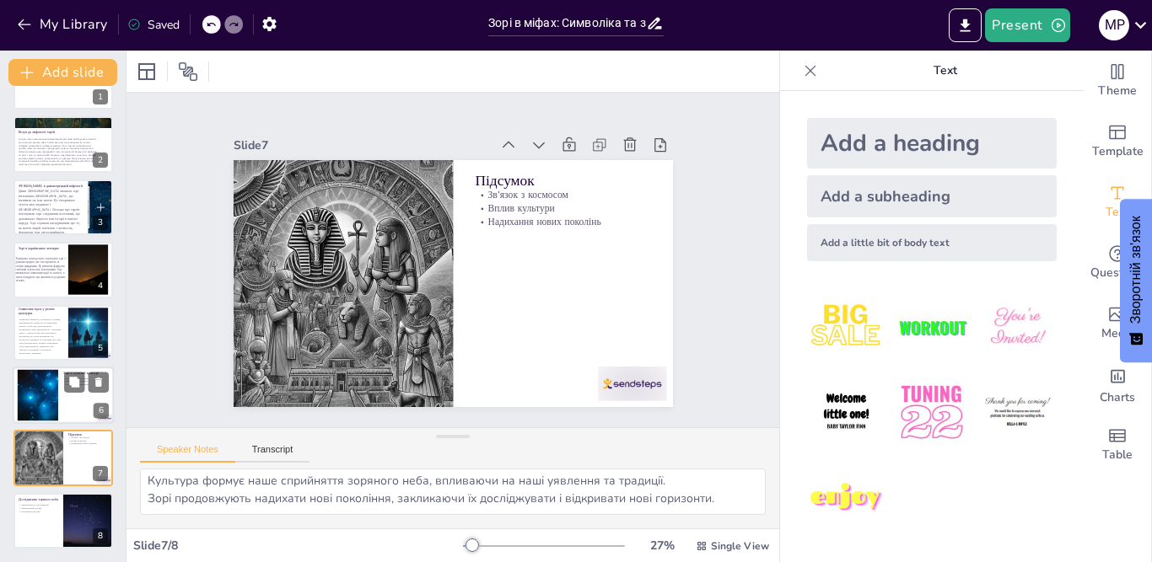
scroll to position [40, 0]
click at [41, 397] on div at bounding box center [39, 395] width 72 height 51
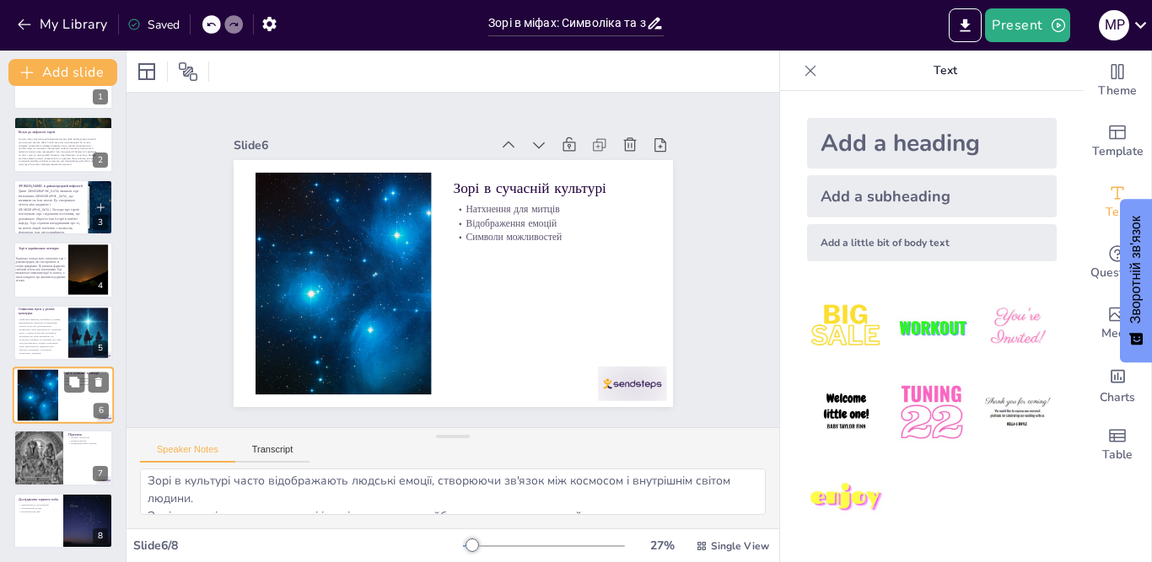
scroll to position [75, 0]
click at [38, 352] on span "Унікальні символи, пов'язані із зорями, відображають цінності та вірування кожн…" at bounding box center [40, 336] width 43 height 38
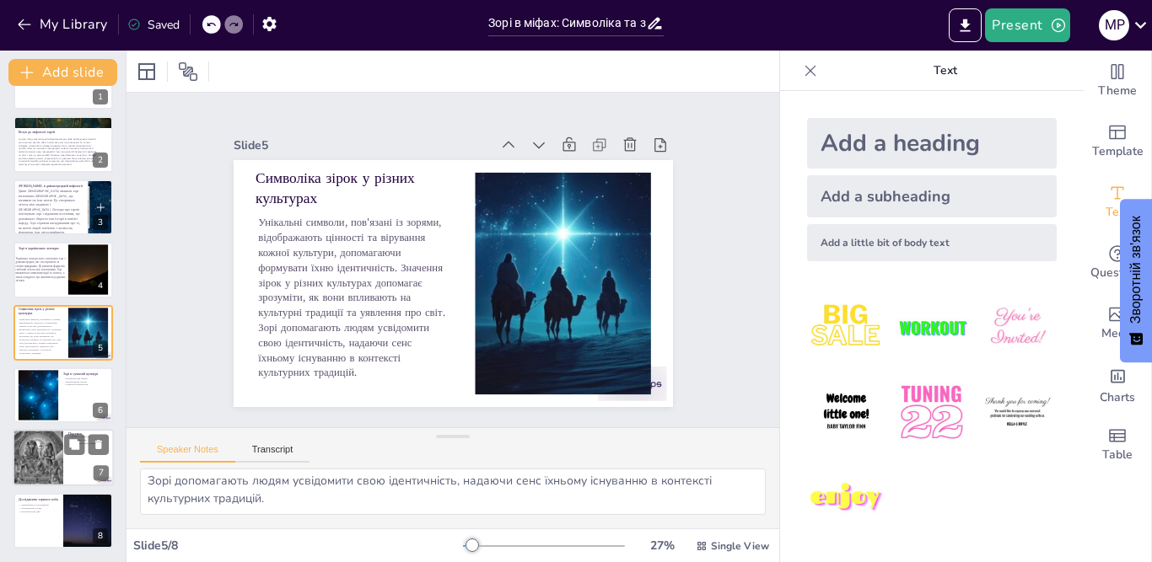
click at [72, 465] on div at bounding box center [63, 458] width 101 height 57
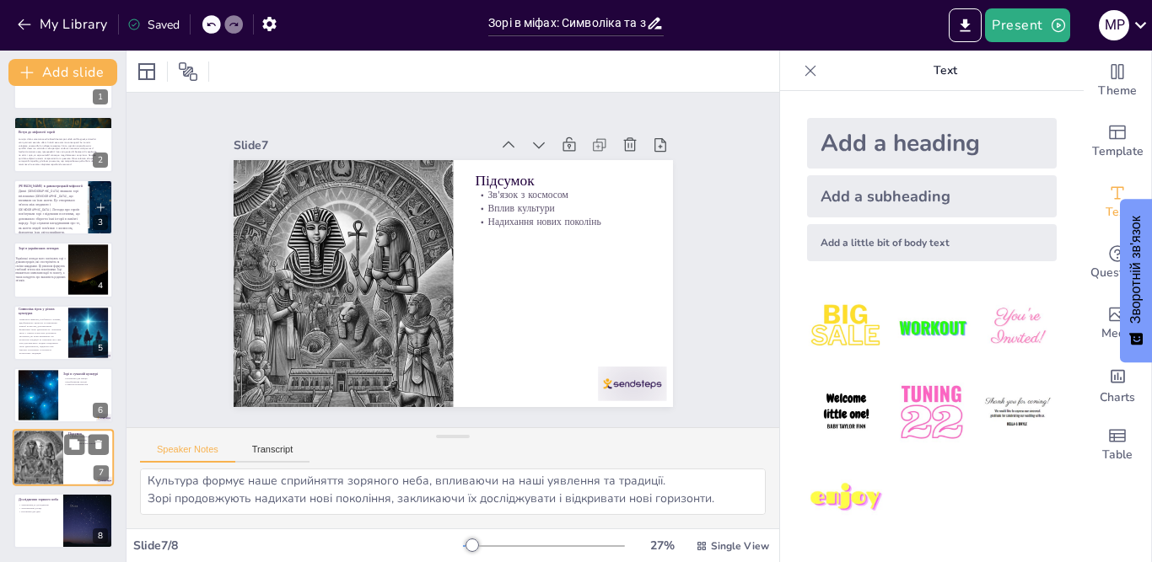
scroll to position [40, 0]
click at [19, 517] on div at bounding box center [63, 520] width 101 height 57
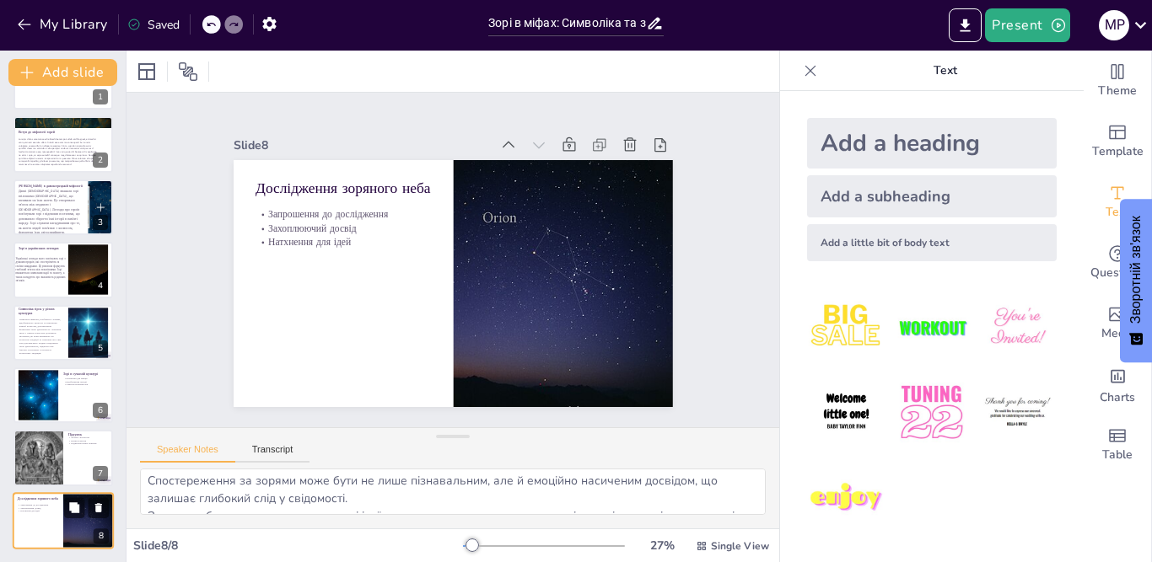
scroll to position [75, 0]
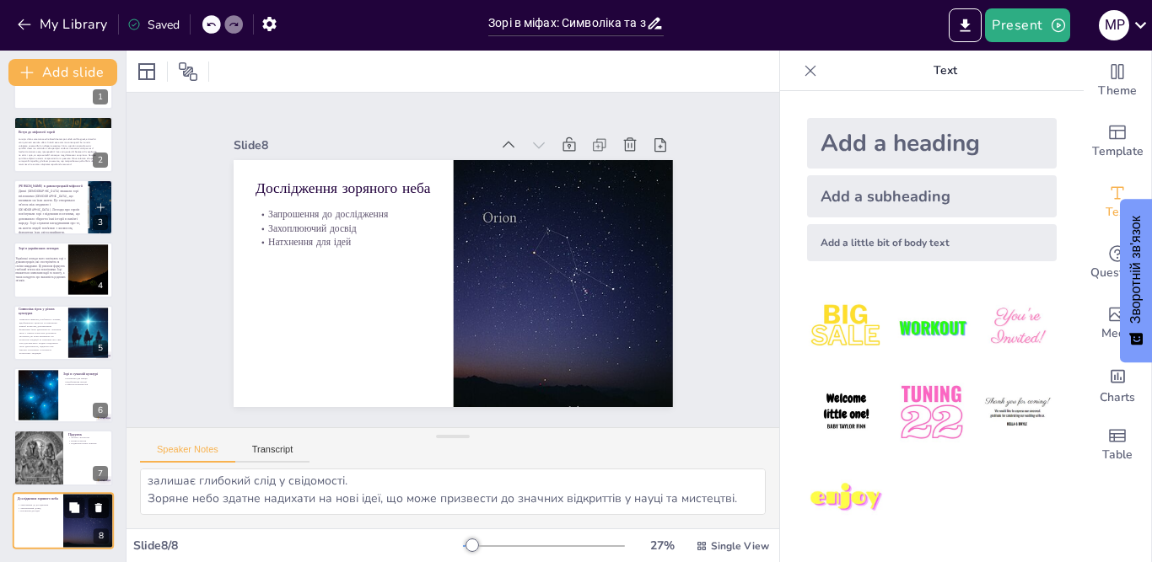
click at [100, 505] on icon at bounding box center [98, 507] width 7 height 9
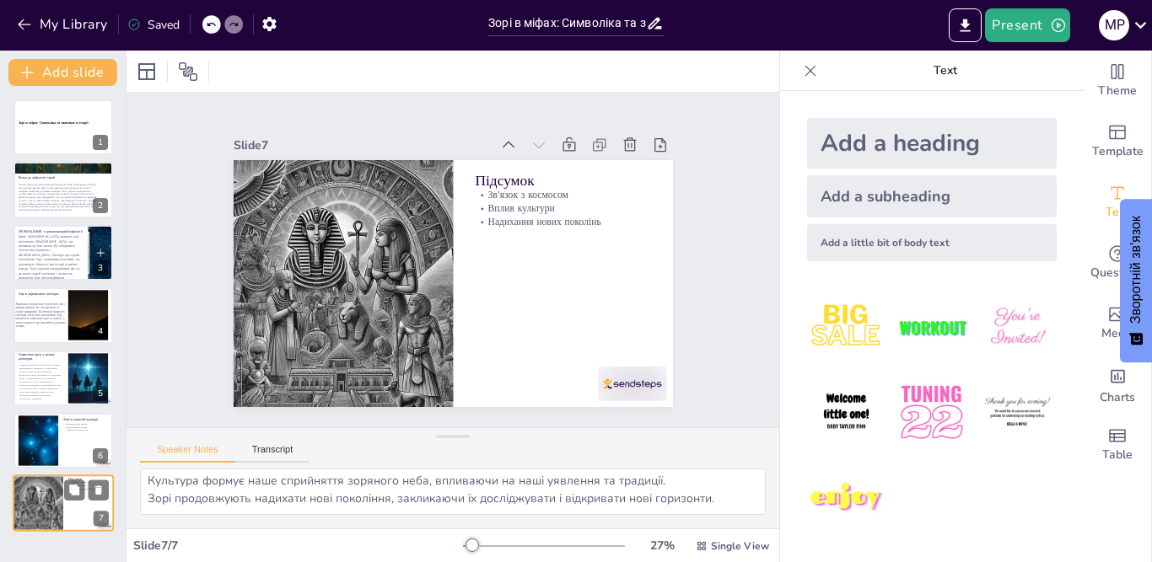
scroll to position [40, 0]
click at [48, 438] on div at bounding box center [39, 441] width 72 height 51
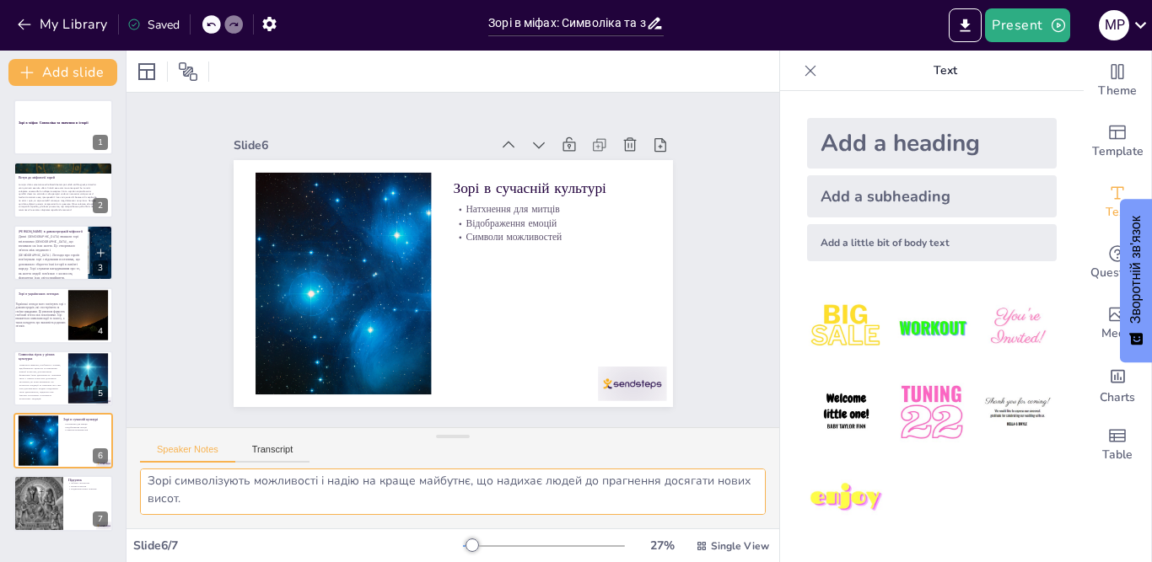
scroll to position [0, 0]
drag, startPoint x: 225, startPoint y: 507, endPoint x: 84, endPoint y: 439, distance: 156.1
click at [40, 416] on div "Document fonts Akatab Recently used Mulish Popular fonts Lato Montserrat Open S…" at bounding box center [576, 307] width 1152 height 512
paste textarea "нікальні символи, пов'язані із зорями, відображають цінності та вірування кожно…"
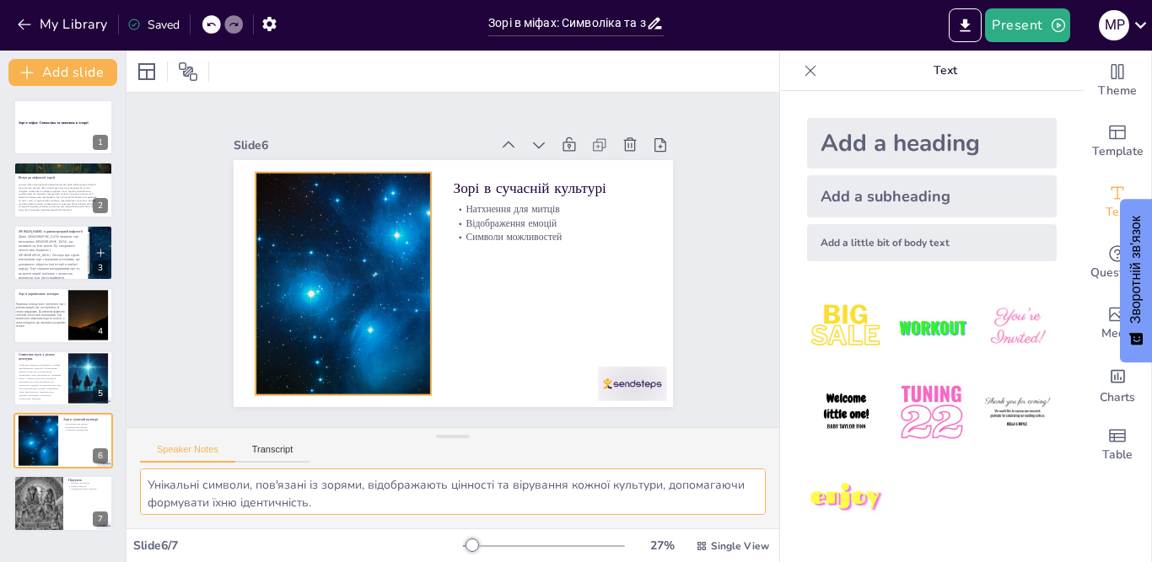
scroll to position [67, 0]
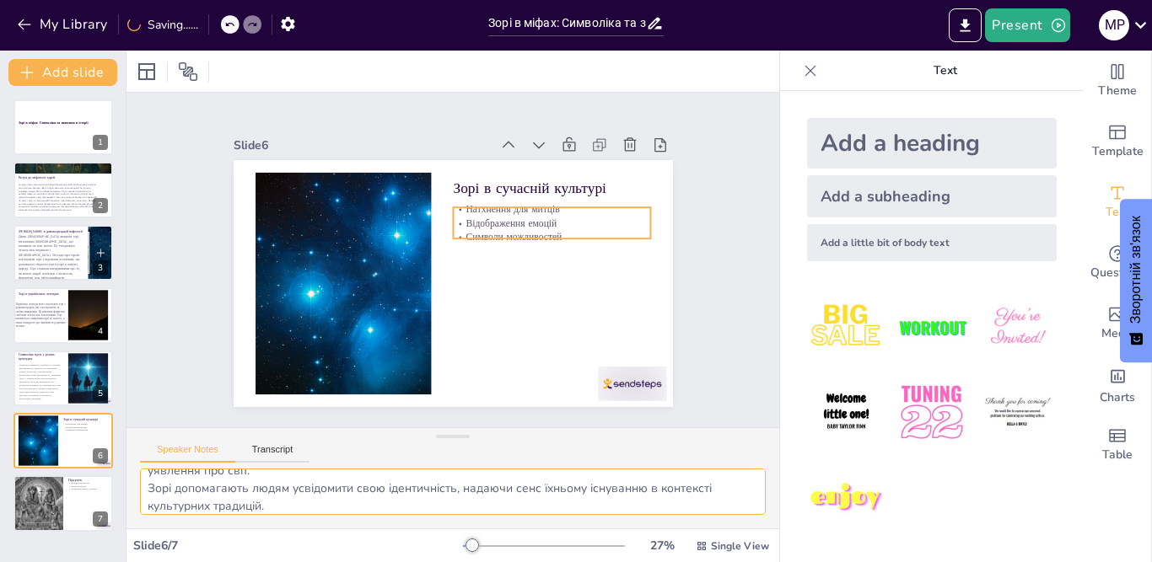
type textarea "Унікальні символи, пов'язані із зорями, відображають цінності та вірування кожн…"
click at [540, 218] on p "Відображення емоцій" at bounding box center [558, 255] width 192 height 74
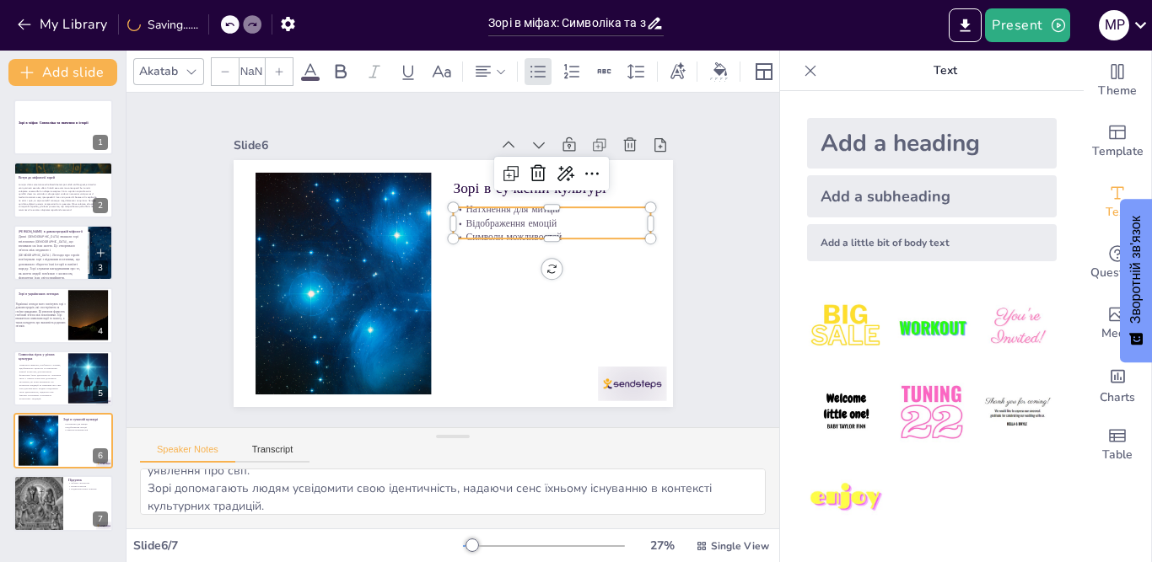
type input "32"
click at [548, 191] on icon at bounding box center [560, 203] width 25 height 25
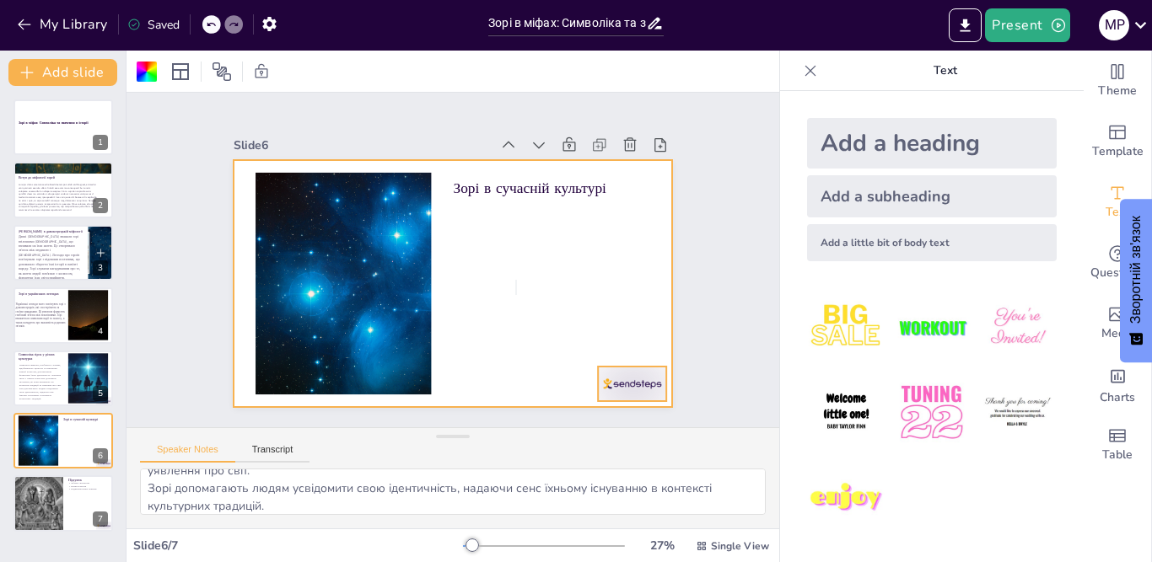
drag, startPoint x: 599, startPoint y: 372, endPoint x: 605, endPoint y: 357, distance: 15.8
click at [540, 436] on div at bounding box center [503, 472] width 74 height 72
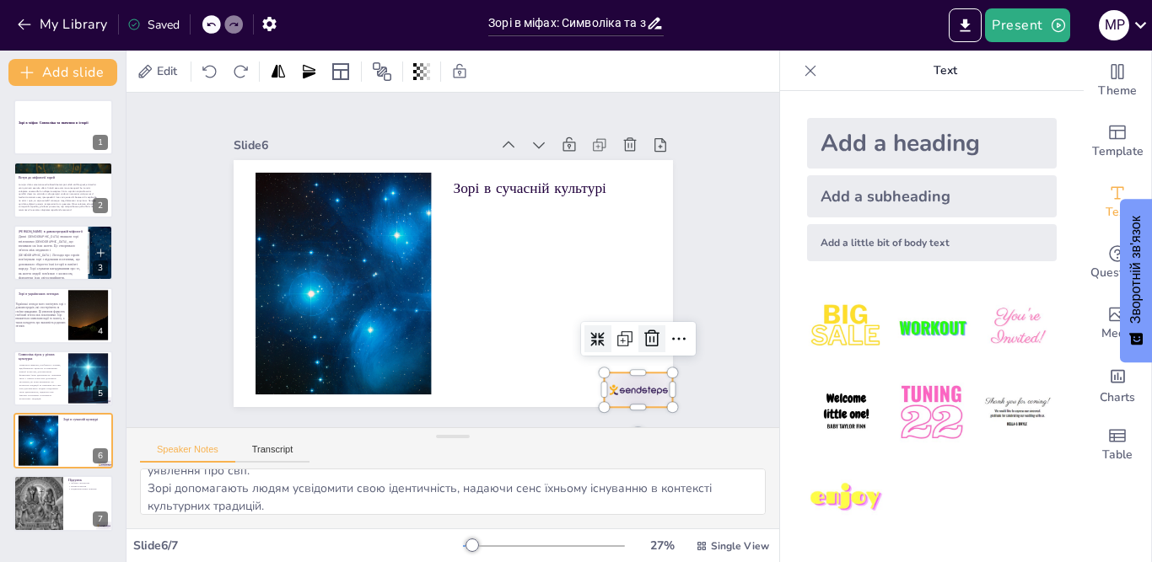
click at [630, 384] on icon at bounding box center [616, 396] width 25 height 25
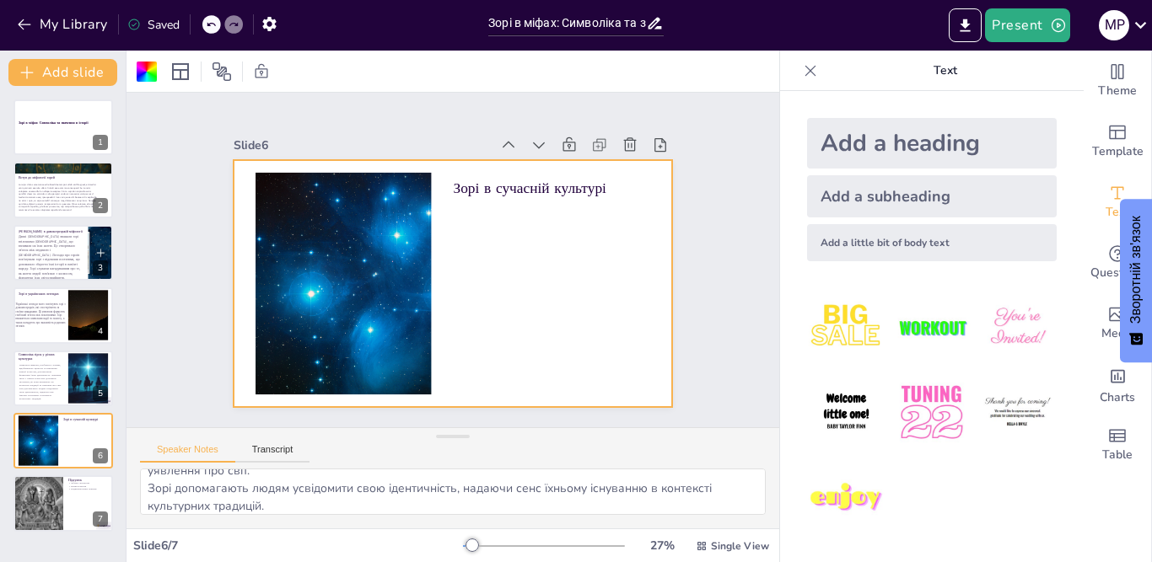
drag, startPoint x: 504, startPoint y: 292, endPoint x: 350, endPoint y: 303, distance: 154.7
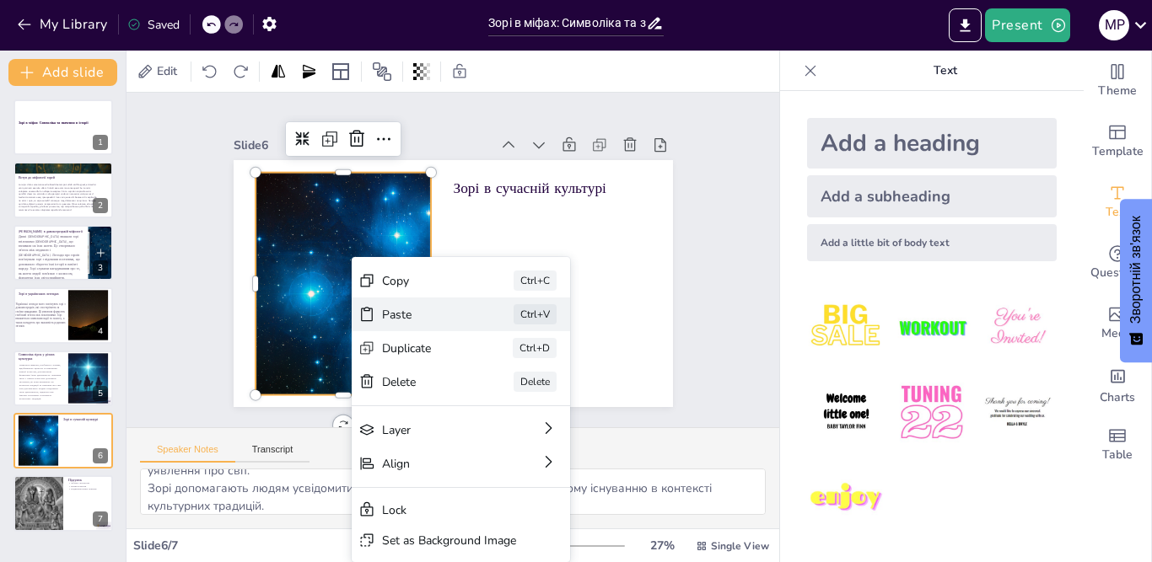
click at [424, 373] on div "Paste Ctrl+V" at bounding box center [454, 458] width 185 height 171
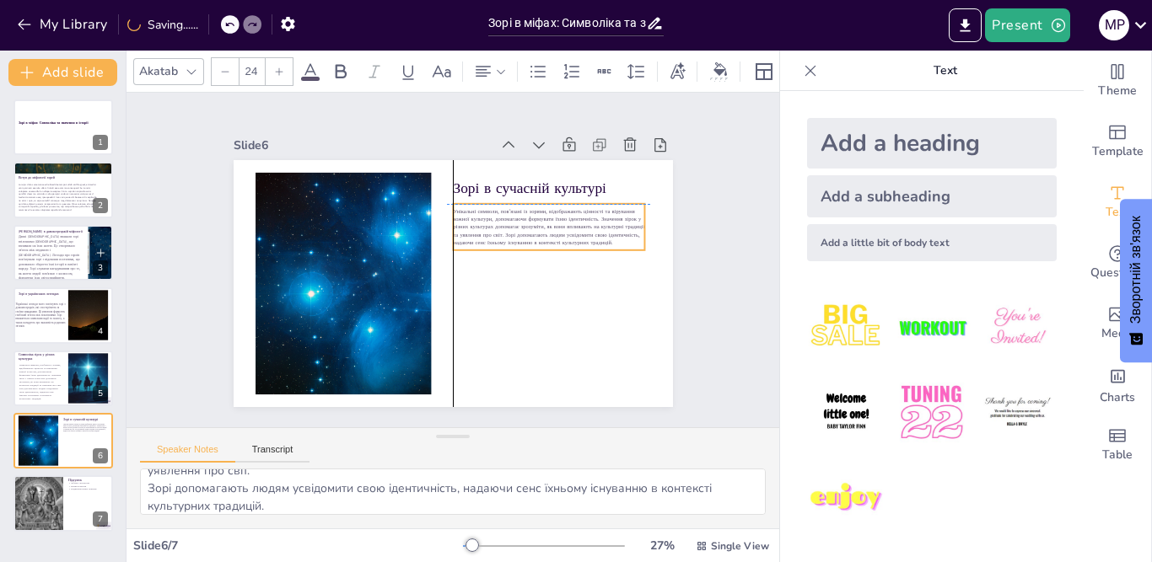
drag, startPoint x: 406, startPoint y: 179, endPoint x: 601, endPoint y: 201, distance: 196.0
click at [601, 204] on div "Унікальні символи, пов'язані із зорями, відображають цінності та вірування кожн…" at bounding box center [552, 237] width 196 height 66
drag, startPoint x: 543, startPoint y: 243, endPoint x: 518, endPoint y: 248, distance: 25.0
click at [518, 257] on div at bounding box center [537, 311] width 173 height 108
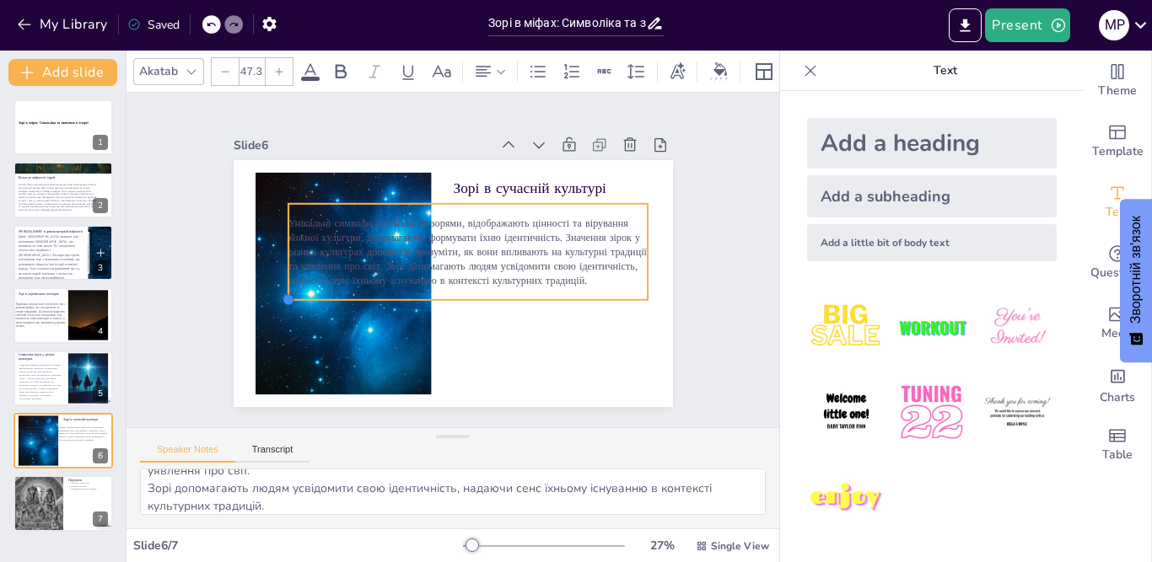
type input "44.9"
drag, startPoint x: 443, startPoint y: 247, endPoint x: 500, endPoint y: 292, distance: 72.0
click at [500, 292] on div "Зорі в сучасній культурі Унікальні символи, пов'язані із зорями, відображають ц…" at bounding box center [445, 282] width 494 height 371
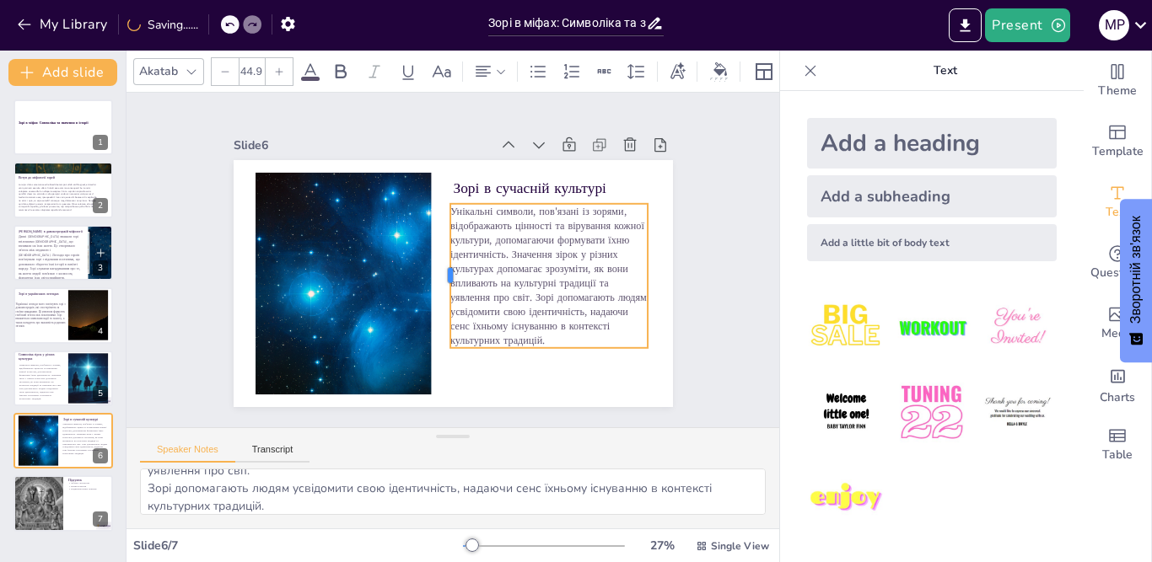
drag, startPoint x: 273, startPoint y: 242, endPoint x: 435, endPoint y: 249, distance: 162.0
click at [435, 249] on div at bounding box center [434, 255] width 141 height 57
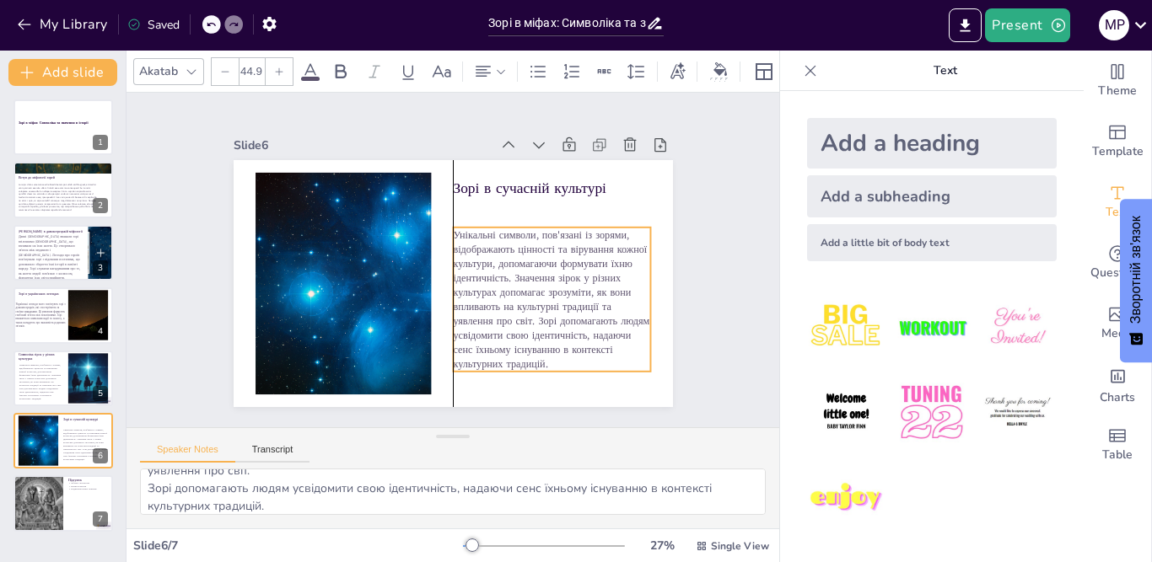
drag, startPoint x: 534, startPoint y: 252, endPoint x: 534, endPoint y: 276, distance: 23.6
click at [534, 276] on span "Унікальні символи, пов'язані із зорями, відображають цінності та вірування кожн…" at bounding box center [504, 333] width 233 height 198
click at [55, 491] on div at bounding box center [37, 503] width 80 height 57
type textarea "Міфи про зорі підкреслюють зв'язок між людьми та космосом, що є важливим аспект…"
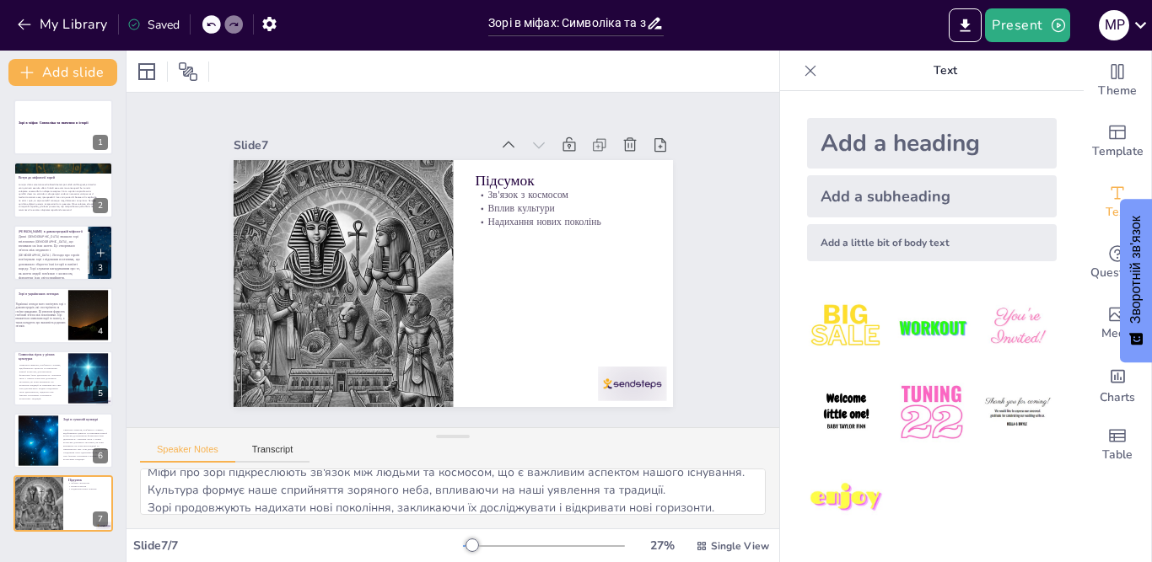
scroll to position [0, 0]
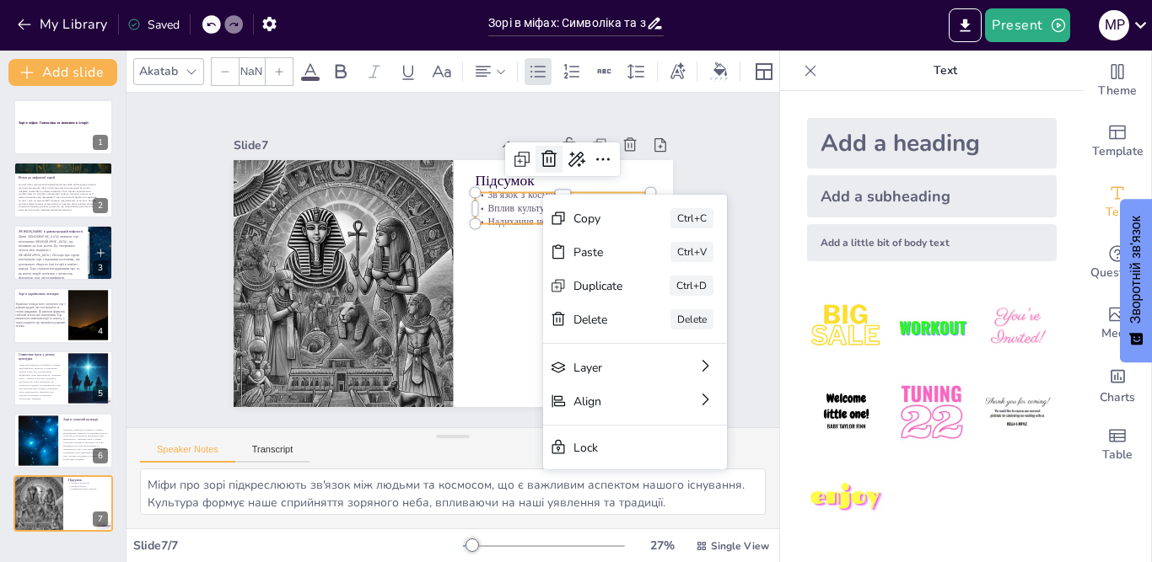
type input "32"
click at [545, 155] on div at bounding box center [560, 170] width 30 height 30
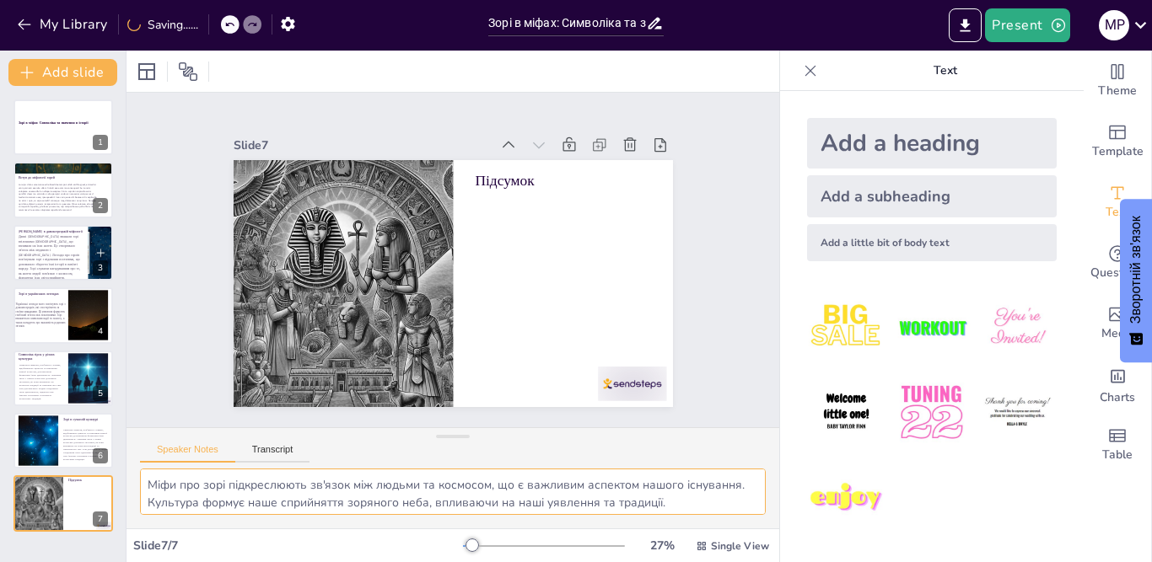
scroll to position [40, 0]
drag, startPoint x: 146, startPoint y: 484, endPoint x: 910, endPoint y: 579, distance: 769.7
click at [910, 561] on html "My Library Saved Зорі в міфах: Символіка та значення в історії Present м р Docu…" at bounding box center [576, 281] width 1152 height 562
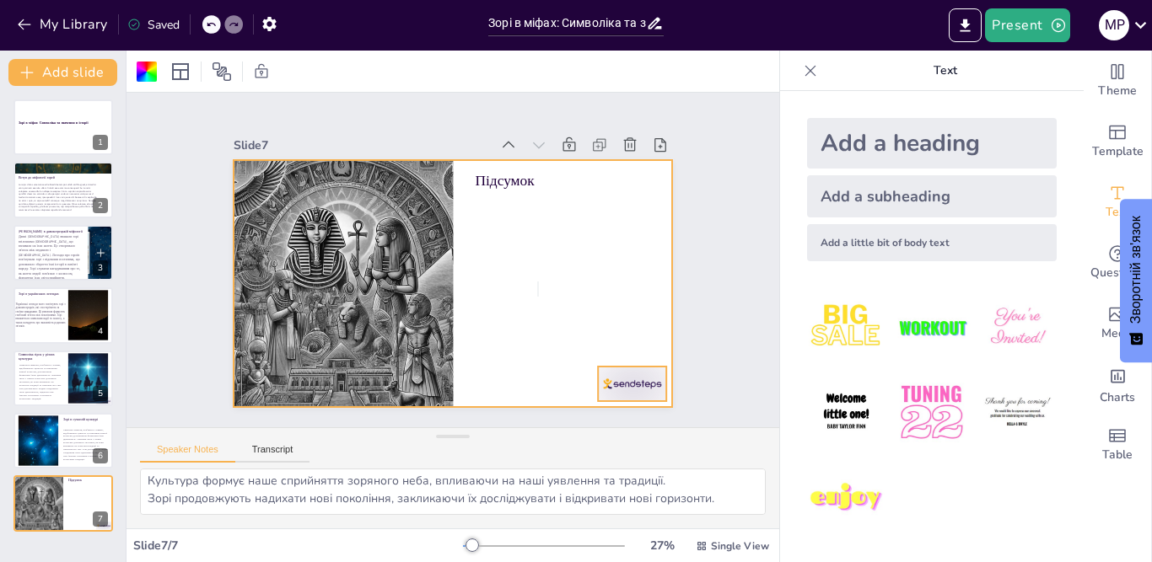
click at [604, 416] on div at bounding box center [566, 445] width 77 height 59
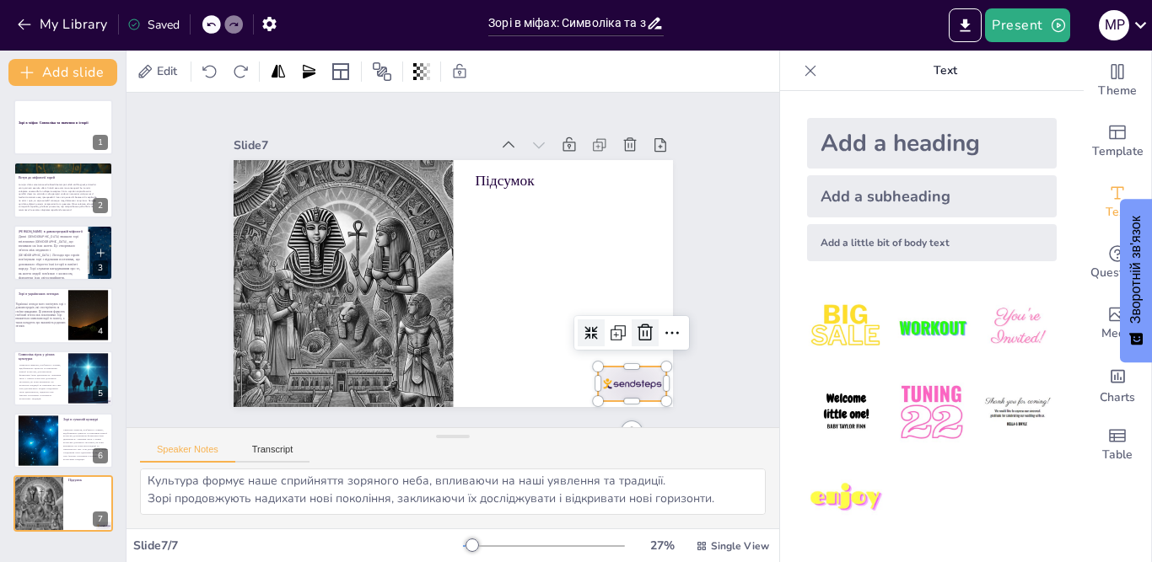
click at [522, 444] on icon at bounding box center [507, 458] width 29 height 29
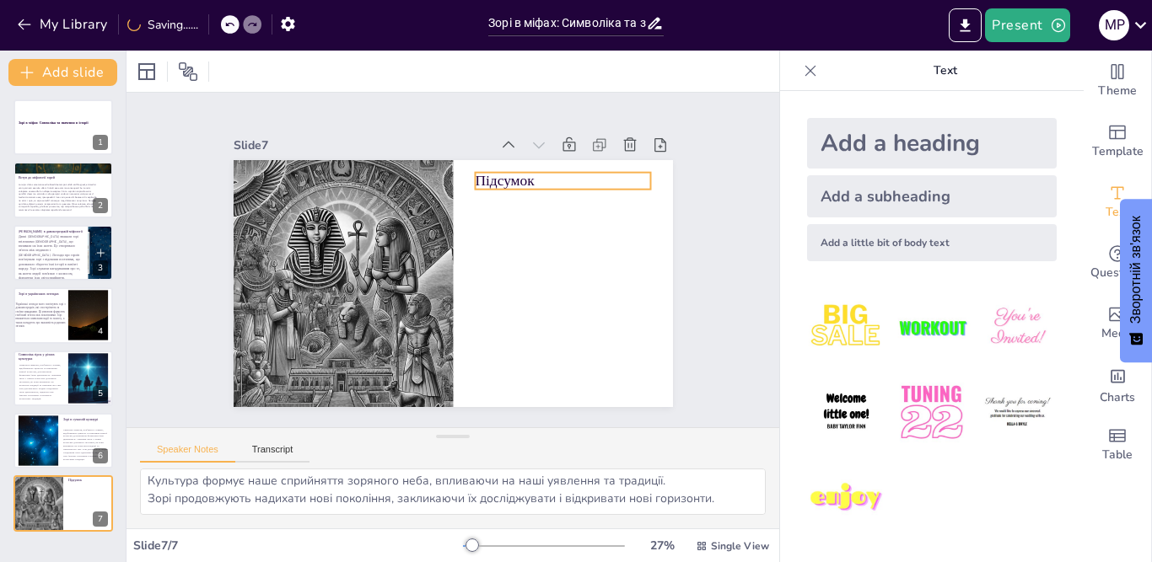
click at [494, 303] on p "Підсумок" at bounding box center [494, 390] width 73 height 174
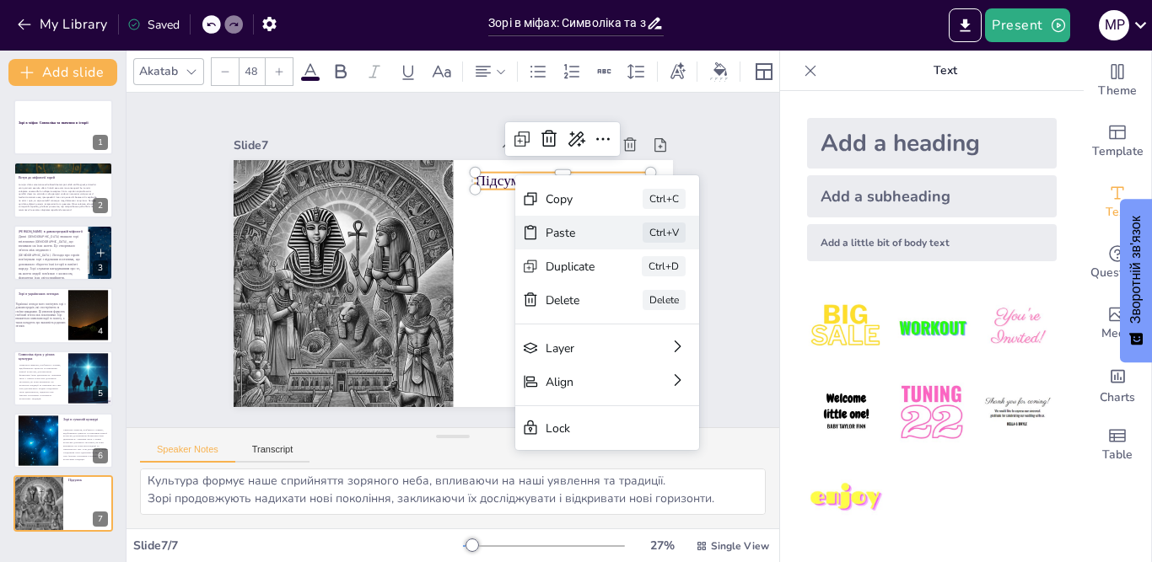
click at [576, 442] on div "Paste Ctrl+V" at bounding box center [564, 526] width 135 height 169
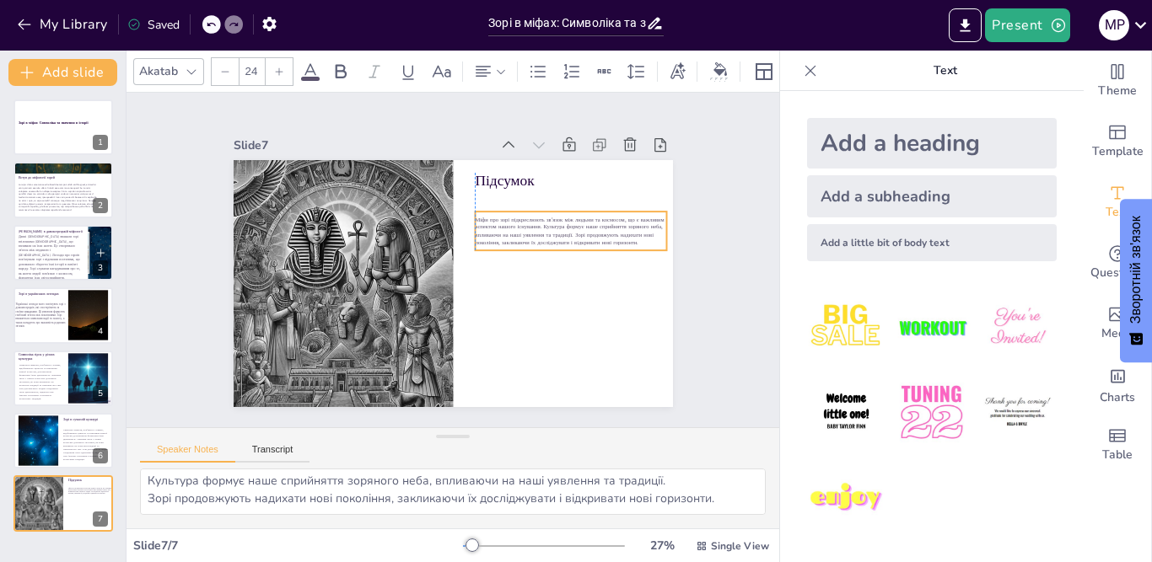
drag, startPoint x: 317, startPoint y: 192, endPoint x: 531, endPoint y: 221, distance: 216.0
click at [531, 221] on span "Міфи про зорі підкреслюють зв'язок між людьми та космосом, що є важливим аспект…" at bounding box center [572, 253] width 191 height 64
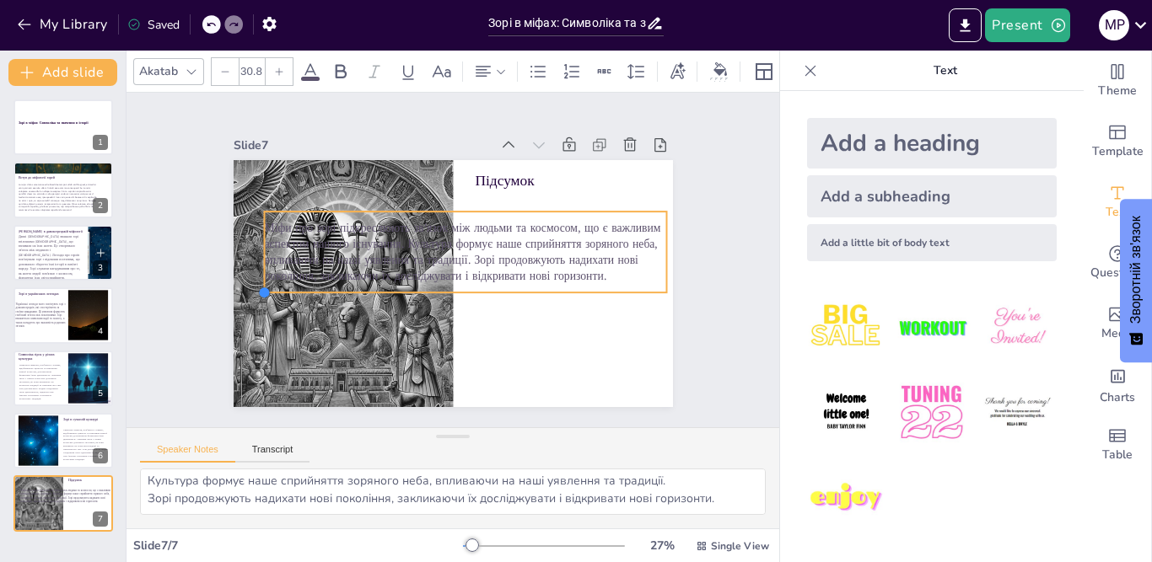
type input "50.3"
drag, startPoint x: 465, startPoint y: 248, endPoint x: 394, endPoint y: 290, distance: 82.4
click at [394, 290] on div "Підсумок Міфи про зорі підкреслюють зв'язок між людьми та космосом, що є важлив…" at bounding box center [434, 274] width 458 height 501
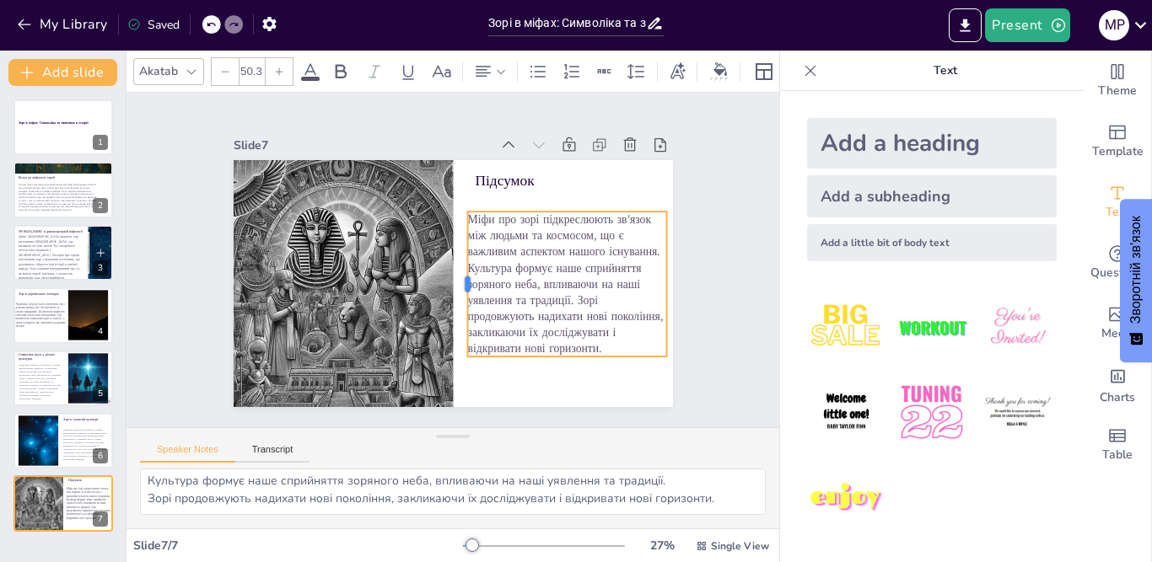
drag, startPoint x: 248, startPoint y: 241, endPoint x: 451, endPoint y: 244, distance: 203.2
click at [451, 244] on div at bounding box center [433, 277] width 137 height 72
click at [537, 285] on span "Міфи про зорі підкреслюють зв'язок між людьми та космосом, що є важливим аспект…" at bounding box center [561, 283] width 196 height 145
click at [129, 272] on div "Slide 1 Зорі в міфах: Символіка та значення в історії Slide 2 Вступ до міфологі…" at bounding box center [453, 260] width 733 height 571
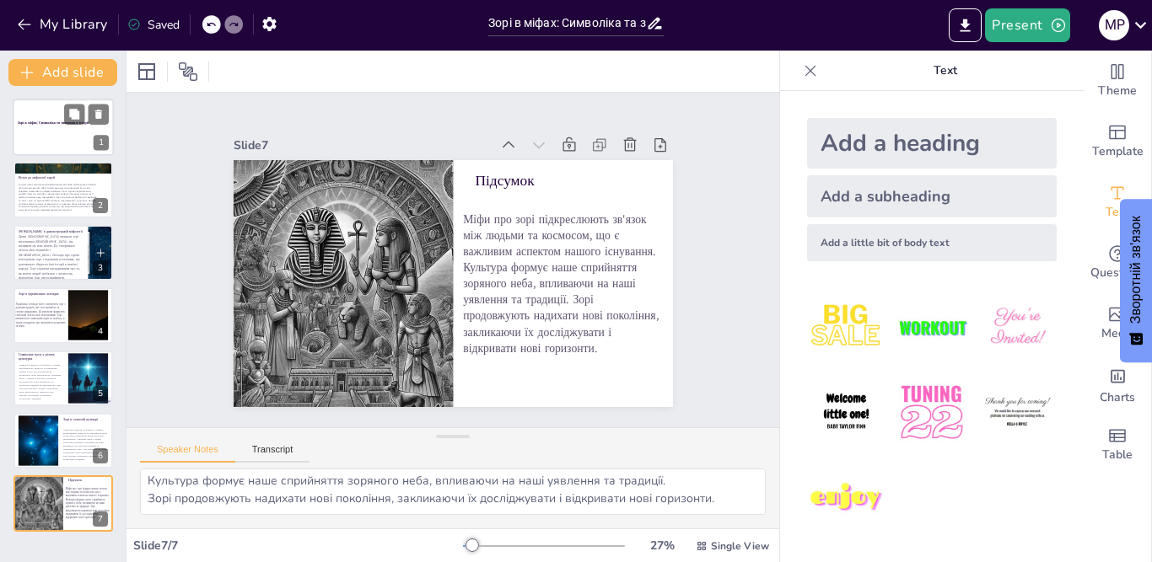
click at [73, 133] on div at bounding box center [63, 127] width 101 height 57
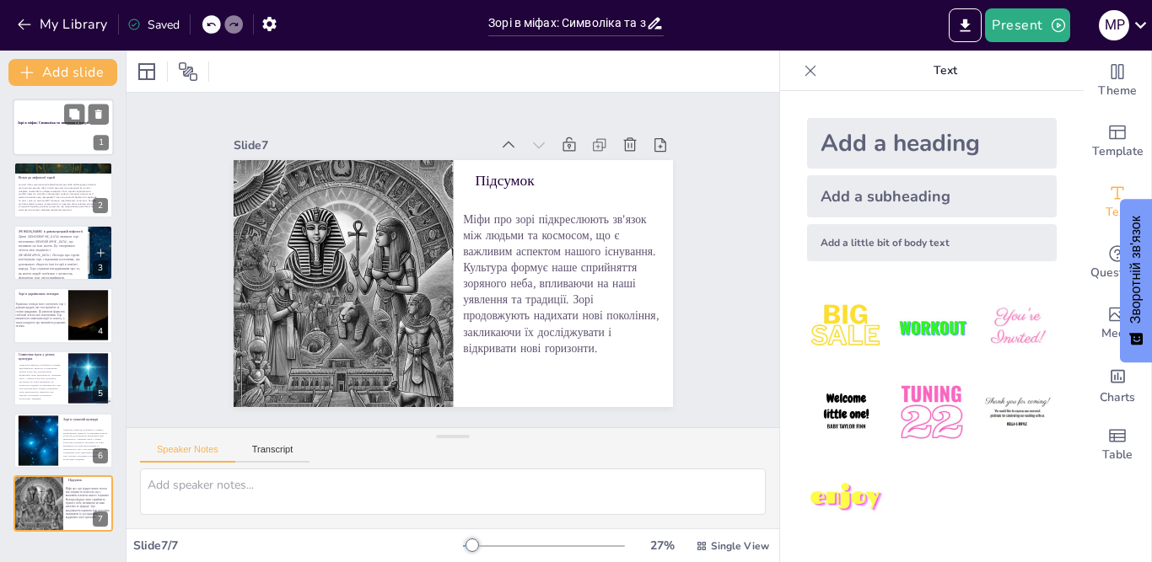
scroll to position [0, 0]
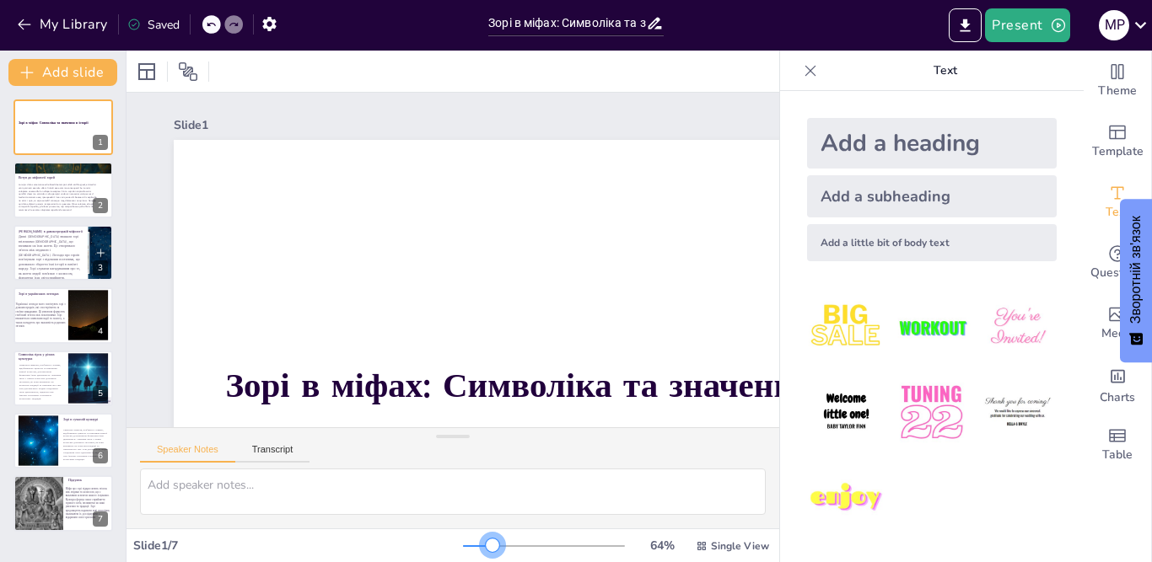
drag, startPoint x: 461, startPoint y: 545, endPoint x: 489, endPoint y: 548, distance: 27.9
click at [489, 548] on div at bounding box center [492, 545] width 13 height 13
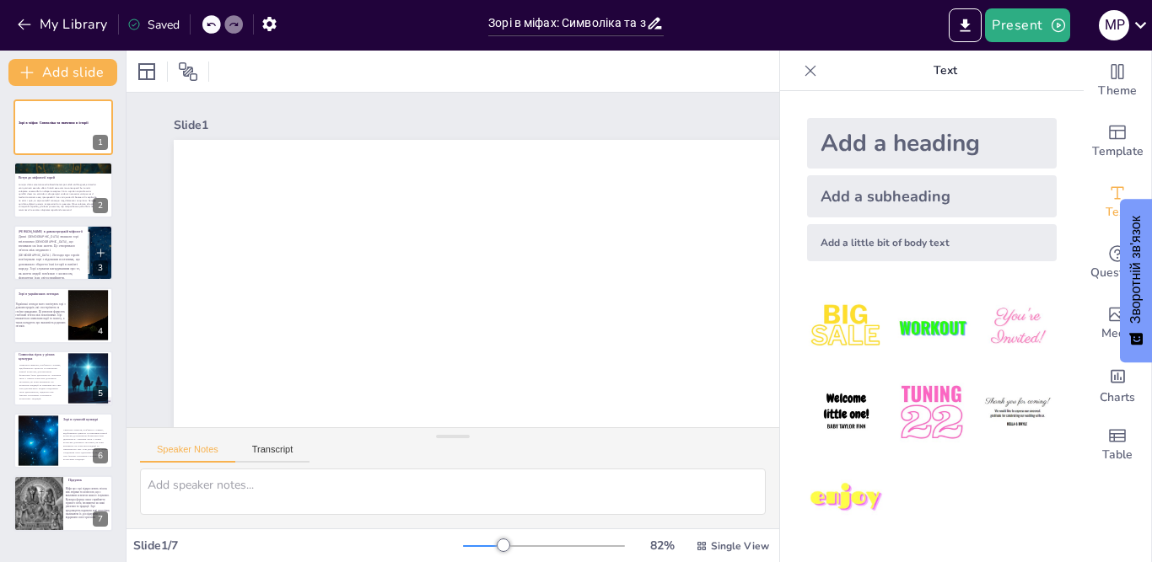
click at [497, 548] on div at bounding box center [503, 545] width 13 height 13
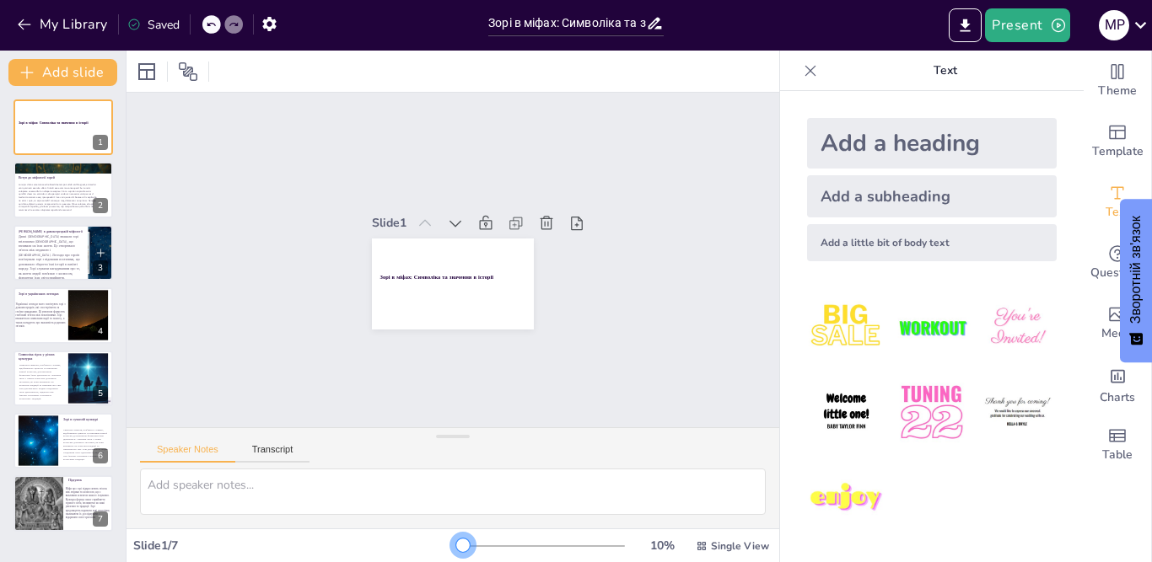
drag, startPoint x: 485, startPoint y: 548, endPoint x: 436, endPoint y: 545, distance: 49.0
click at [436, 545] on div "Slide 1 / 7 10 % Single View" at bounding box center [452, 546] width 652 height 27
click at [463, 548] on div at bounding box center [544, 546] width 162 height 13
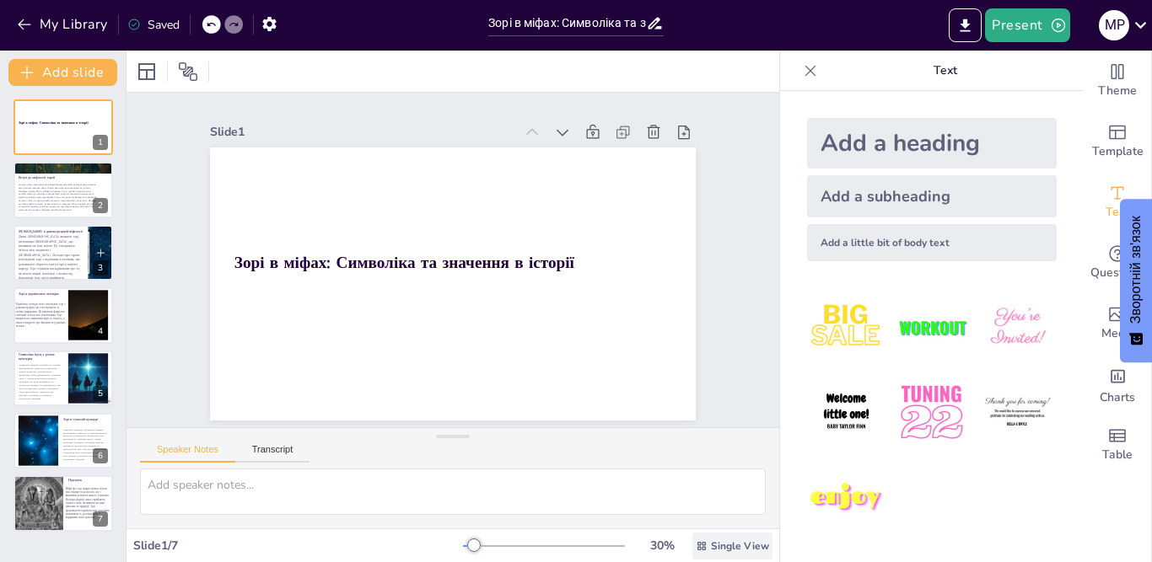
click at [740, 544] on span "Single View" at bounding box center [740, 546] width 58 height 13
click at [410, 550] on div "Slide 1 / 7" at bounding box center [298, 546] width 330 height 16
click at [802, 77] on icon at bounding box center [810, 70] width 17 height 17
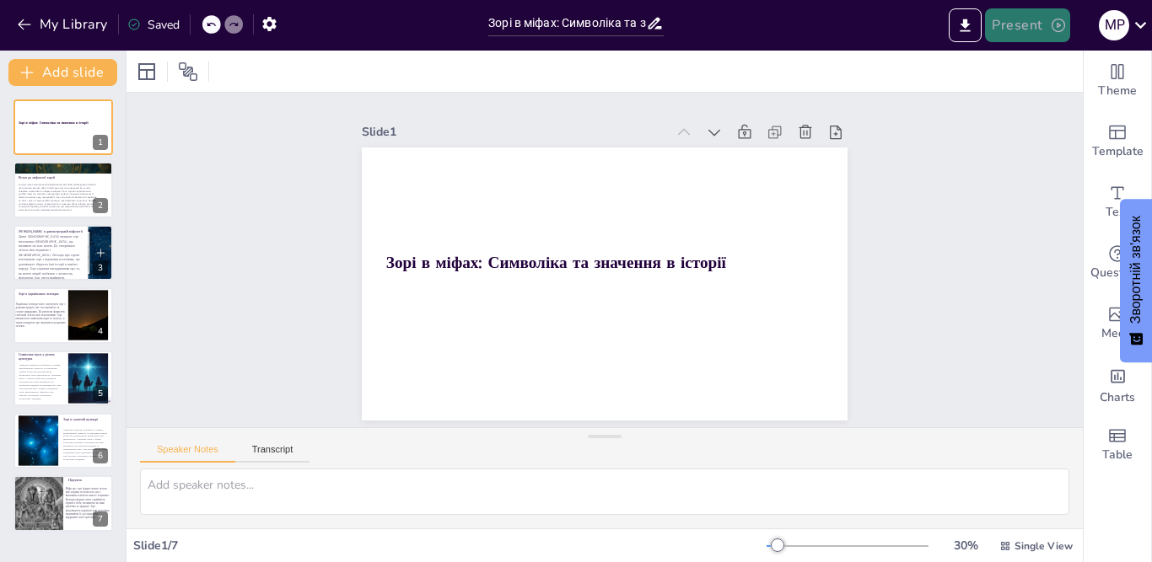
click at [1032, 11] on button "Present" at bounding box center [1027, 25] width 84 height 34
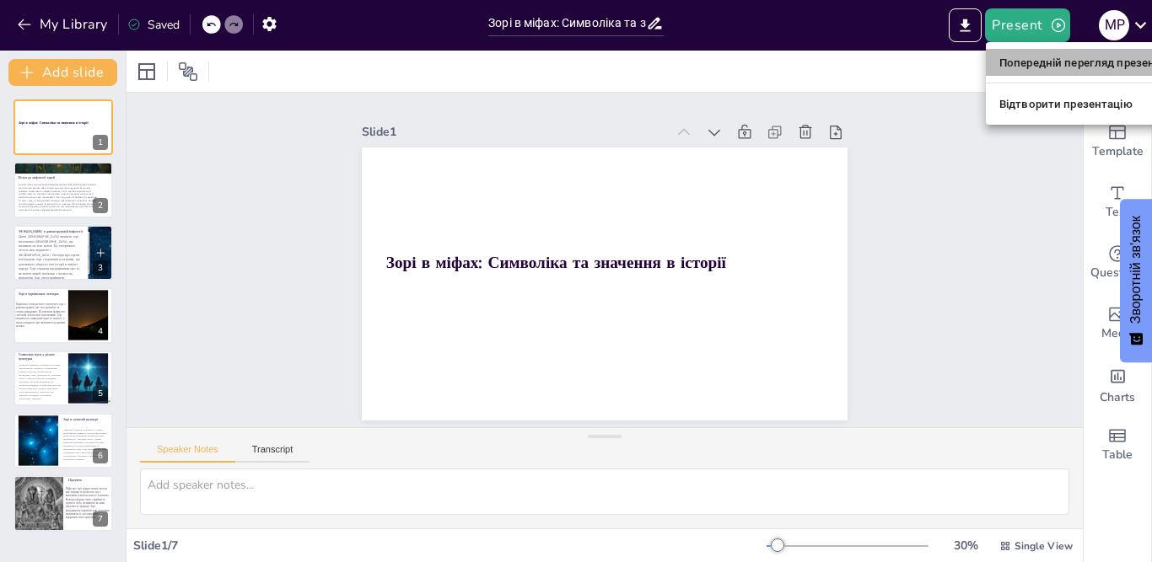
click at [1098, 69] on font "Попередній перегляд презентації" at bounding box center [1089, 62] width 180 height 17
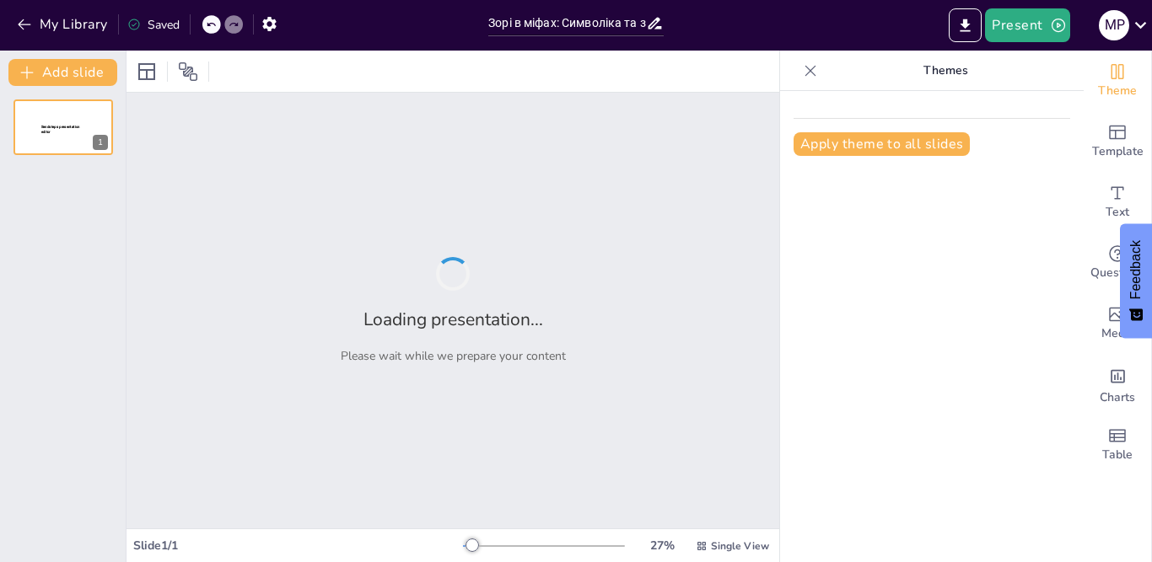
type input "Зорі в міфах: Символіка та значення в історії"
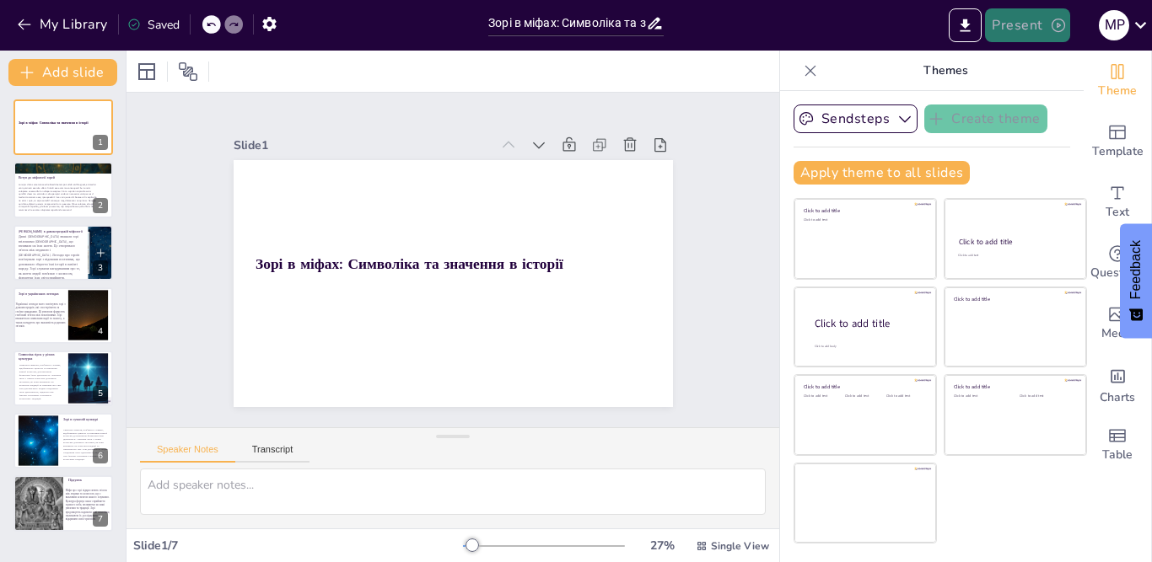
click at [1061, 21] on icon "button" at bounding box center [1058, 25] width 17 height 17
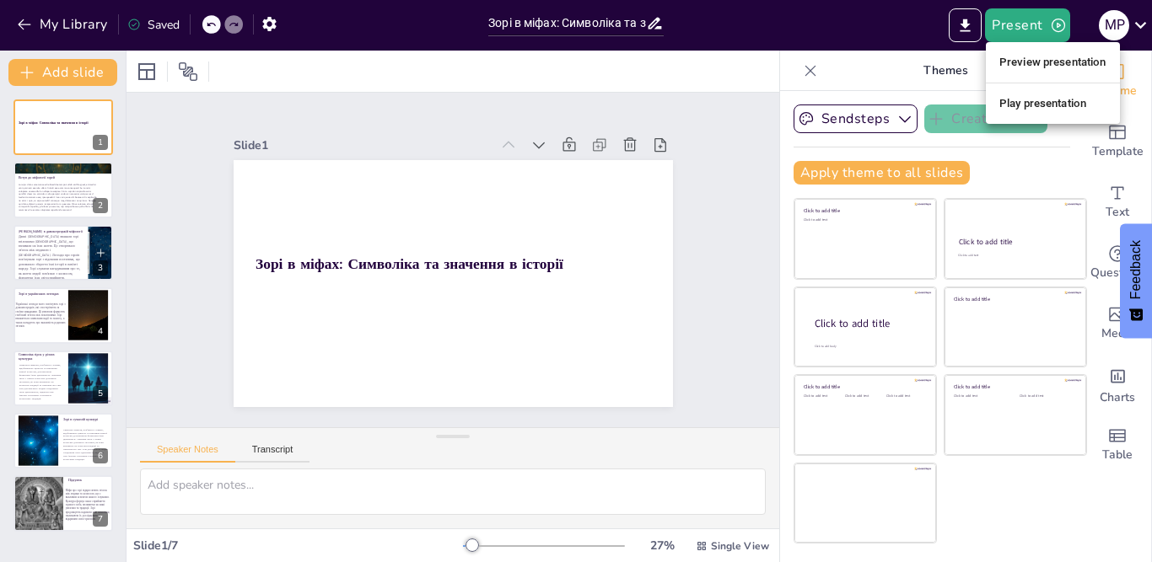
click at [95, 499] on div at bounding box center [576, 281] width 1152 height 562
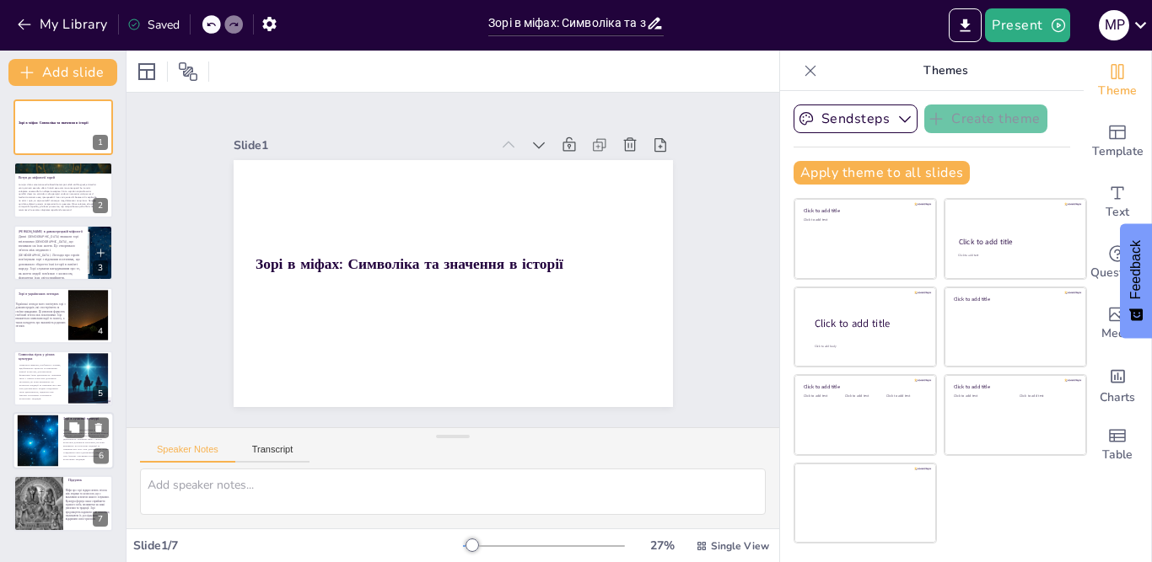
click at [27, 442] on div at bounding box center [39, 441] width 72 height 51
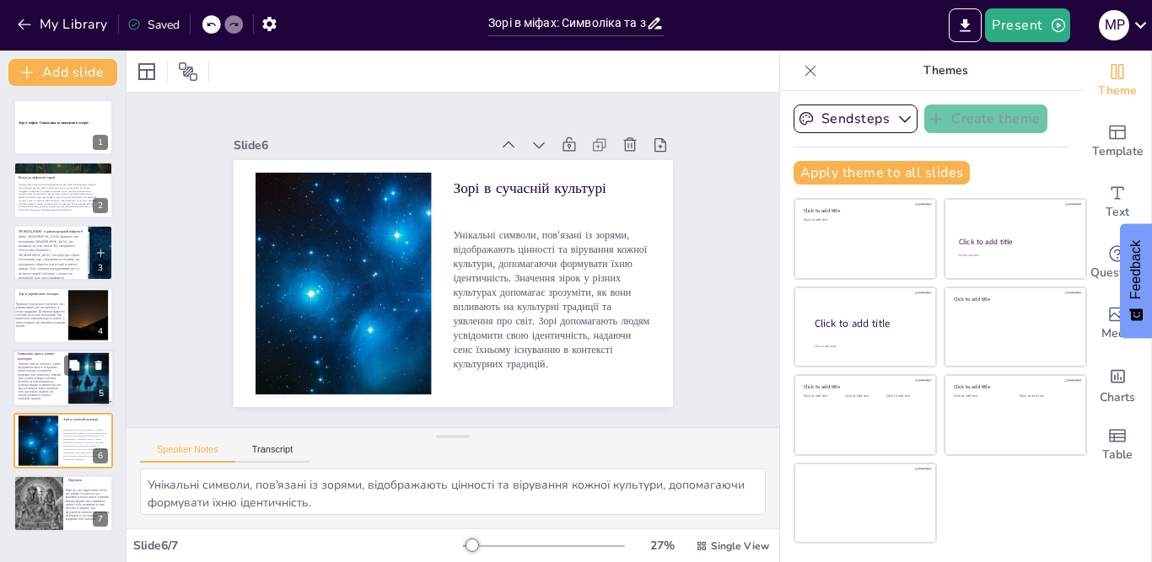
click at [46, 372] on span "Унікальні символи, пов'язані із зорями, відображають цінності та вірування кожн…" at bounding box center [40, 381] width 43 height 38
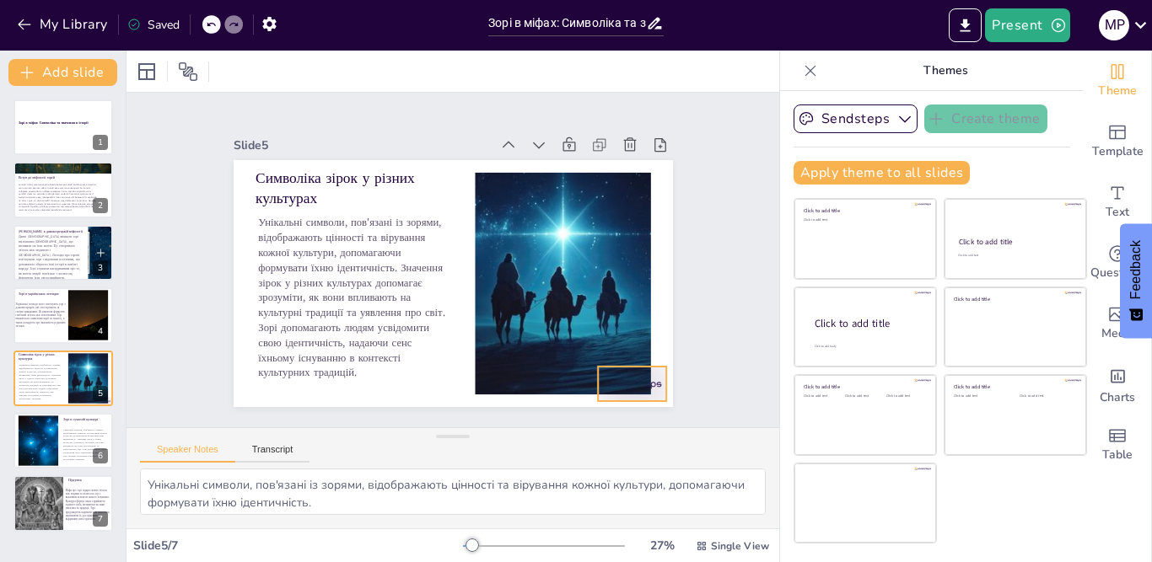
click at [346, 405] on div at bounding box center [329, 439] width 35 height 68
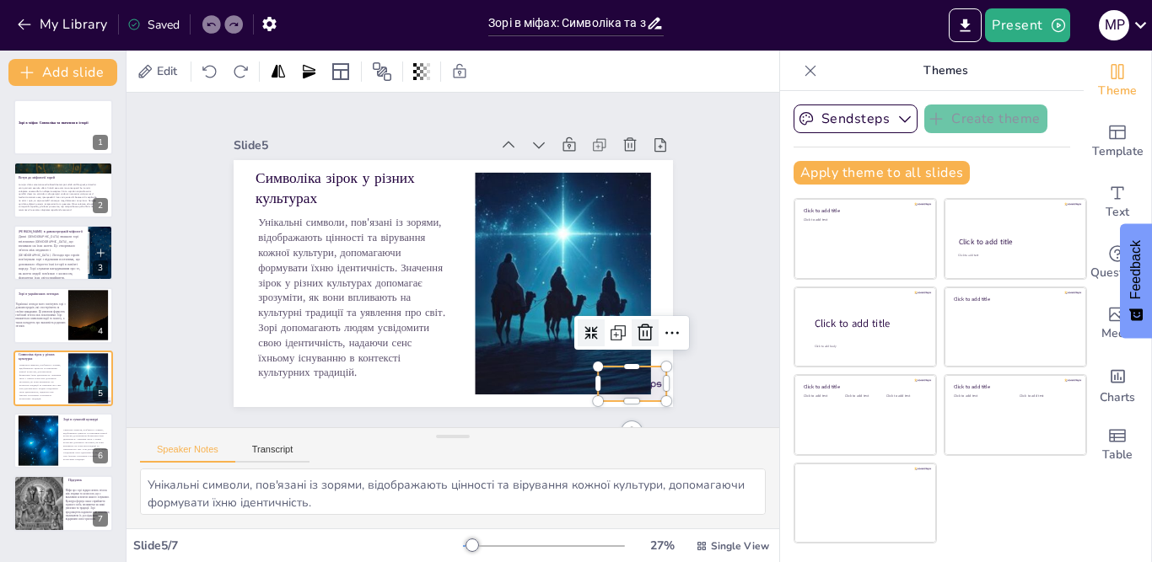
click at [561, 429] on icon at bounding box center [547, 443] width 29 height 29
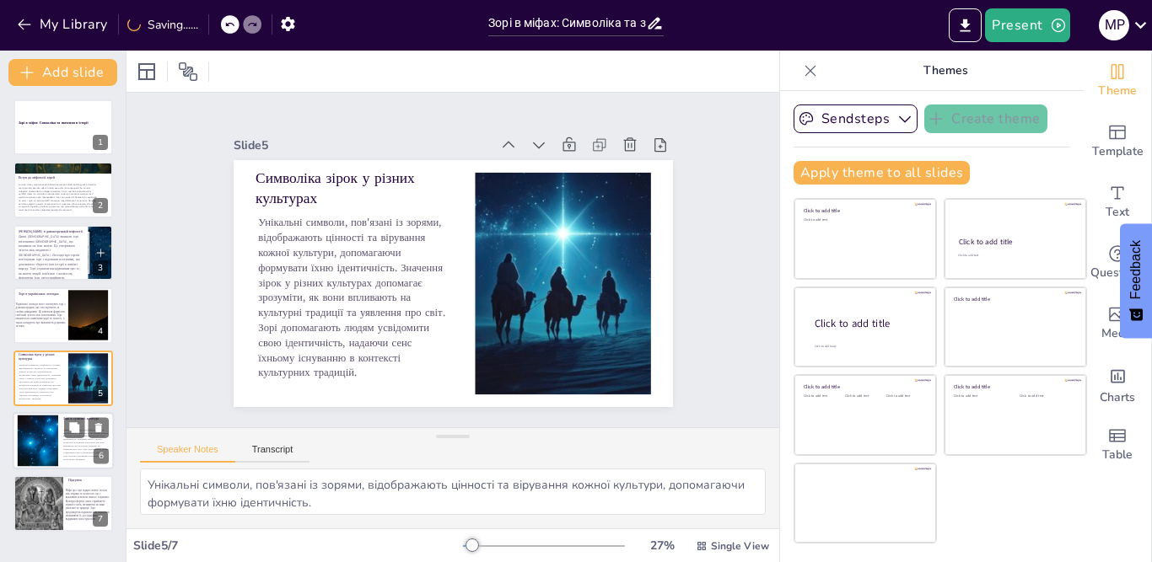
click at [35, 445] on div at bounding box center [39, 441] width 72 height 51
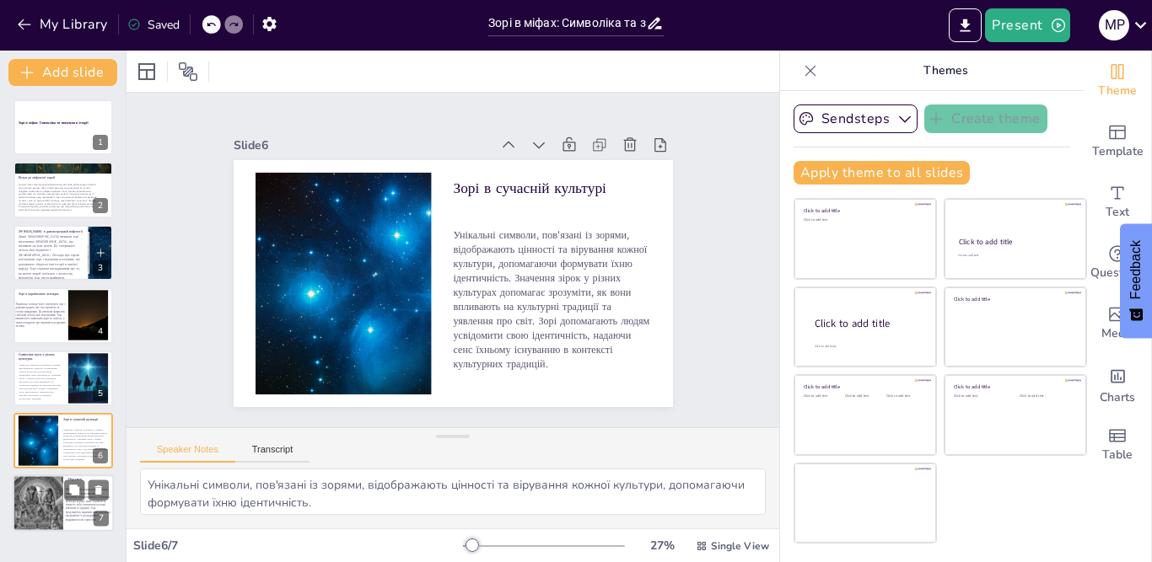
click at [31, 506] on div at bounding box center [37, 503] width 80 height 57
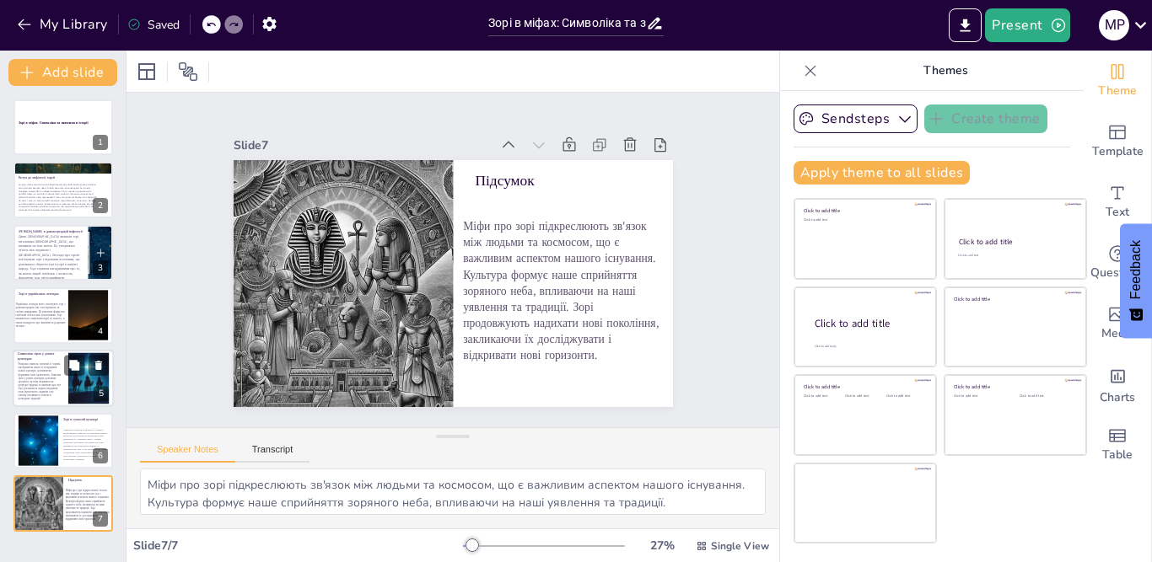
click at [46, 357] on p "Символіка зірок у різних культурах" at bounding box center [41, 356] width 46 height 9
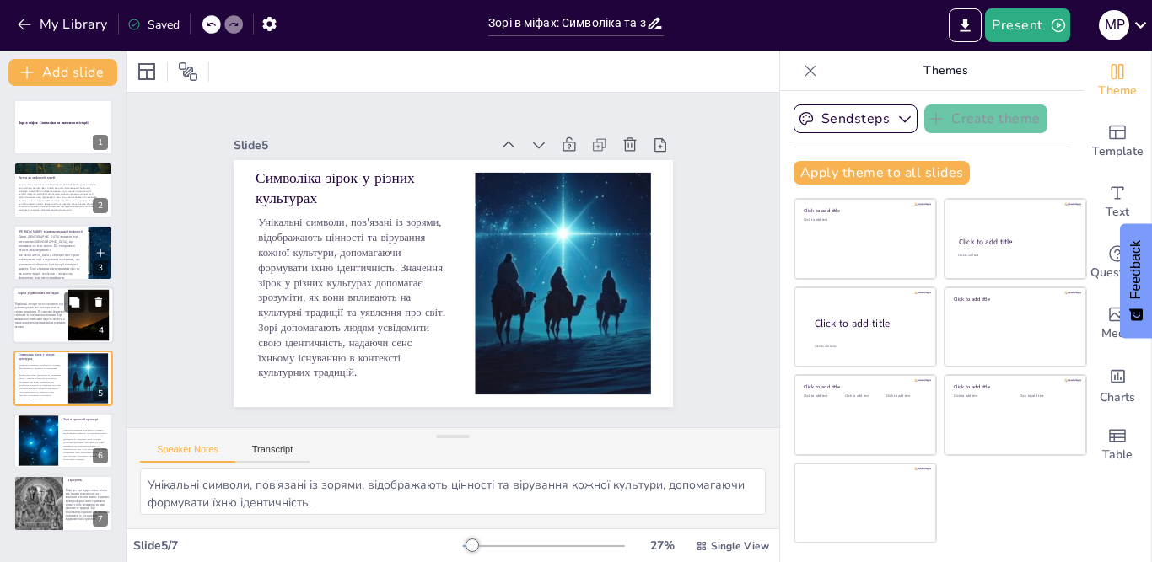
click at [24, 317] on span "Українські легенди часто пов'язують зорі з душами предків, які спостерігають за…" at bounding box center [39, 316] width 51 height 27
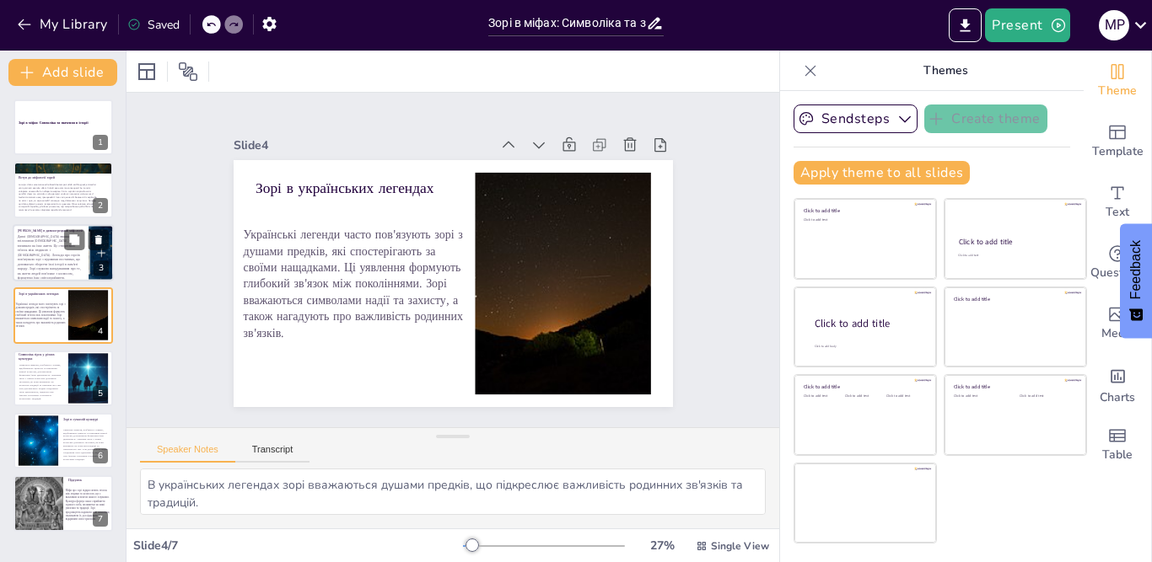
click at [46, 255] on span "Давні [DEMOGRAPHIC_DATA] вважали зорі втіленнями [DEMOGRAPHIC_DATA], що впливал…" at bounding box center [49, 257] width 63 height 46
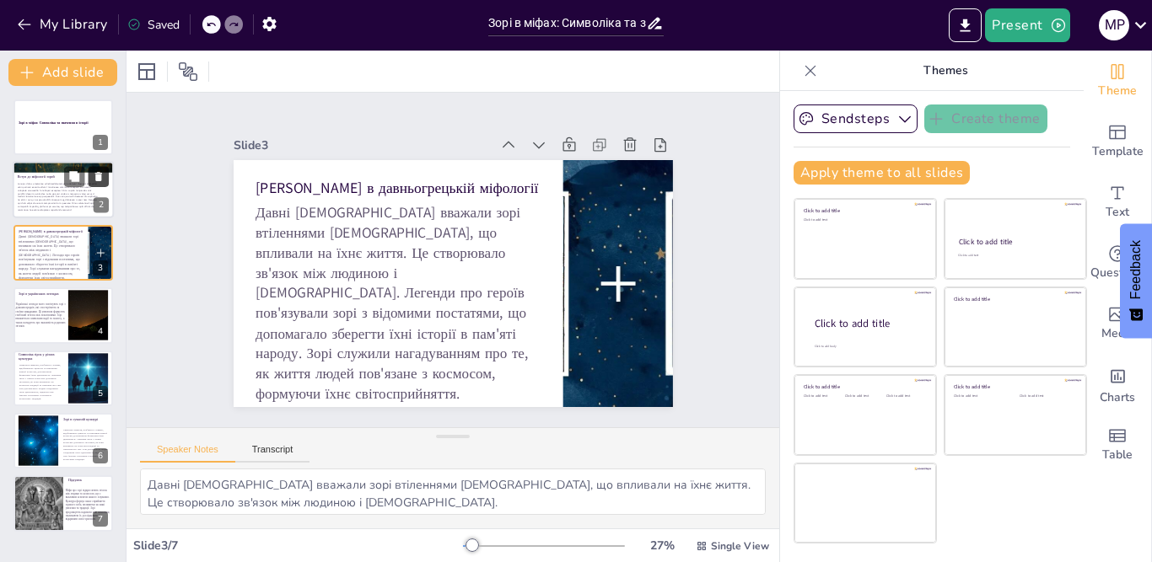
click at [105, 175] on button at bounding box center [99, 177] width 20 height 20
type textarea "В українських легендах зорі вважаються душами предків, що підкреслює важливість…"
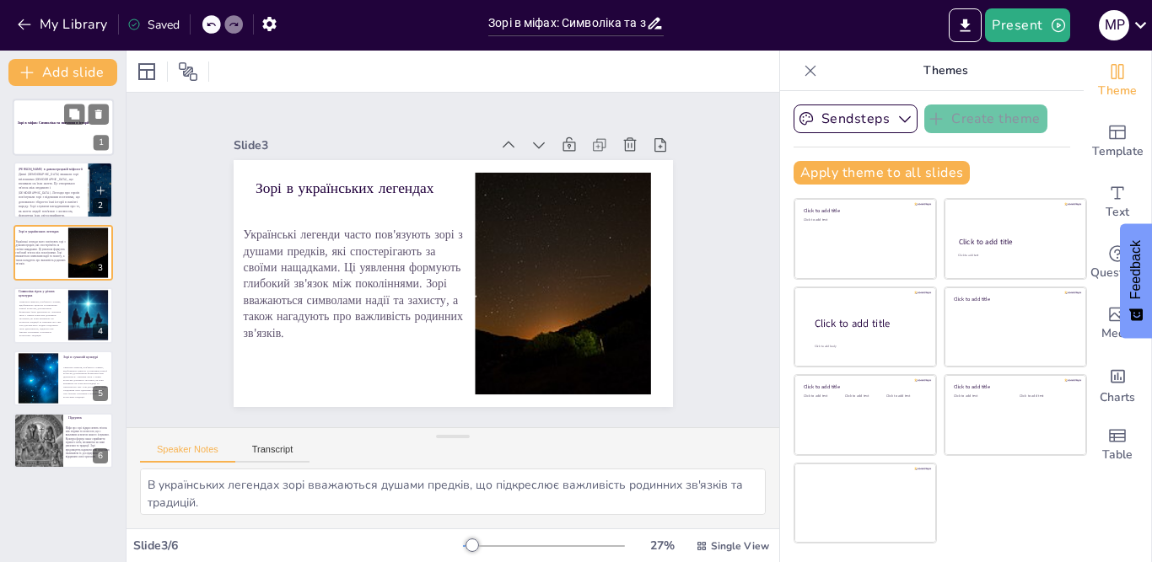
click at [25, 132] on div at bounding box center [63, 127] width 101 height 57
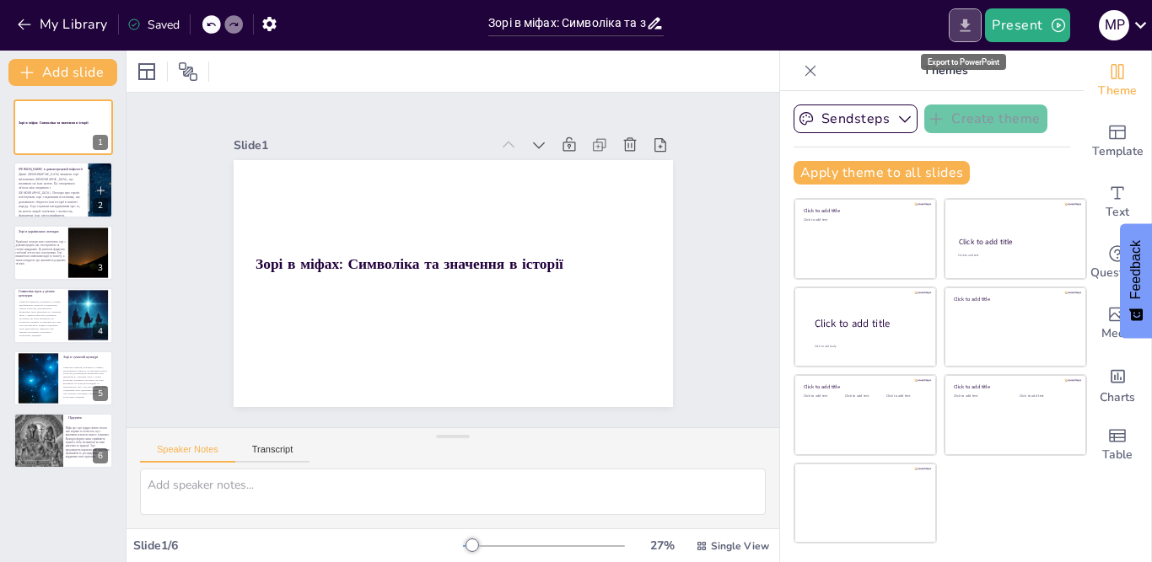
click at [969, 20] on icon "Export to PowerPoint" at bounding box center [965, 26] width 18 height 18
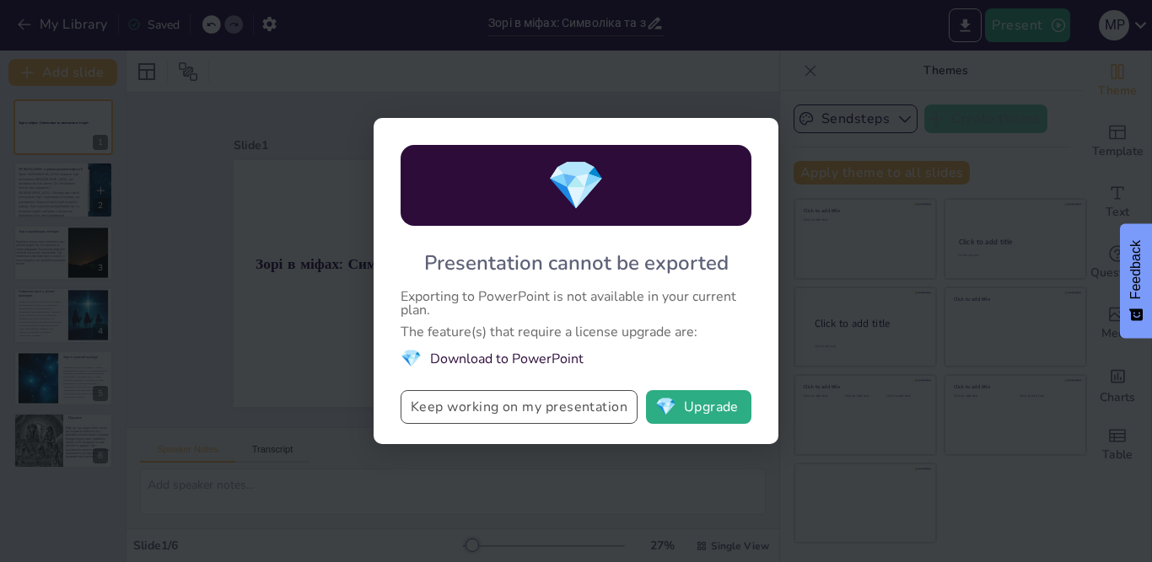
click at [610, 411] on button "Keep working on my presentation" at bounding box center [518, 407] width 237 height 34
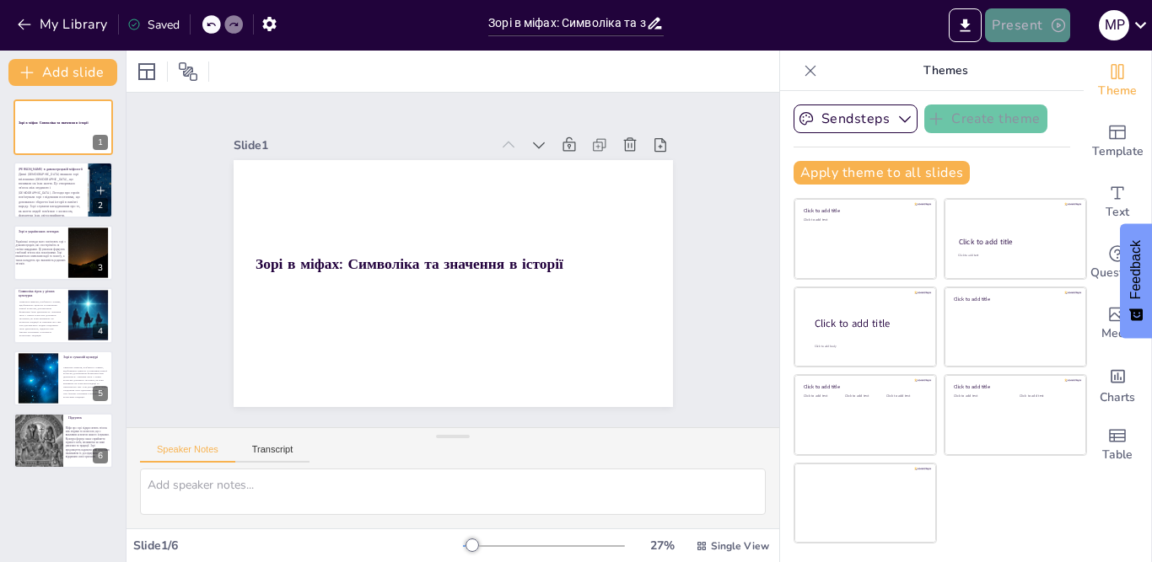
click at [1045, 24] on button "Present" at bounding box center [1027, 25] width 84 height 34
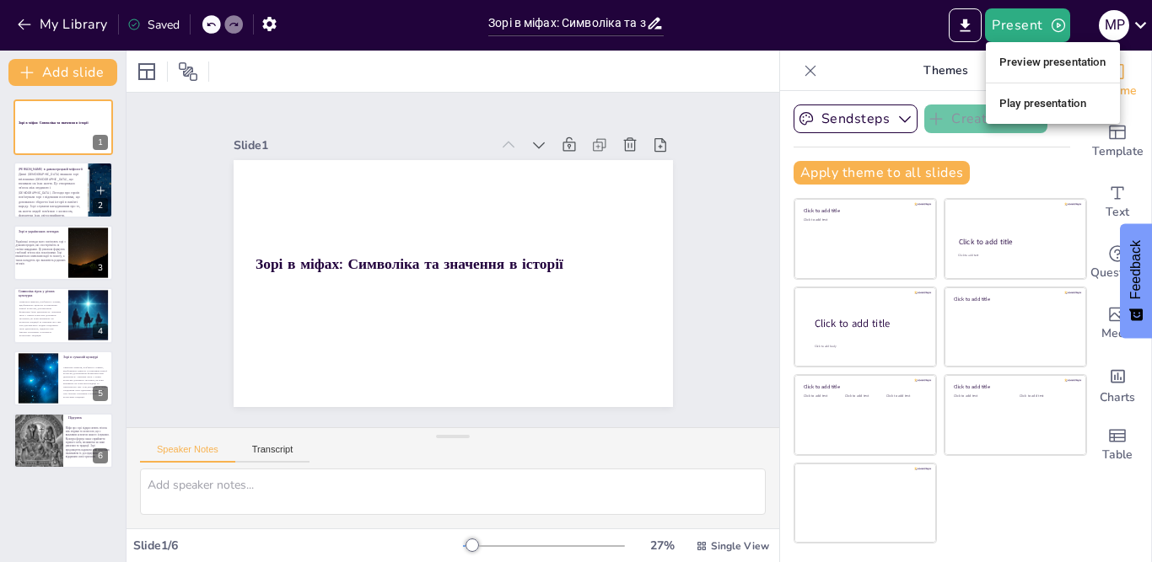
click at [1025, 100] on li "Play presentation" at bounding box center [1052, 103] width 134 height 27
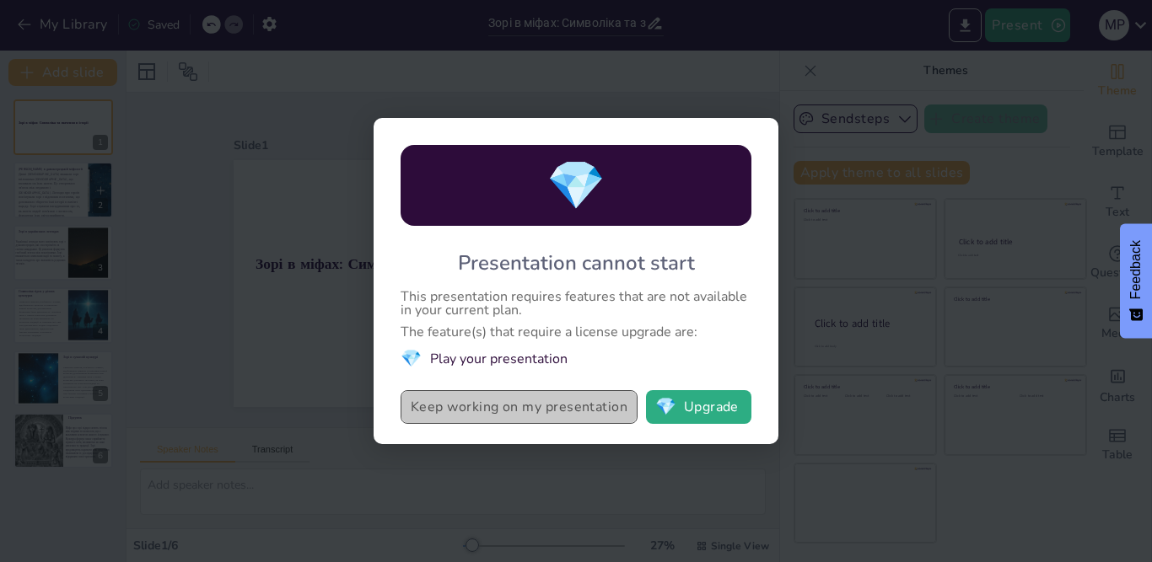
click at [567, 408] on button "Keep working on my presentation" at bounding box center [518, 407] width 237 height 34
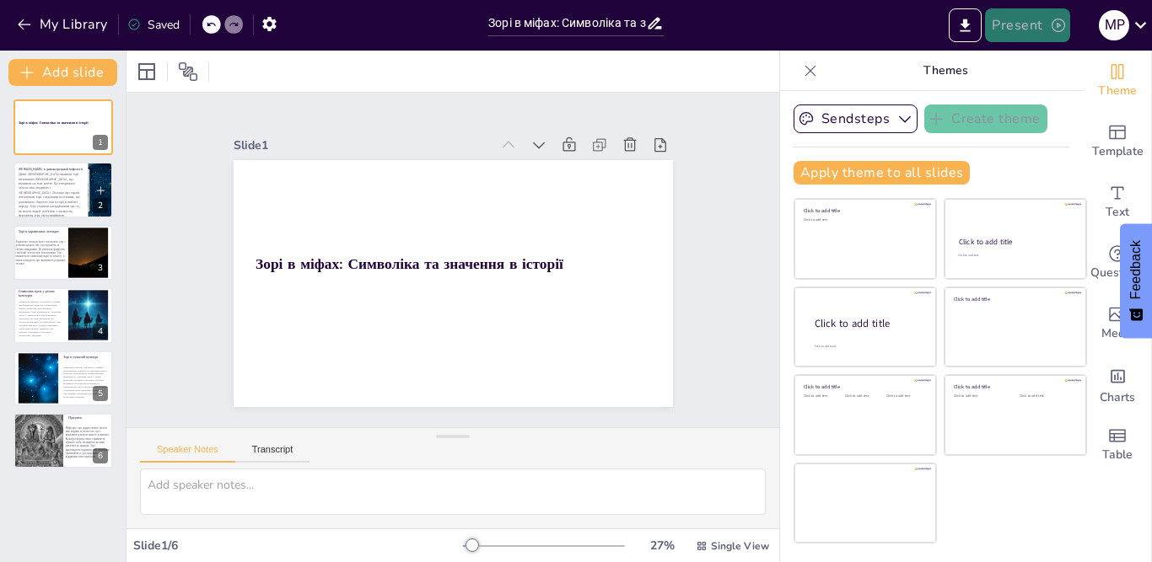
click at [1030, 21] on button "Present" at bounding box center [1027, 25] width 84 height 34
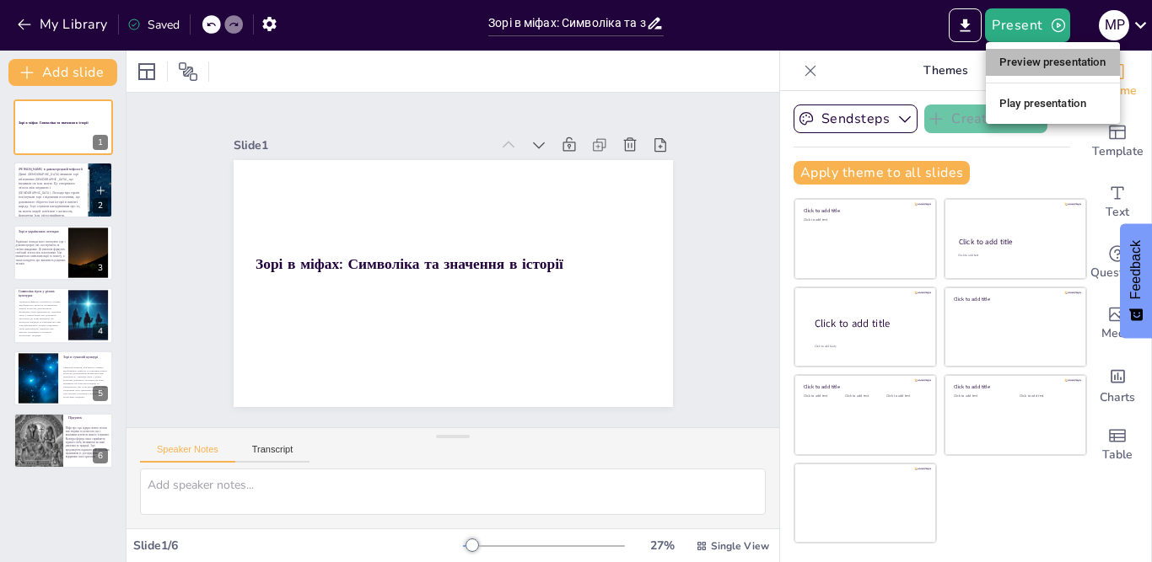
click at [1028, 60] on li "Preview presentation" at bounding box center [1052, 62] width 134 height 27
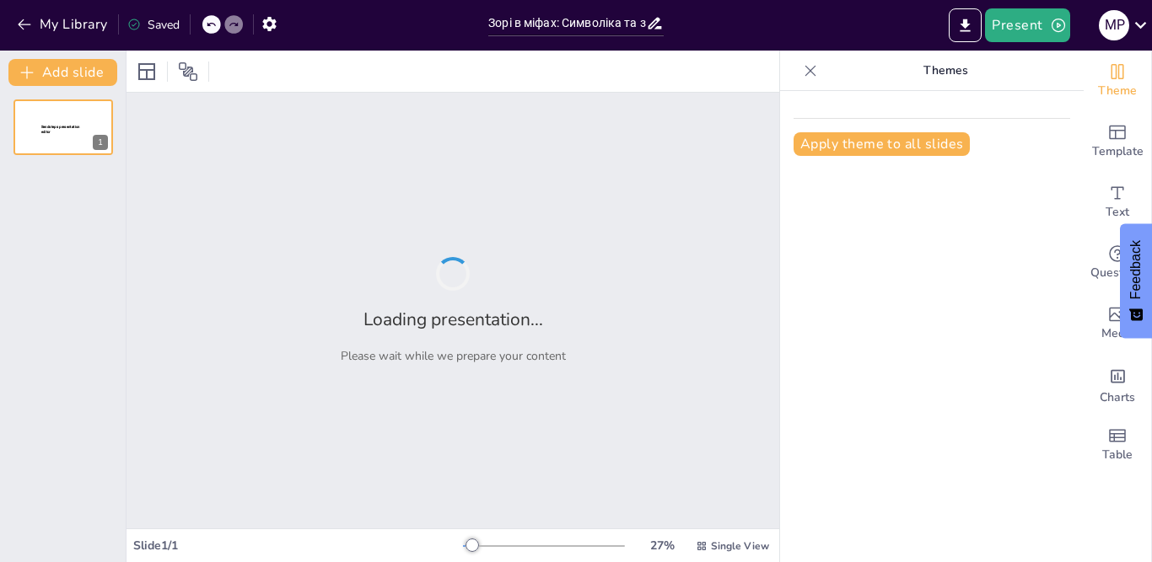
type input "Зорі в міфах: Символіка та значення в історії"
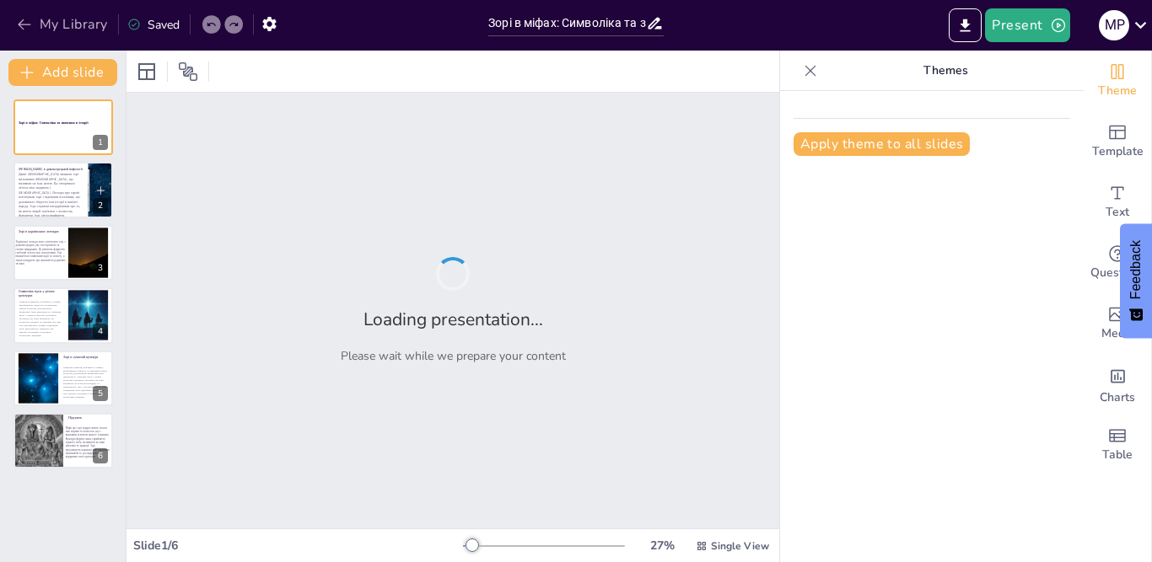
click at [50, 29] on button "My Library" at bounding box center [64, 24] width 102 height 27
